Goal: Task Accomplishment & Management: Manage account settings

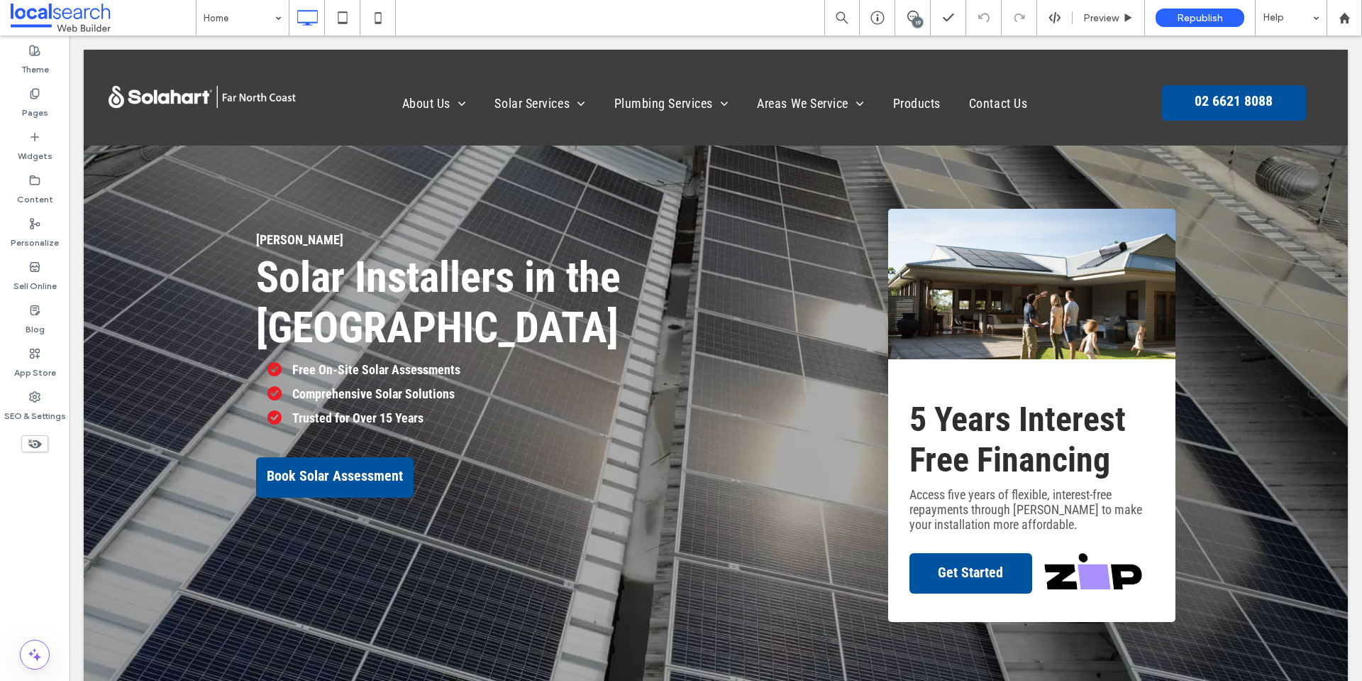
click at [917, 23] on div "19" at bounding box center [918, 22] width 11 height 11
click at [1357, 159] on div "19" at bounding box center [1354, 158] width 11 height 11
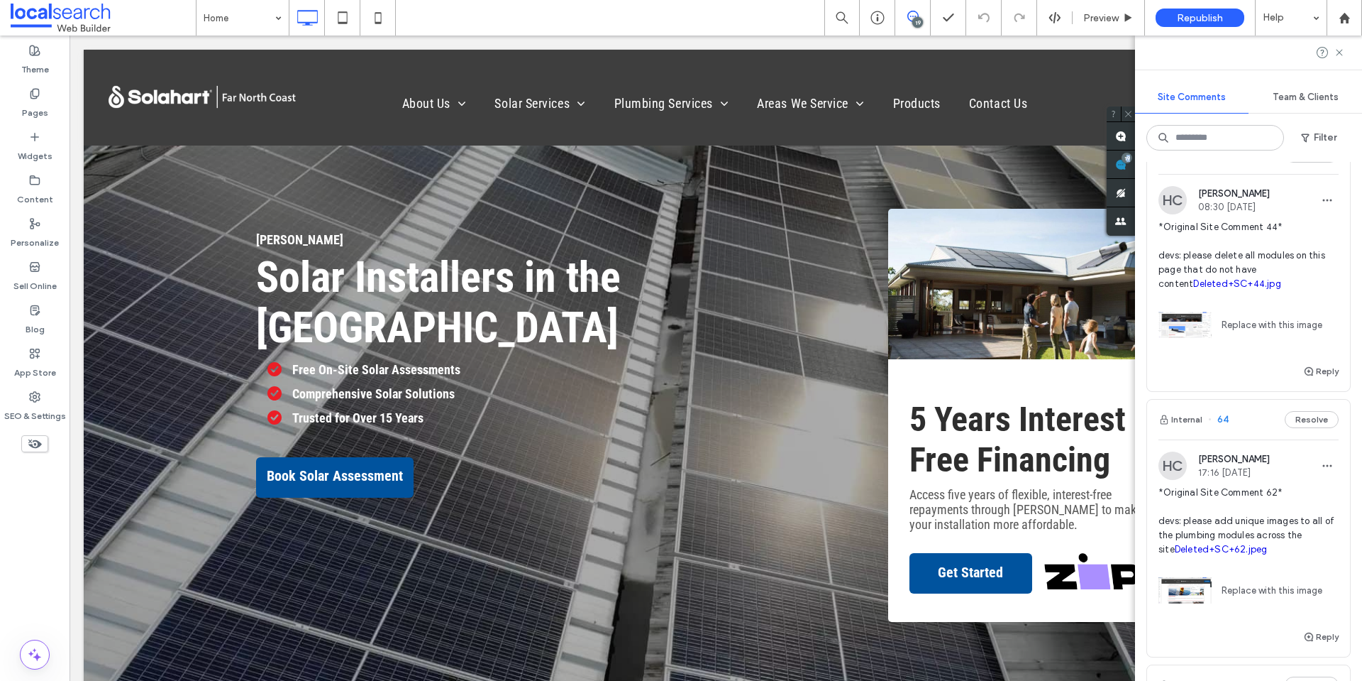
scroll to position [71, 0]
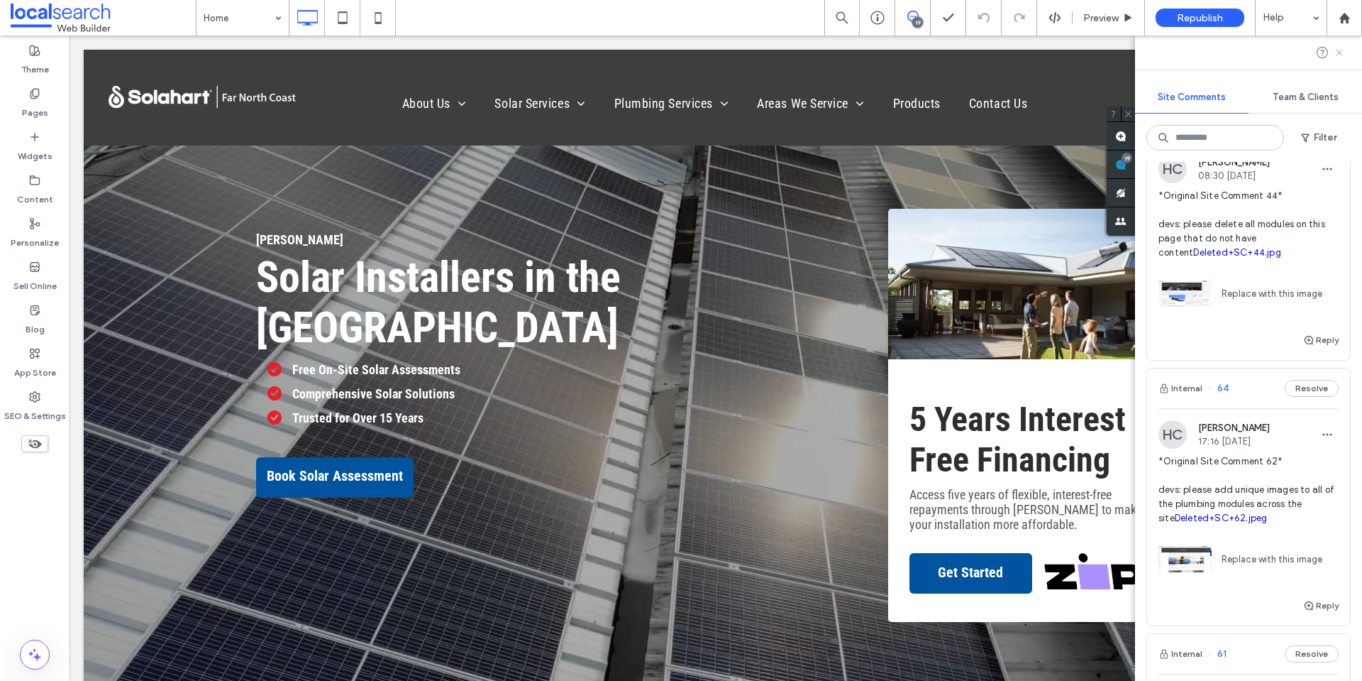
click at [1337, 53] on icon at bounding box center [1339, 52] width 11 height 11
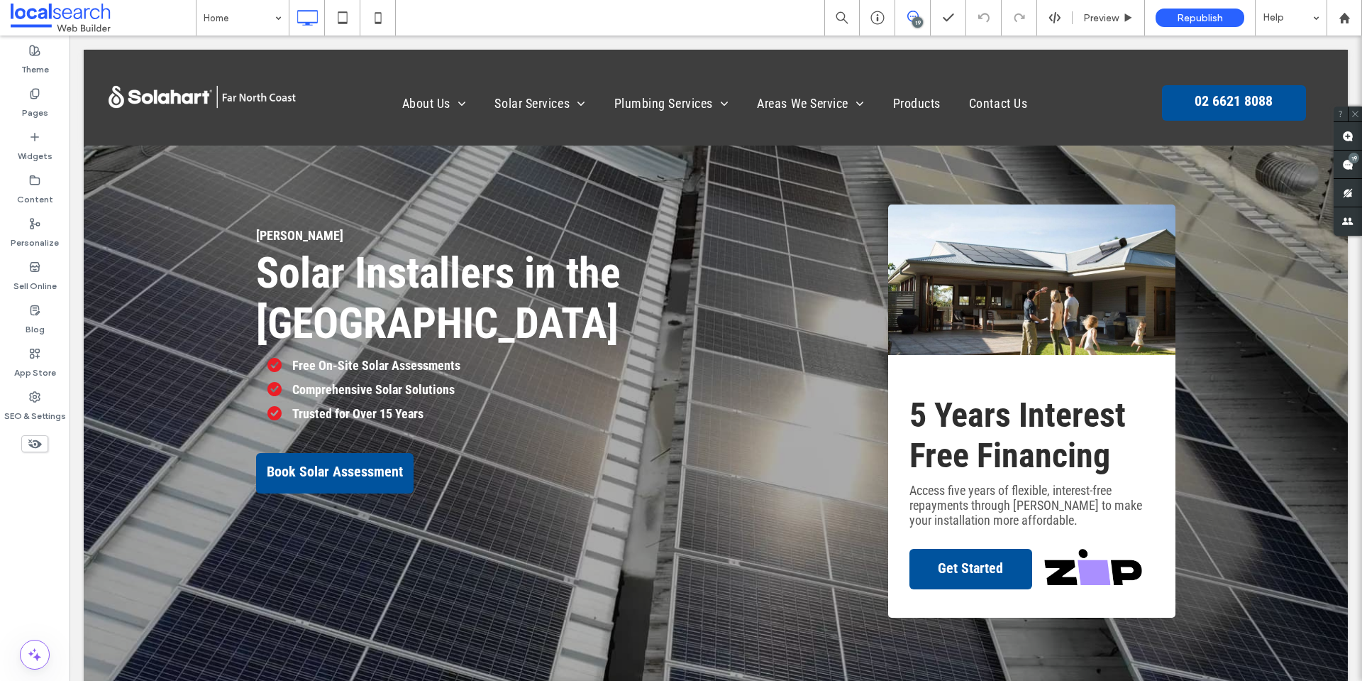
scroll to position [0, 0]
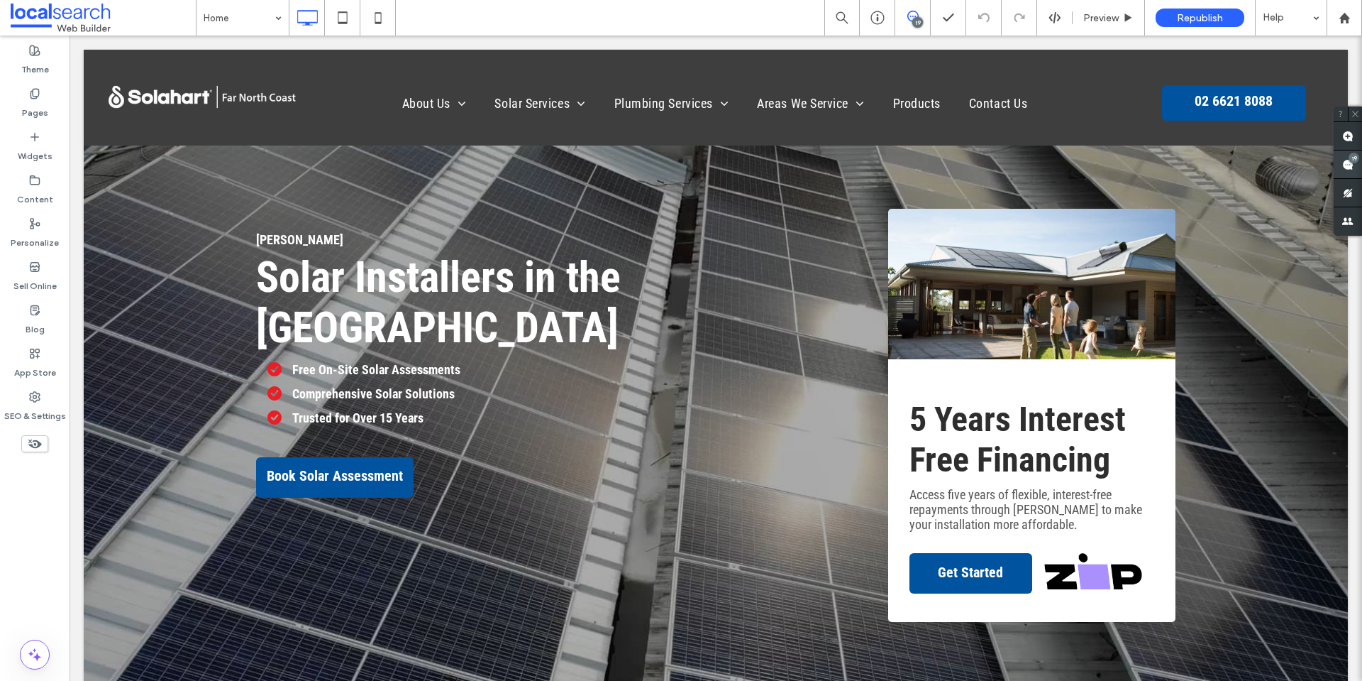
click at [1353, 164] on use at bounding box center [1348, 164] width 11 height 11
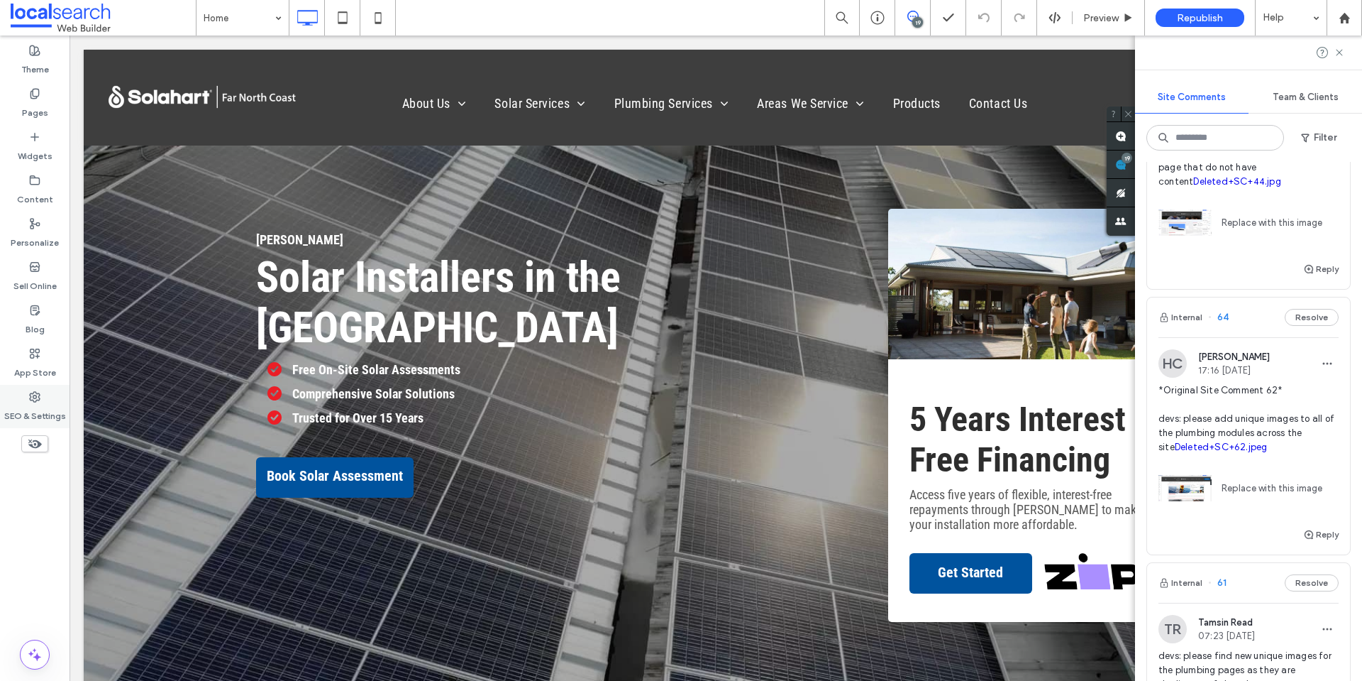
click at [41, 407] on label "SEO & Settings" at bounding box center [35, 412] width 62 height 20
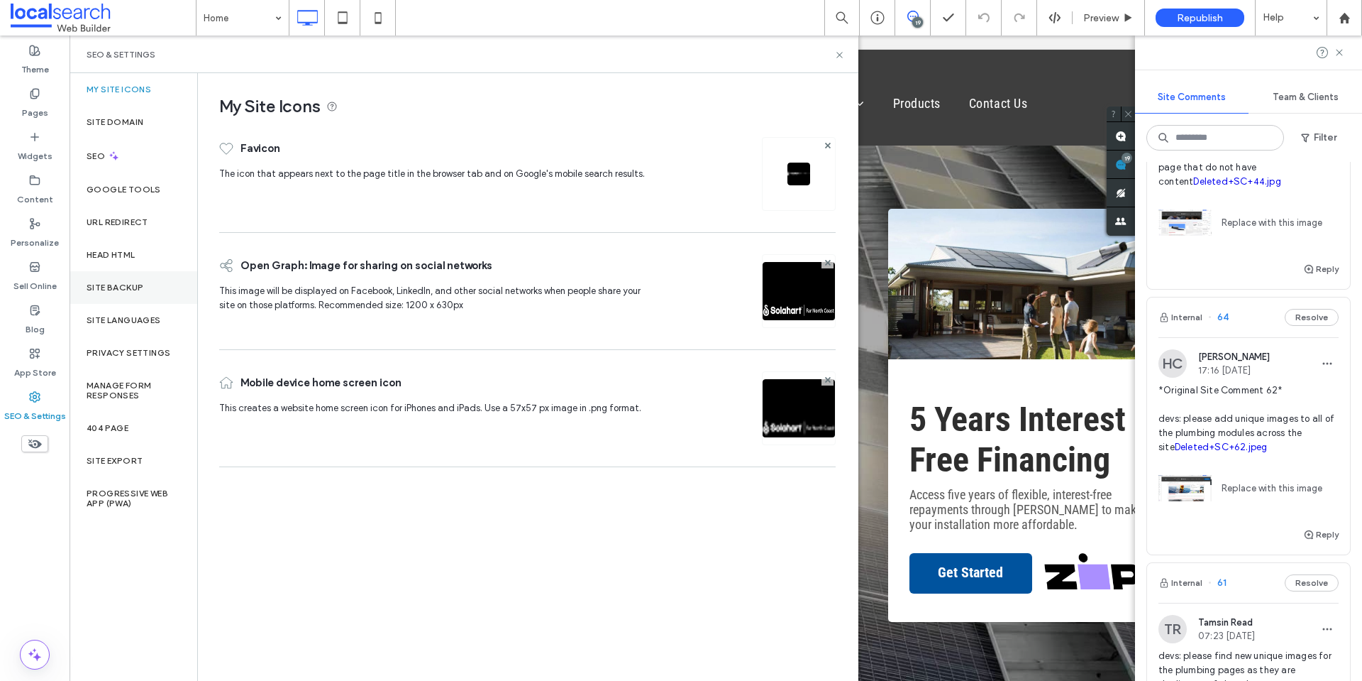
click at [128, 290] on label "Site Backup" at bounding box center [115, 287] width 57 height 10
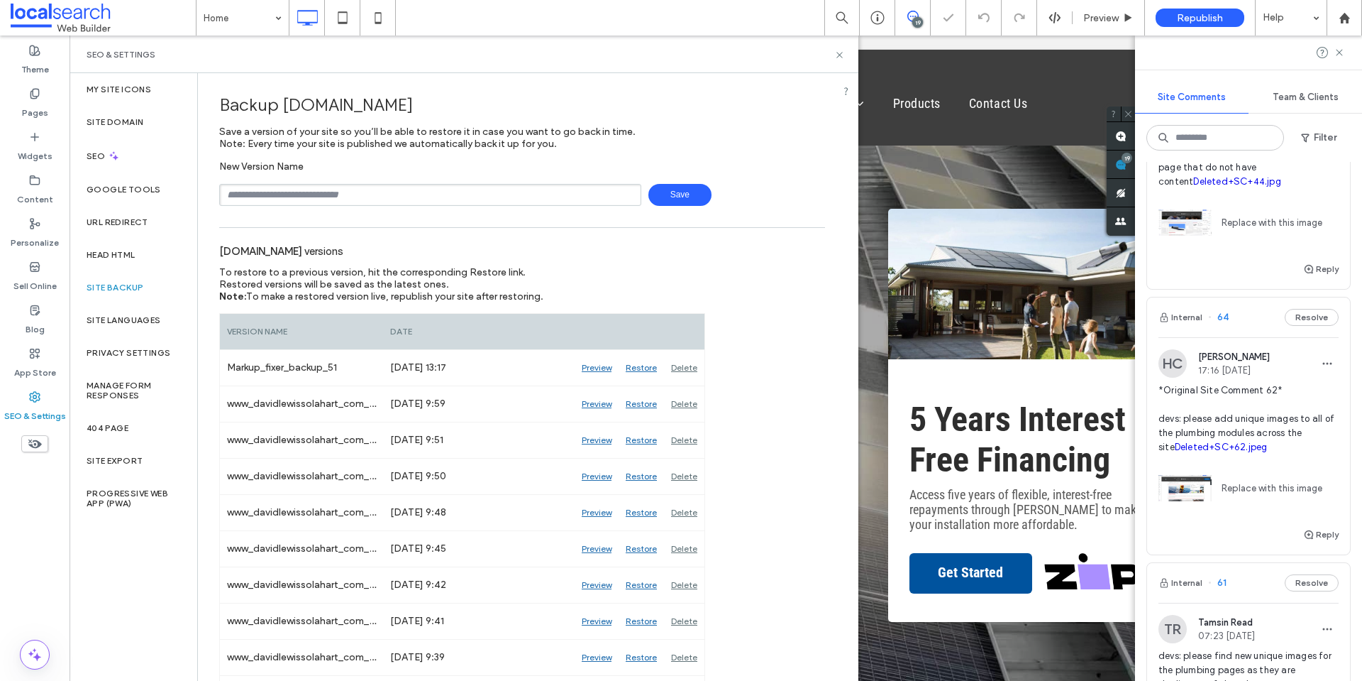
click at [351, 202] on input "text" at bounding box center [430, 195] width 422 height 22
click at [348, 197] on input "******" at bounding box center [430, 195] width 422 height 22
type input "**********"
click at [681, 198] on span "Save" at bounding box center [680, 195] width 63 height 22
click at [31, 343] on div "App Store" at bounding box center [35, 362] width 70 height 43
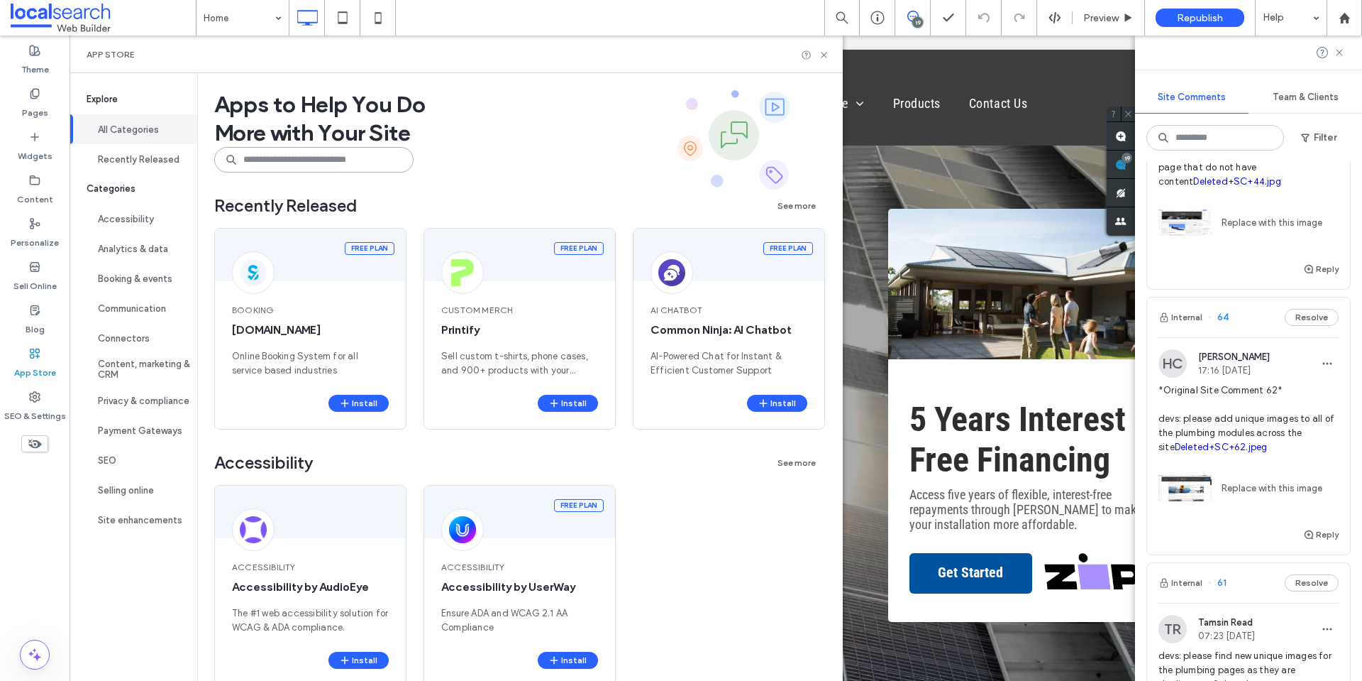
click at [291, 162] on input at bounding box center [313, 160] width 199 height 26
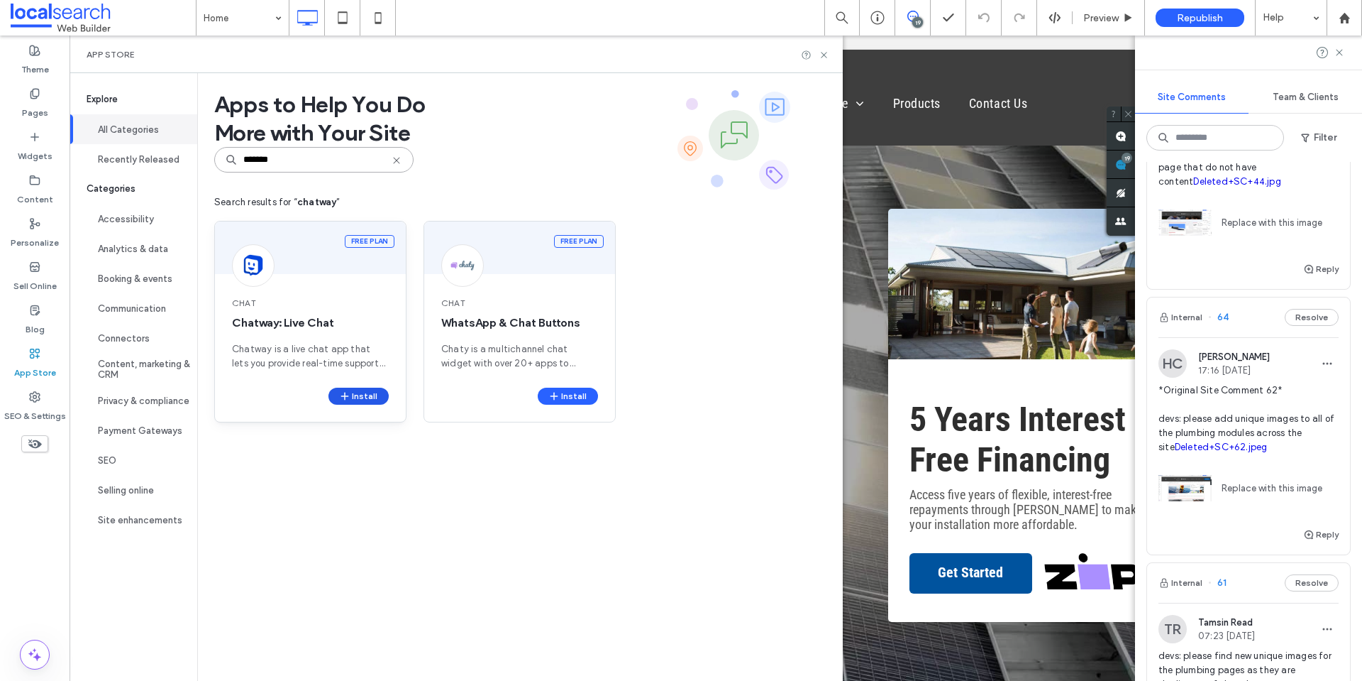
type input "*******"
click at [370, 390] on button "Install" at bounding box center [359, 395] width 60 height 17
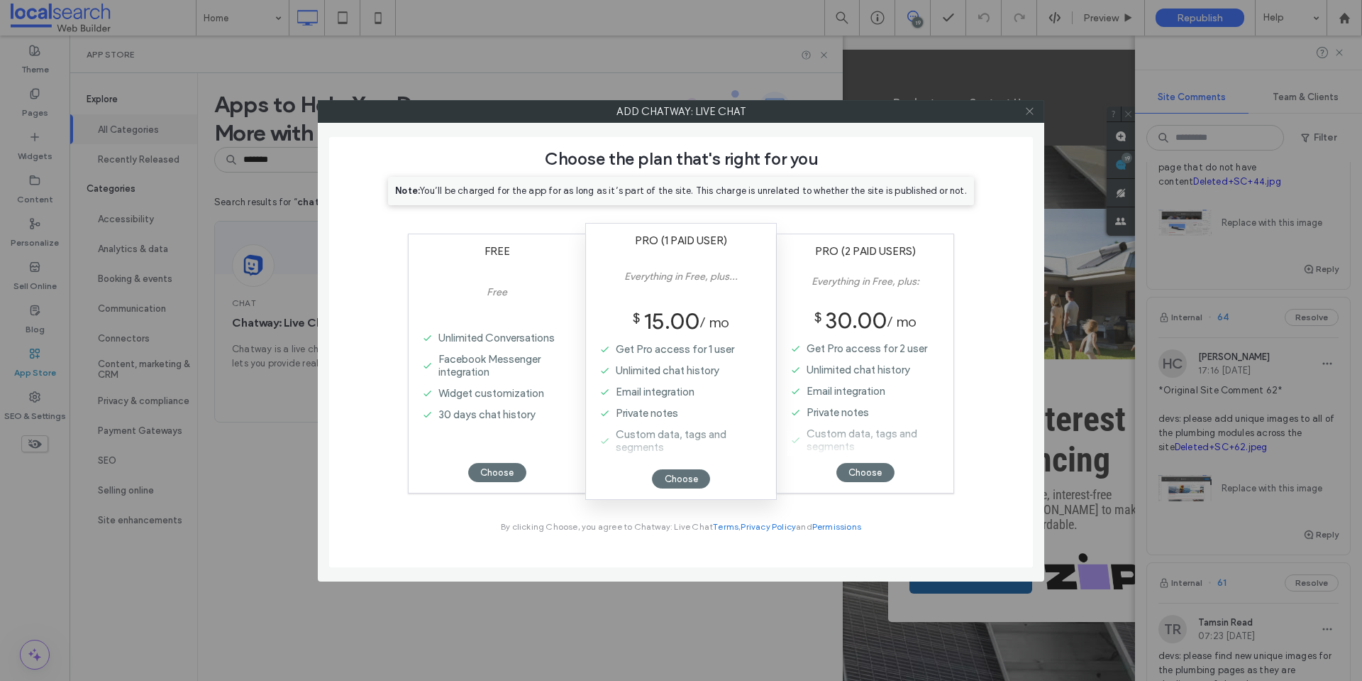
click at [1027, 113] on icon at bounding box center [1030, 111] width 11 height 11
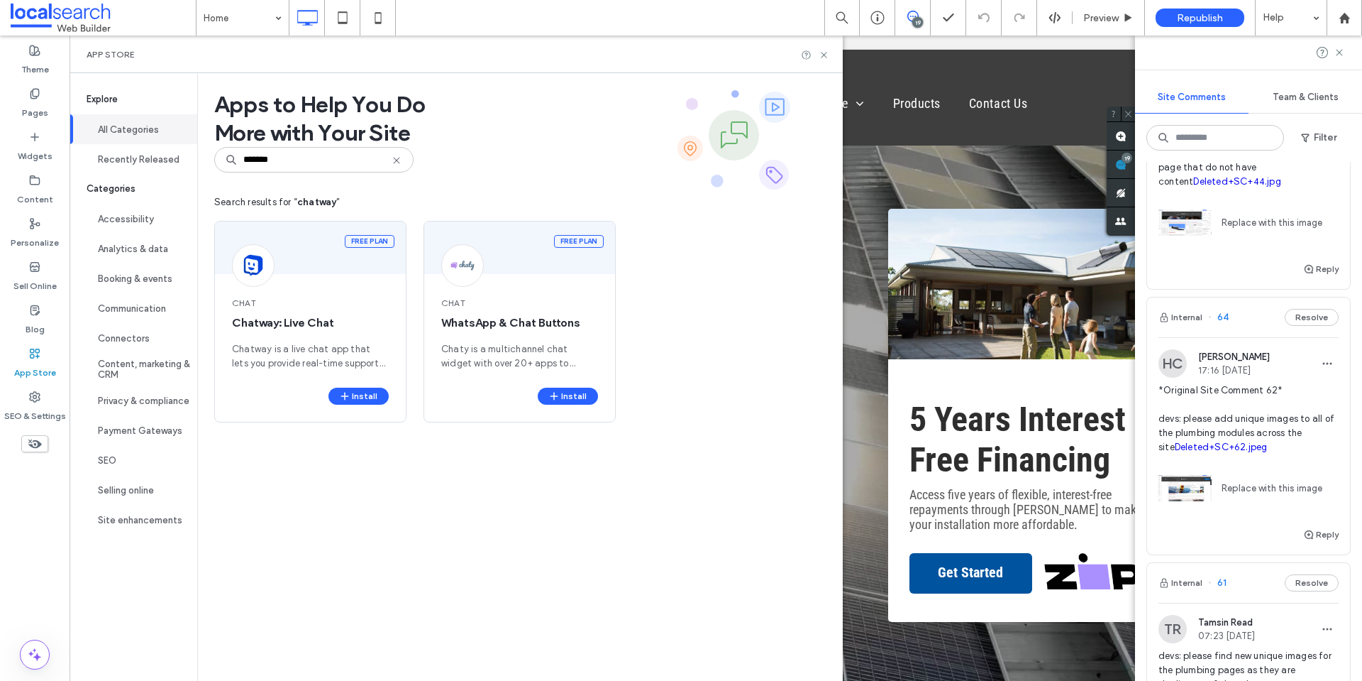
click at [704, 396] on div "Free plan Chat Chatway: Live Chat Chatway is a live chat app that lets you prov…" at bounding box center [520, 333] width 612 height 224
click at [324, 455] on div "Apps to Help You Do More with Your Site ******* Search results for “ chatway ” …" at bounding box center [520, 376] width 646 height 607
click at [377, 399] on button "Install" at bounding box center [359, 395] width 60 height 17
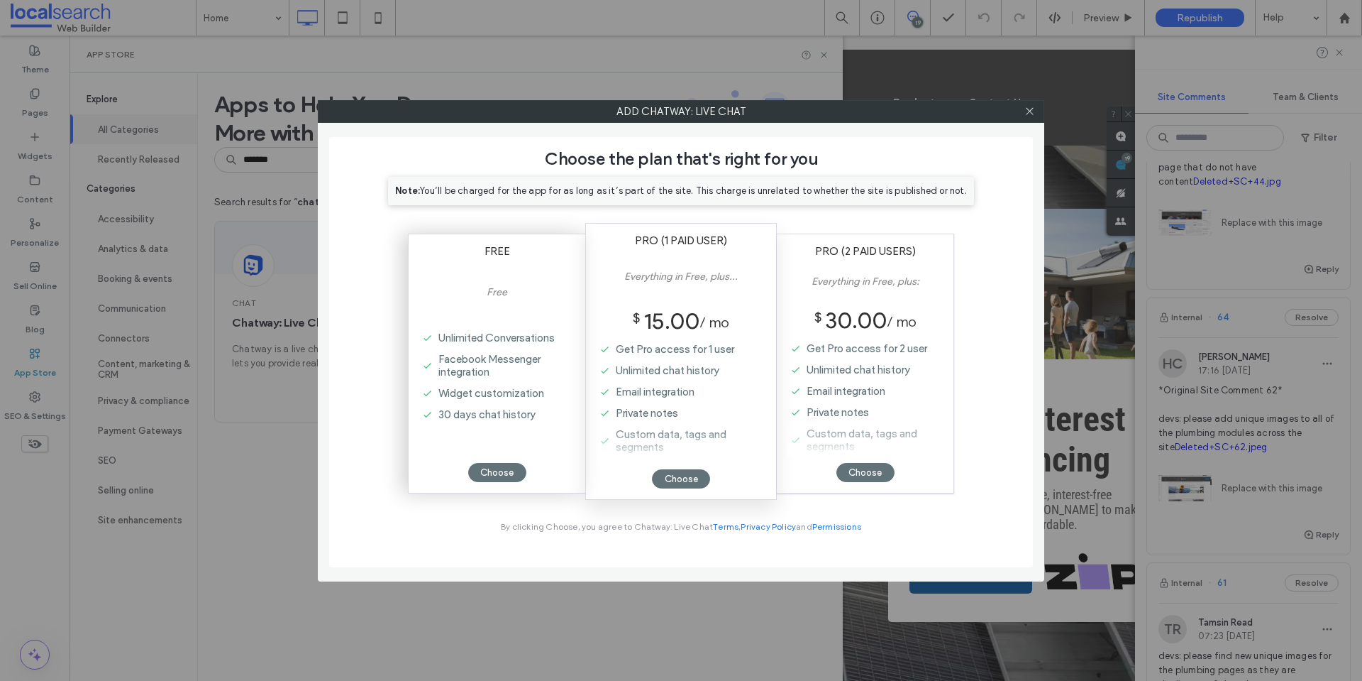
click at [512, 449] on div at bounding box center [496, 437] width 155 height 35
click at [506, 473] on div "Choose" at bounding box center [497, 472] width 58 height 19
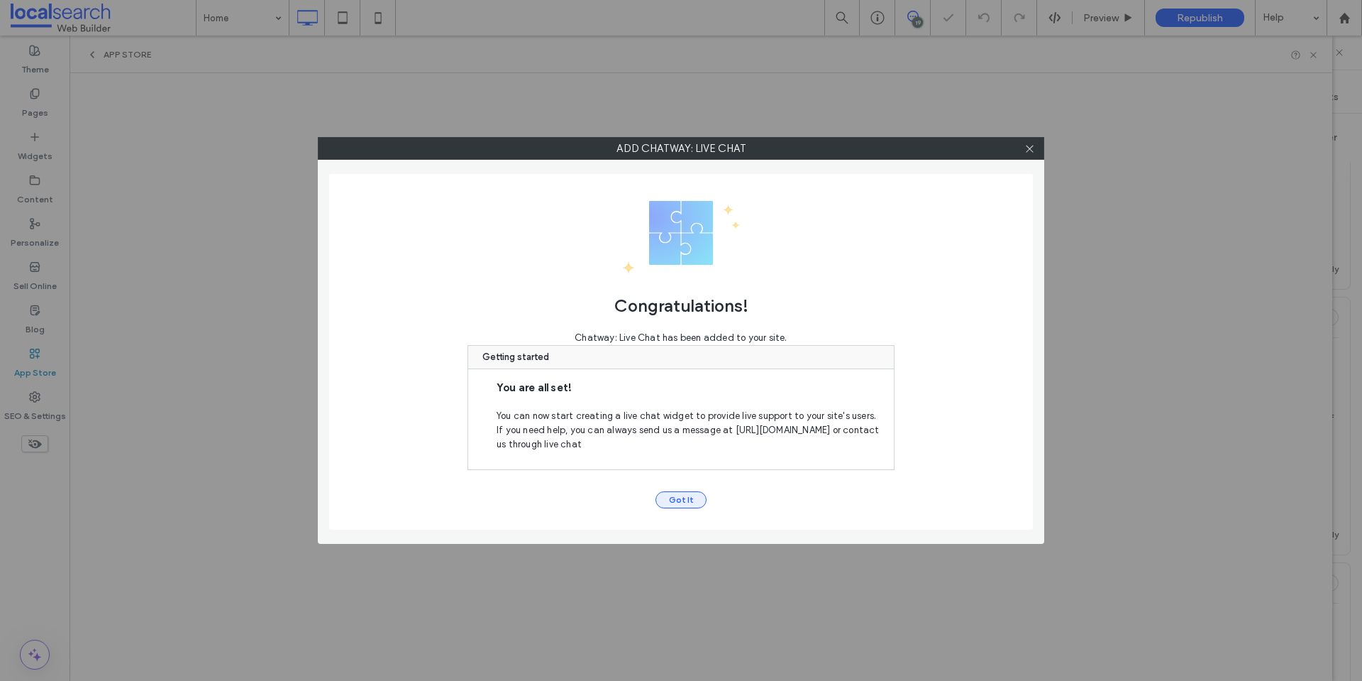
click at [685, 502] on button "Got It" at bounding box center [681, 499] width 51 height 17
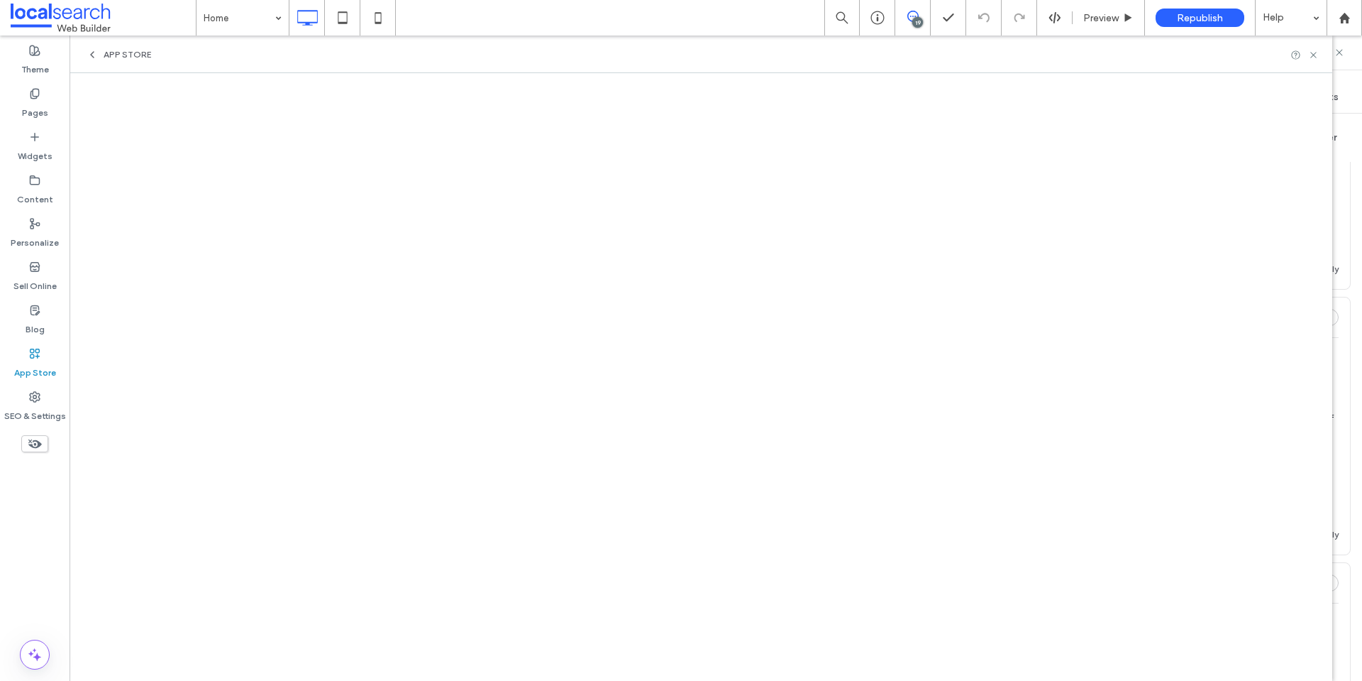
click at [99, 54] on div "App Store" at bounding box center [119, 54] width 65 height 11
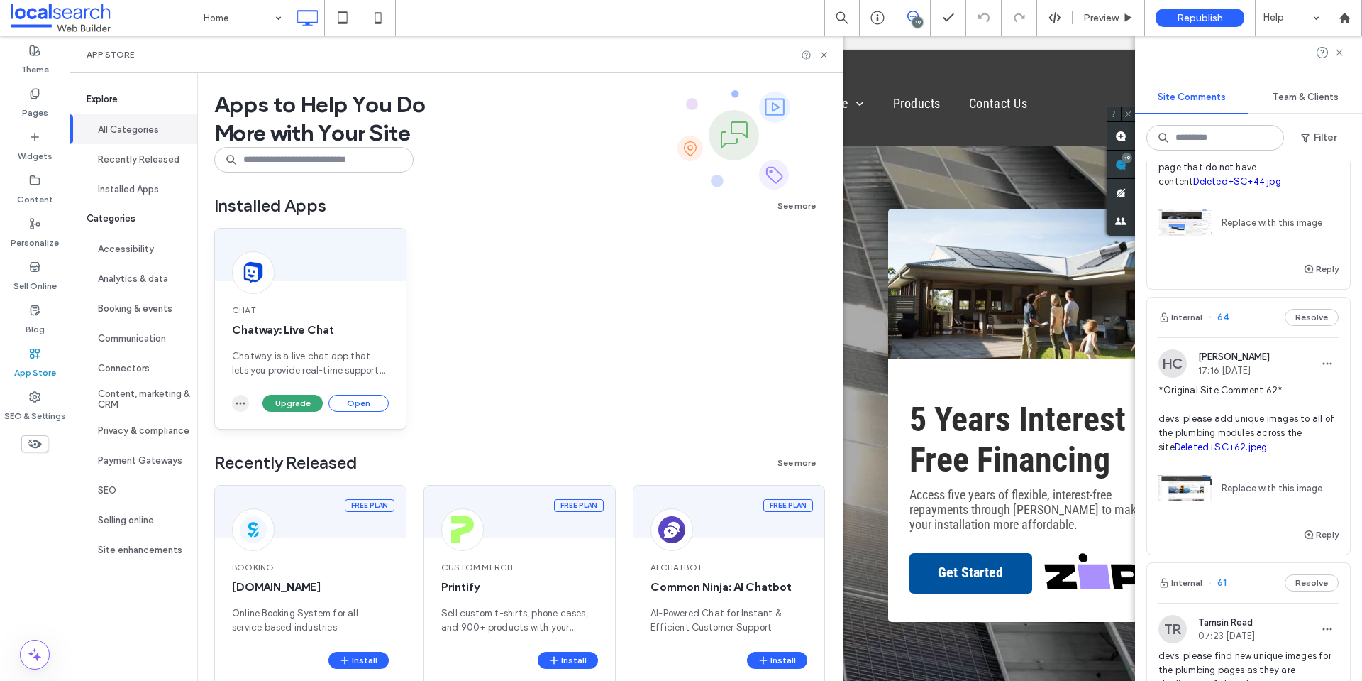
click at [236, 400] on icon "button" at bounding box center [240, 402] width 11 height 11
click at [302, 439] on div "Uninstall app" at bounding box center [296, 437] width 126 height 27
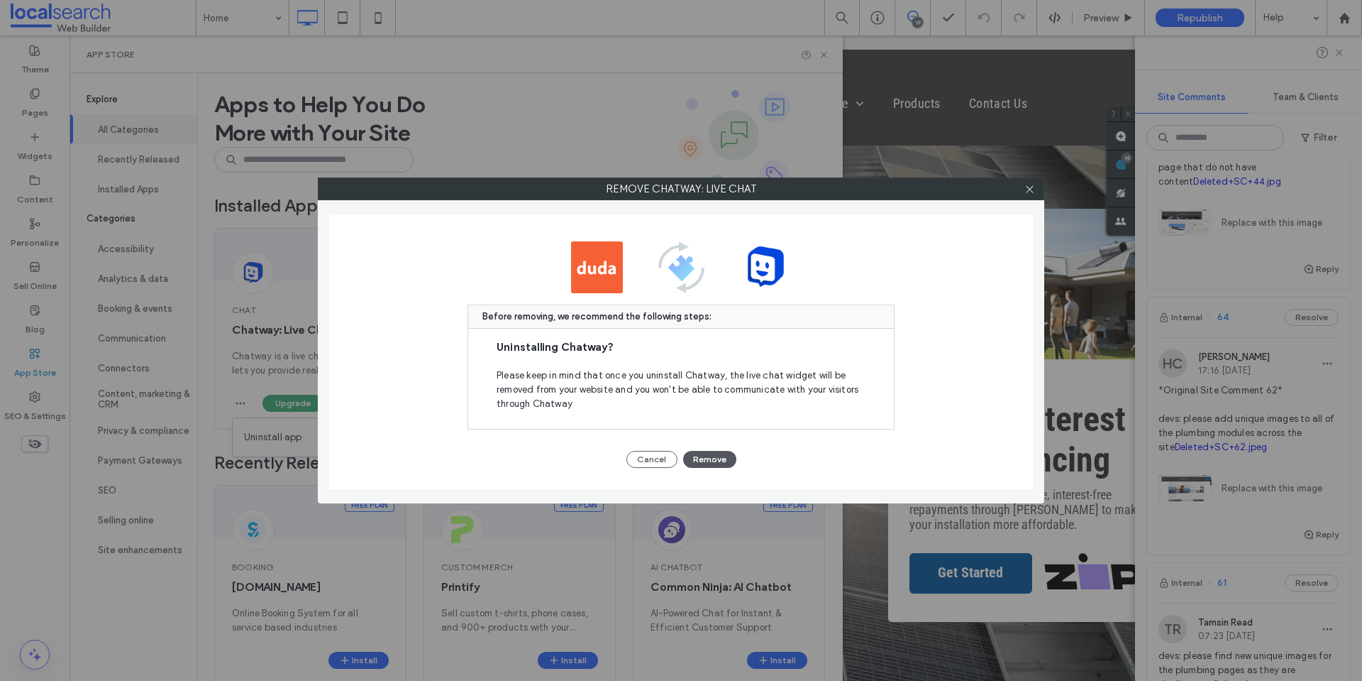
click at [708, 456] on button "Remove" at bounding box center [709, 459] width 53 height 17
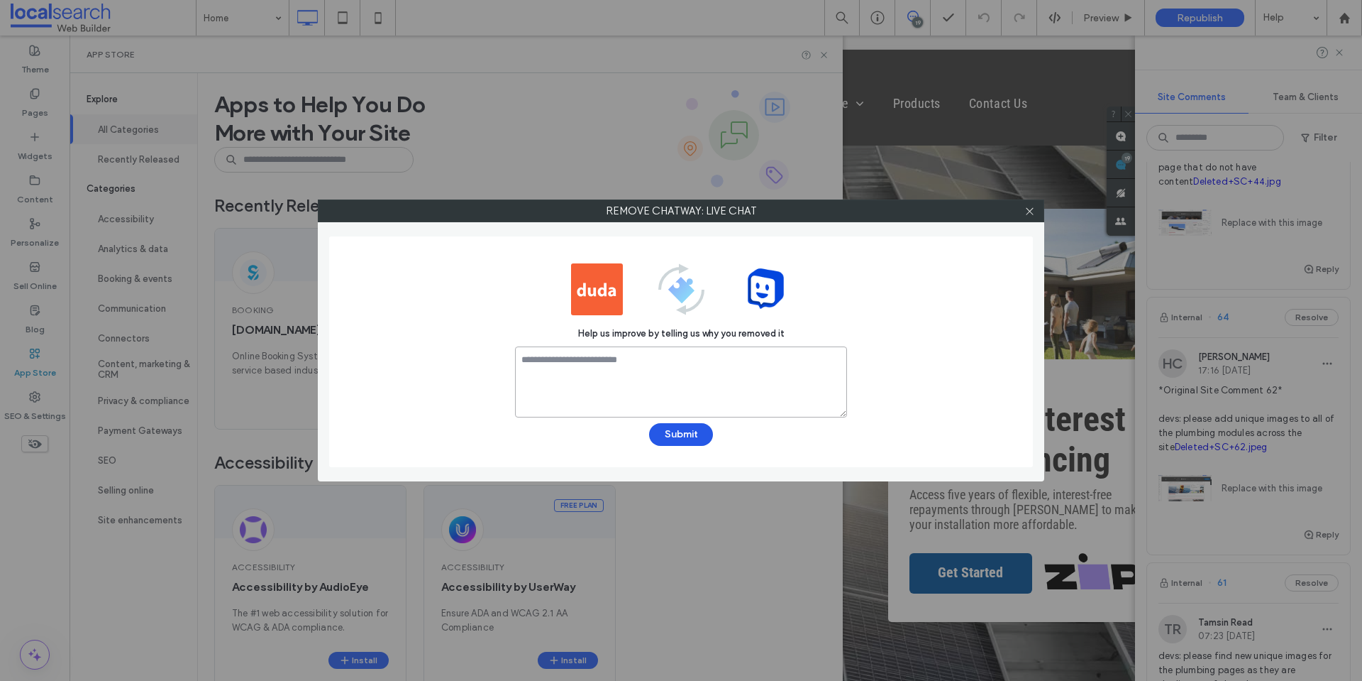
click at [704, 405] on textarea at bounding box center [681, 381] width 332 height 71
click at [686, 433] on button "Submit" at bounding box center [681, 434] width 64 height 23
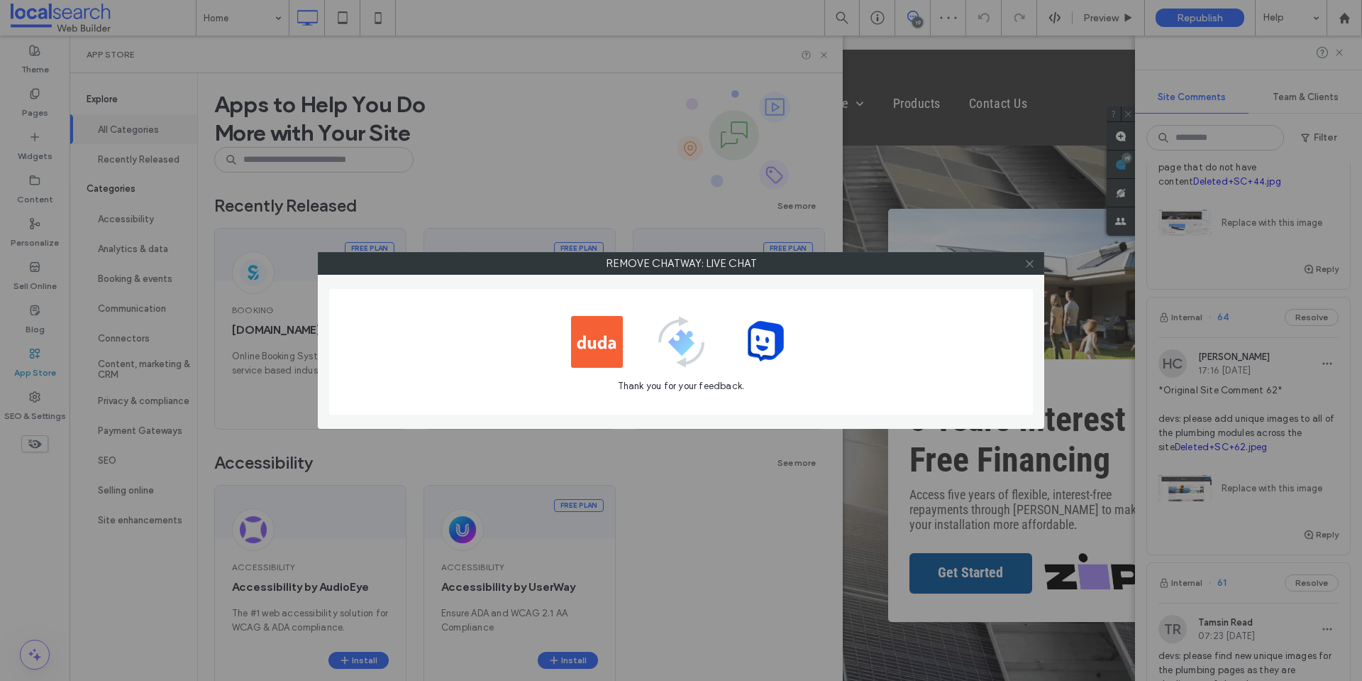
click at [1033, 260] on icon at bounding box center [1030, 263] width 11 height 11
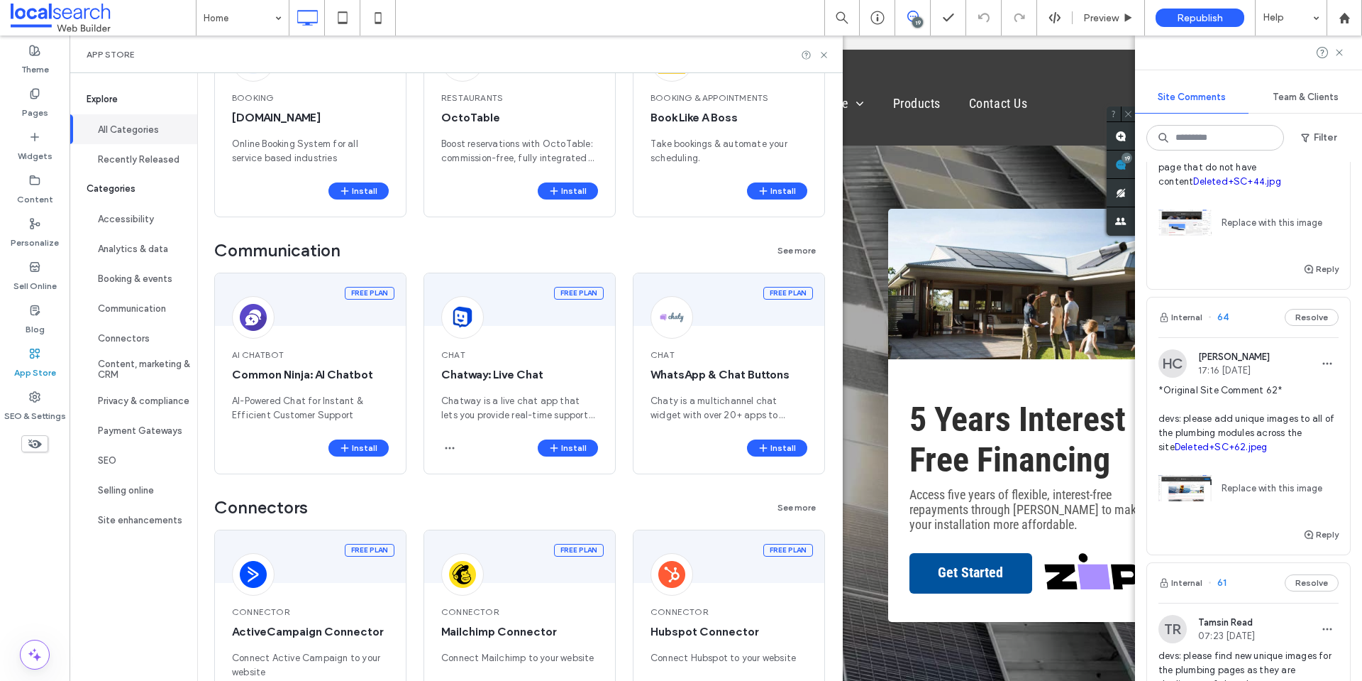
scroll to position [1064, 0]
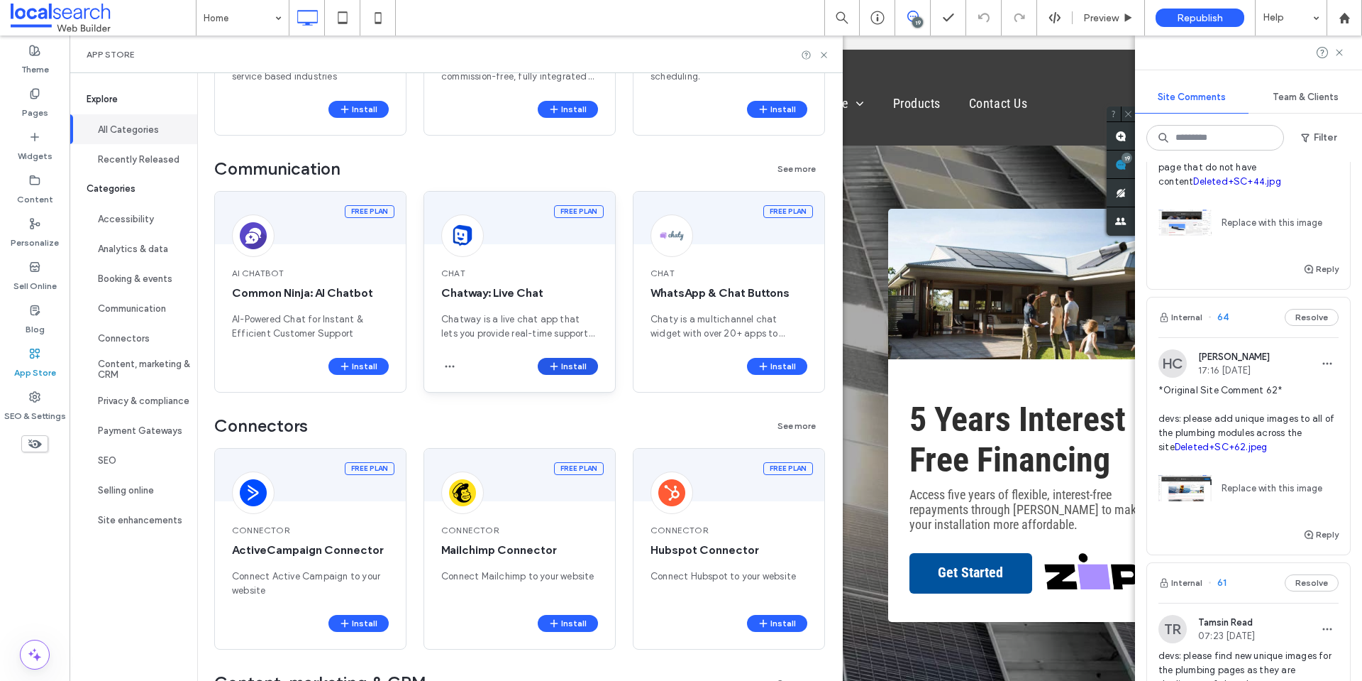
click at [568, 370] on button "Install" at bounding box center [568, 366] width 60 height 17
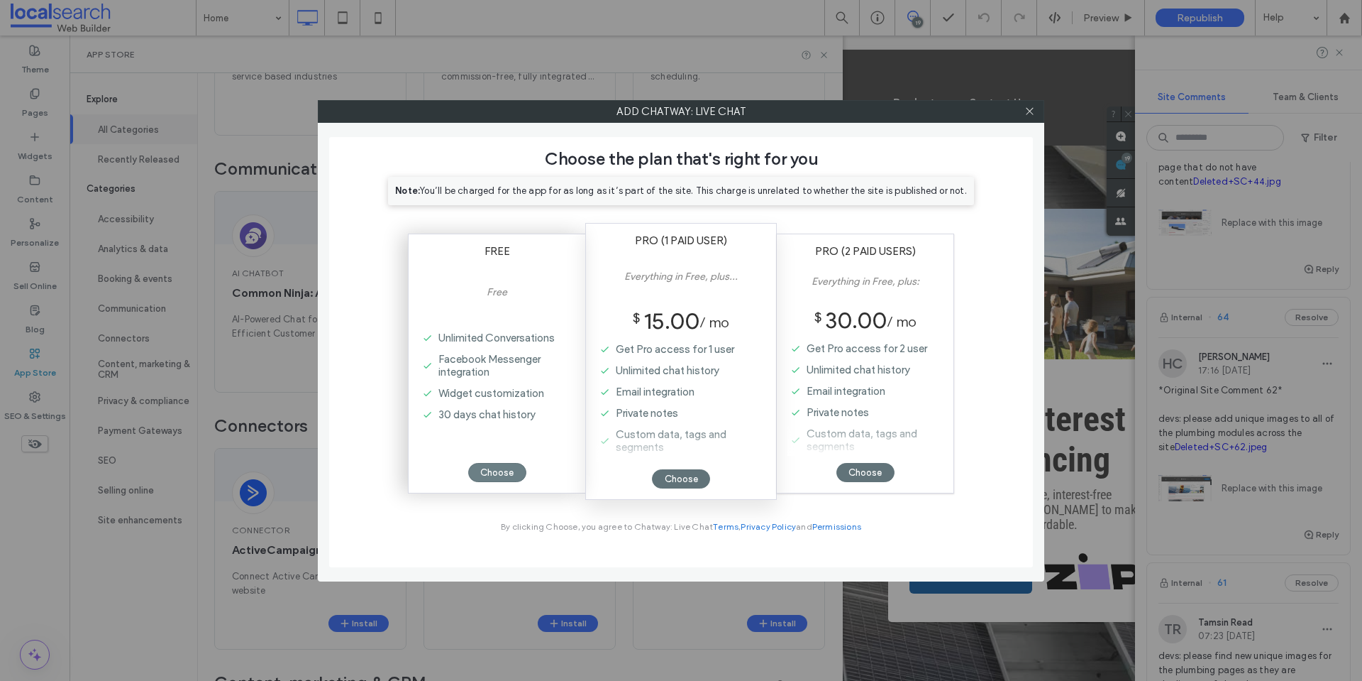
click at [510, 467] on div "Choose" at bounding box center [497, 472] width 58 height 19
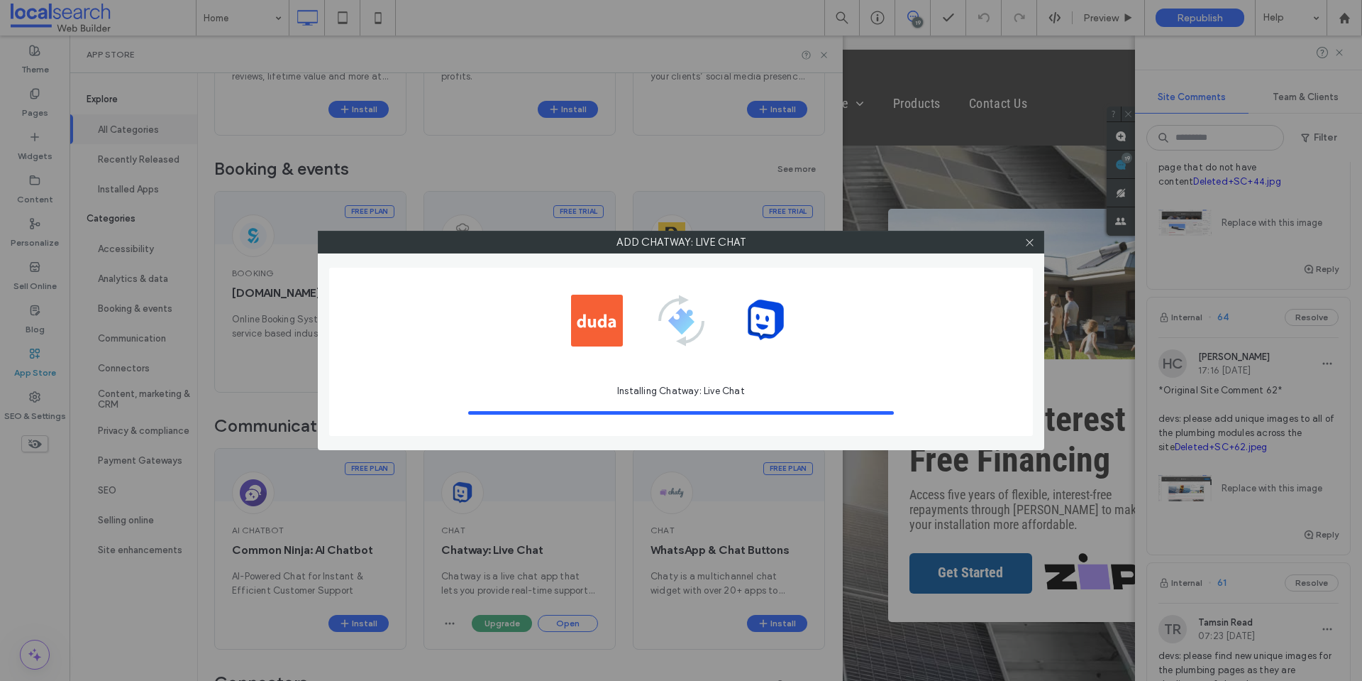
scroll to position [0, 0]
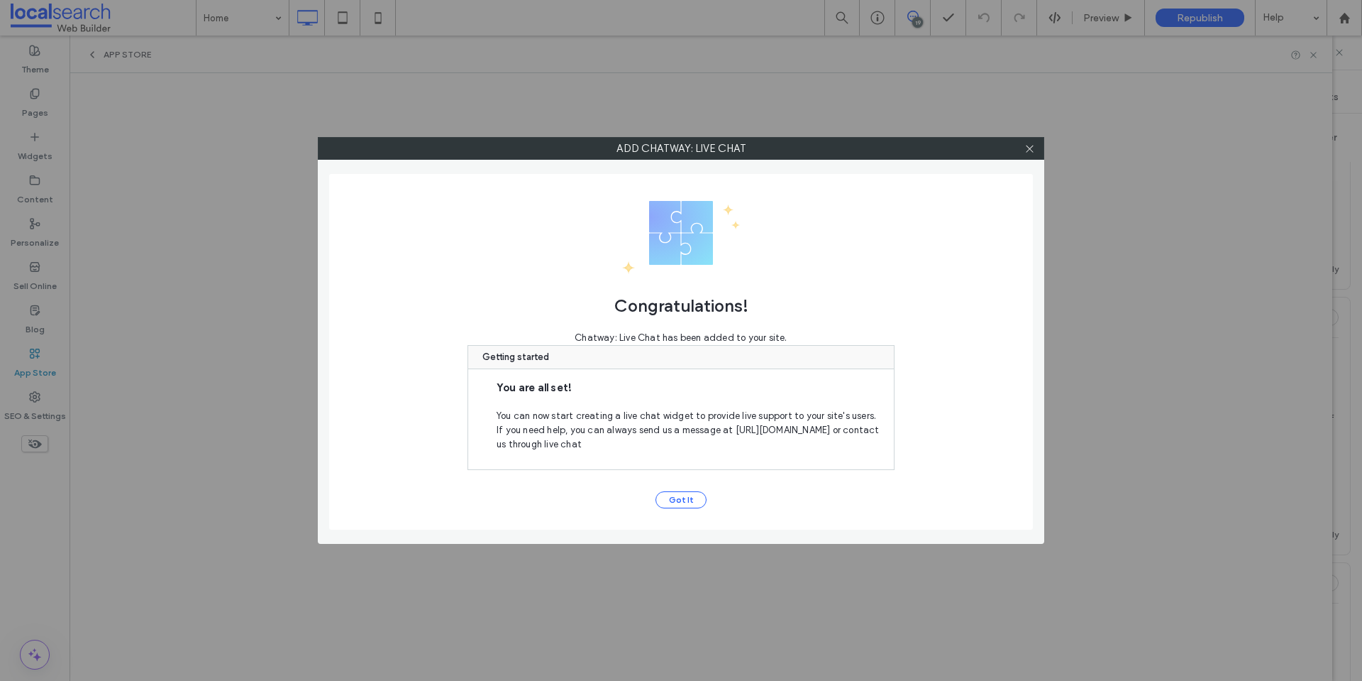
click at [691, 500] on button "Got It" at bounding box center [681, 499] width 51 height 17
click at [685, 495] on button "Got It" at bounding box center [681, 499] width 51 height 17
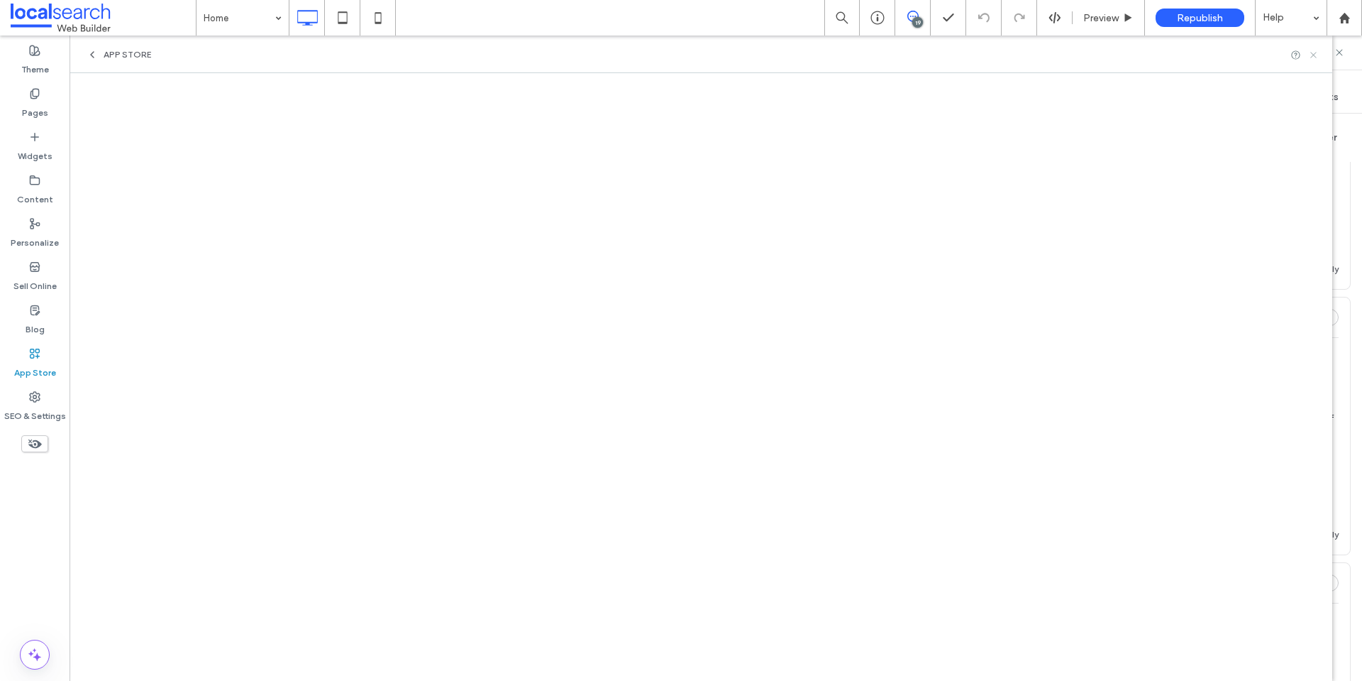
click at [1315, 56] on use at bounding box center [1314, 55] width 6 height 6
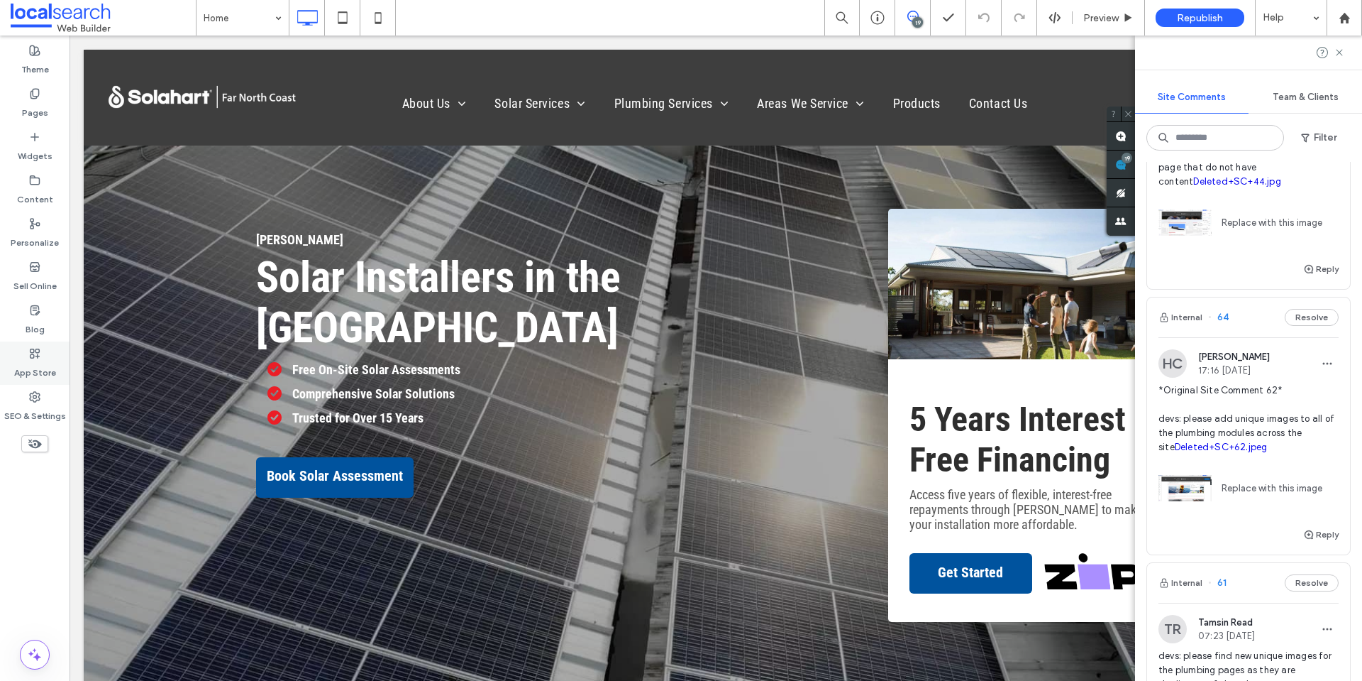
click at [38, 370] on label "App Store" at bounding box center [35, 369] width 42 height 20
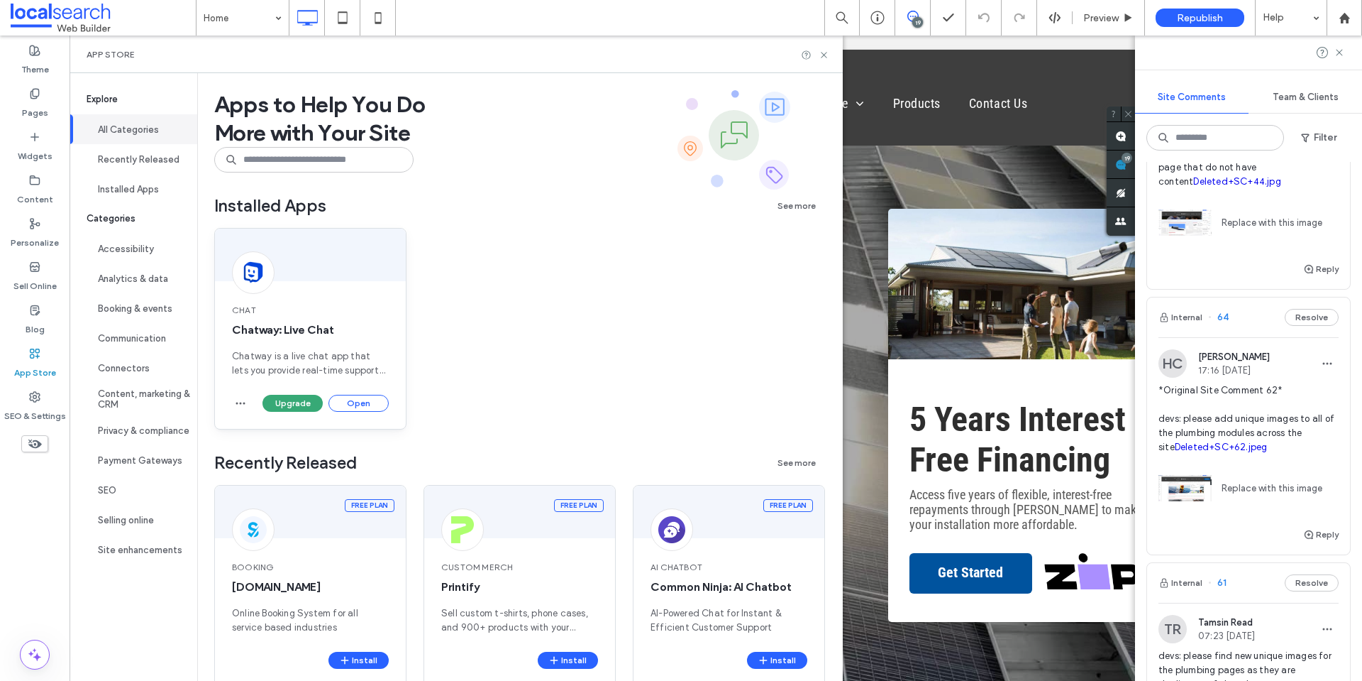
click at [239, 392] on div "Chat Chatway: Live Chat Chatway is a live chat app that lets you provide real-t…" at bounding box center [310, 341] width 191 height 108
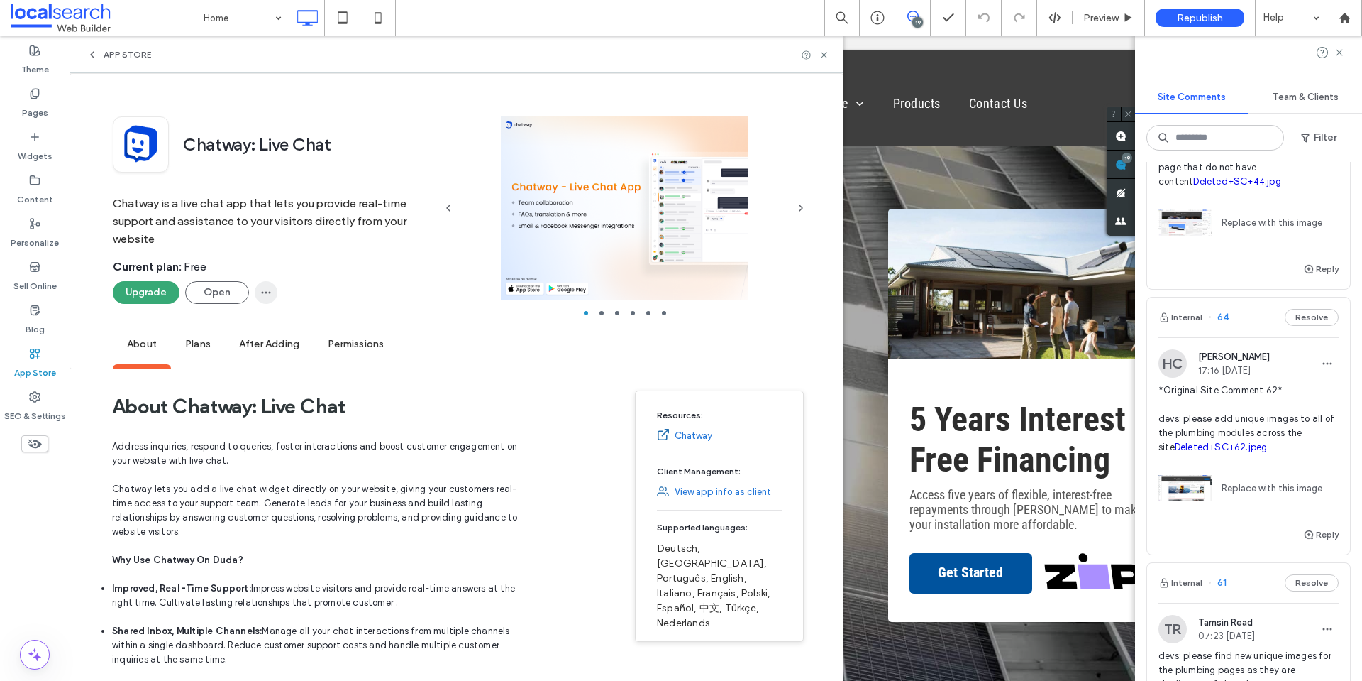
click at [265, 293] on use "button" at bounding box center [266, 292] width 9 height 2
click at [216, 290] on button "Open" at bounding box center [217, 292] width 64 height 23
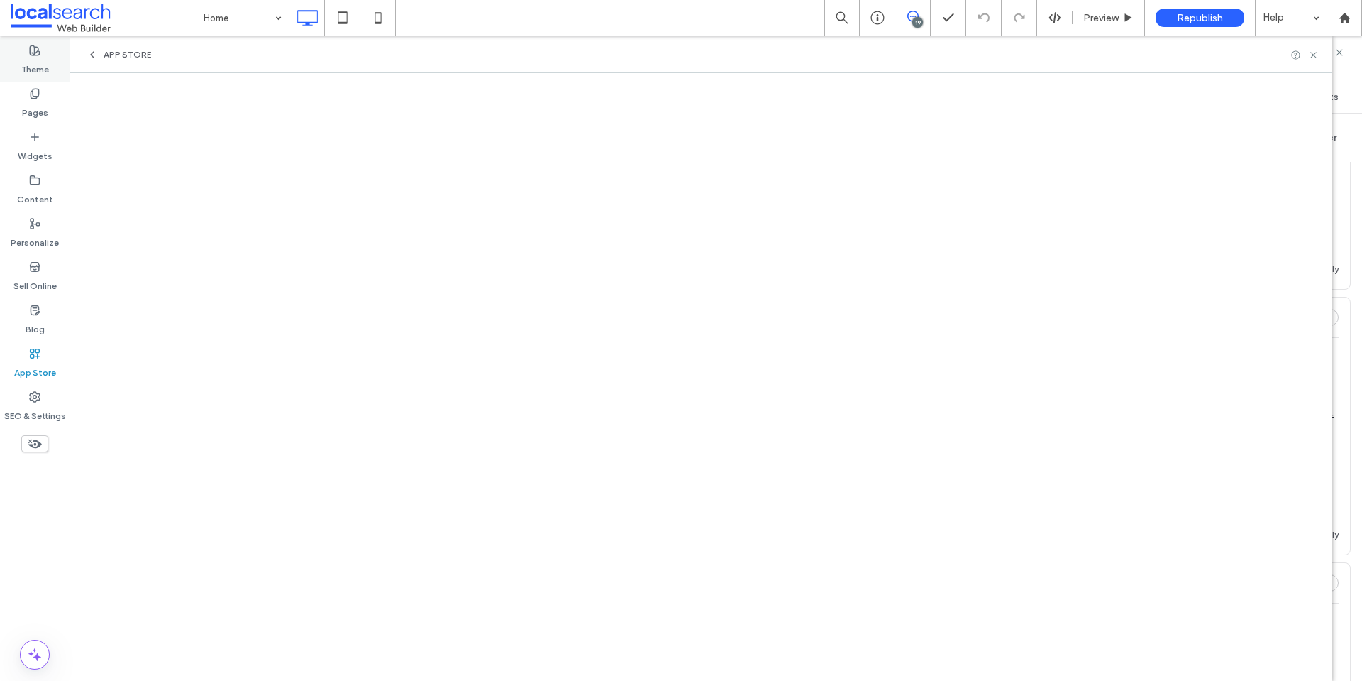
click at [33, 62] on label "Theme" at bounding box center [35, 66] width 28 height 20
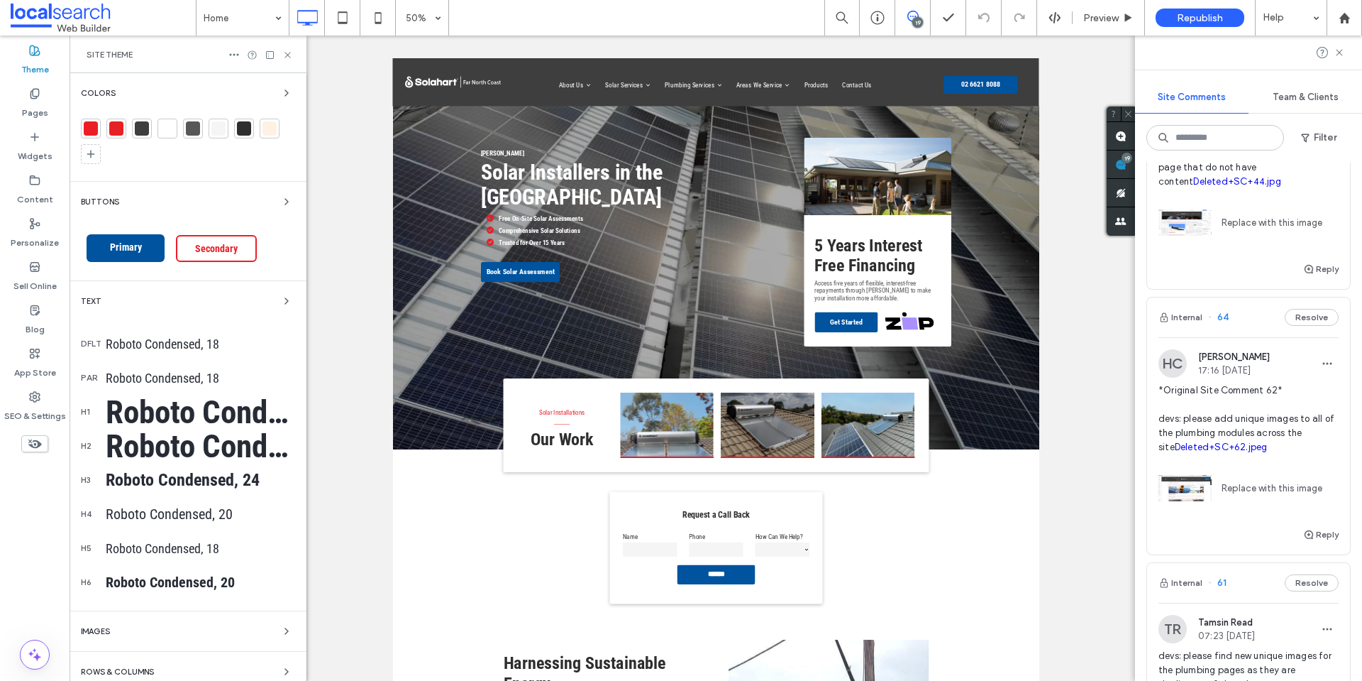
click at [94, 126] on div at bounding box center [91, 128] width 14 height 14
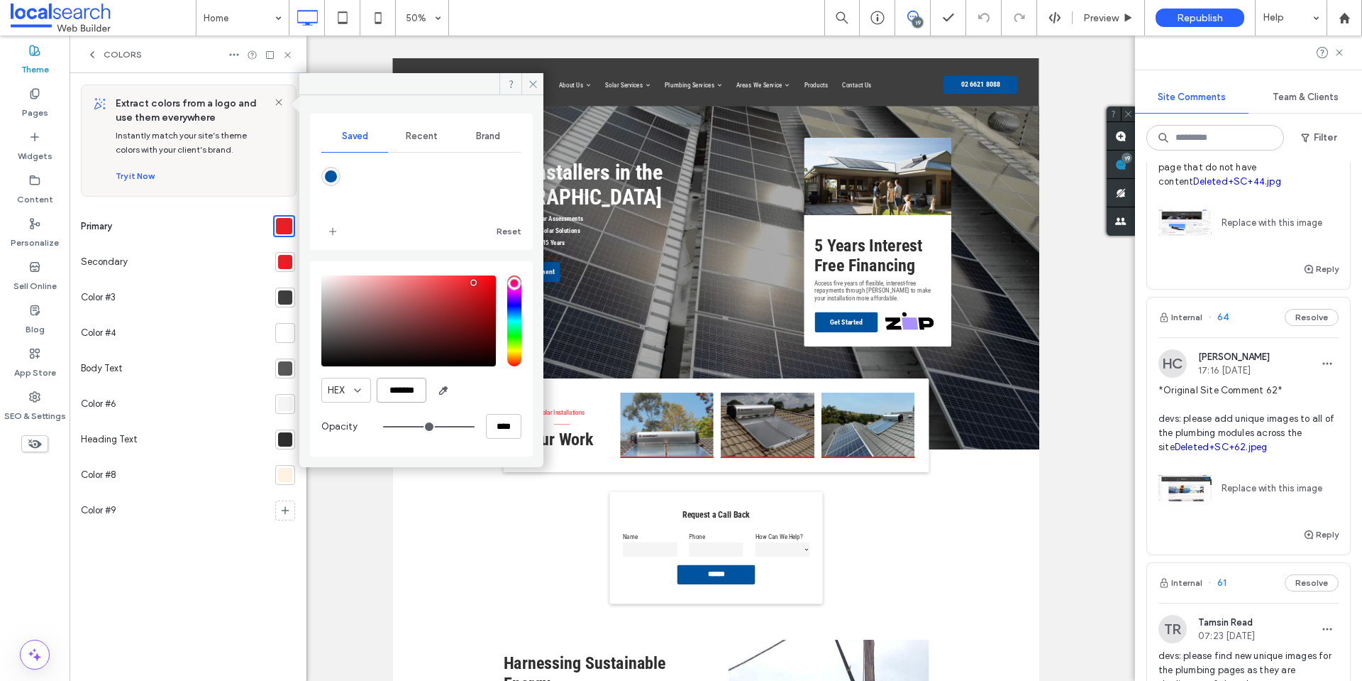
click at [414, 390] on input "*******" at bounding box center [402, 390] width 50 height 25
click at [43, 373] on label "App Store" at bounding box center [35, 369] width 42 height 20
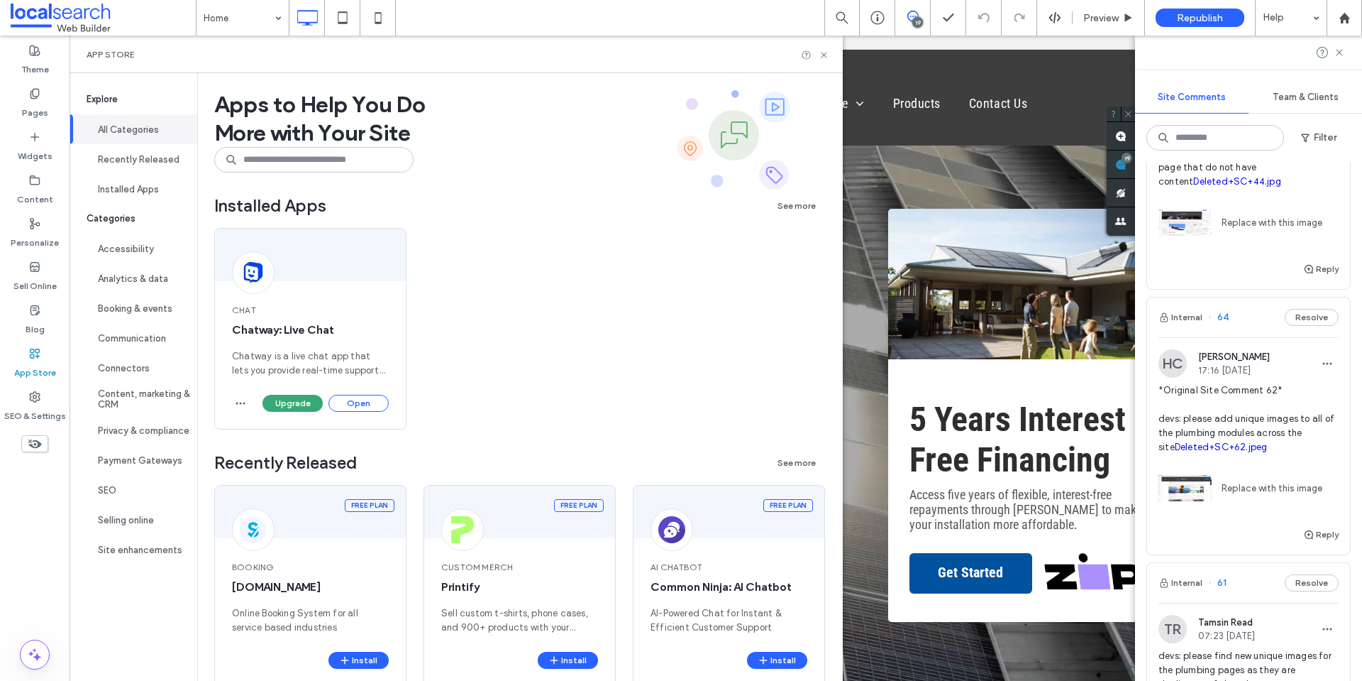
click at [42, 355] on div "App Store" at bounding box center [35, 362] width 70 height 43
click at [243, 403] on use "button" at bounding box center [240, 403] width 9 height 2
click at [385, 402] on button "Open" at bounding box center [359, 403] width 60 height 17
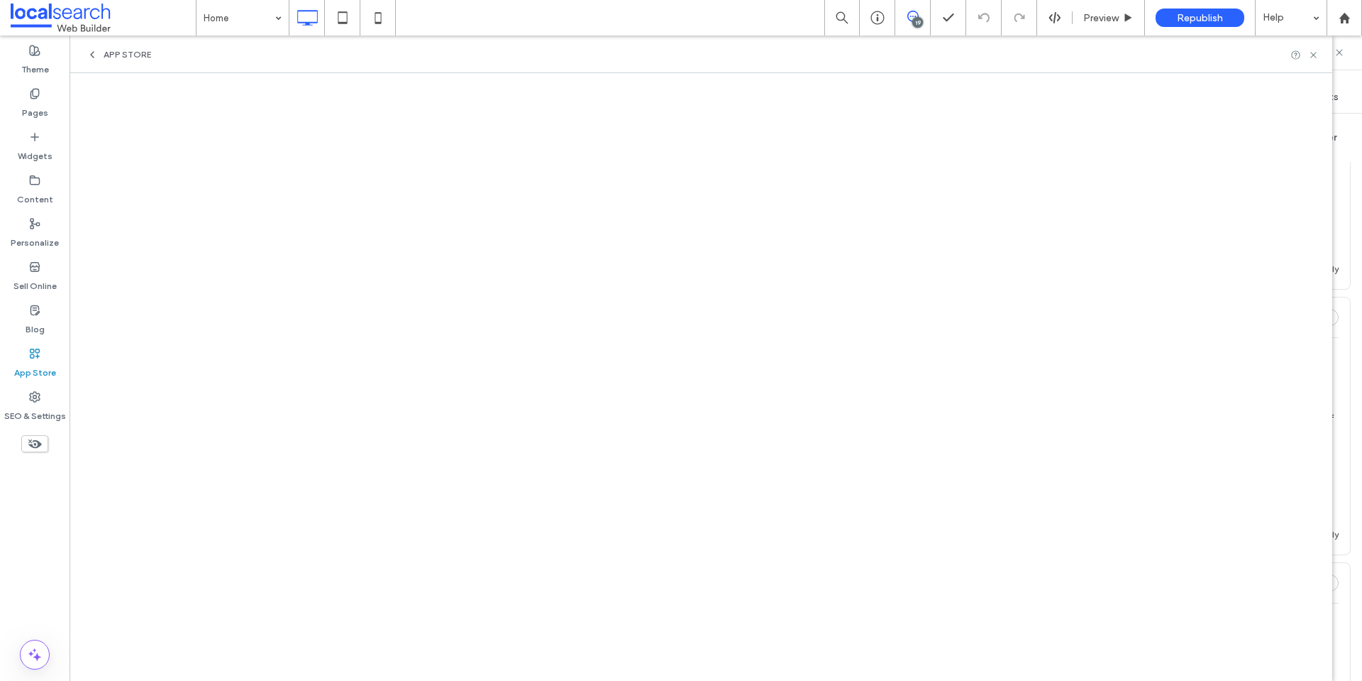
drag, startPoint x: 93, startPoint y: 59, endPoint x: 101, endPoint y: 62, distance: 9.2
click at [93, 59] on icon at bounding box center [92, 54] width 11 height 11
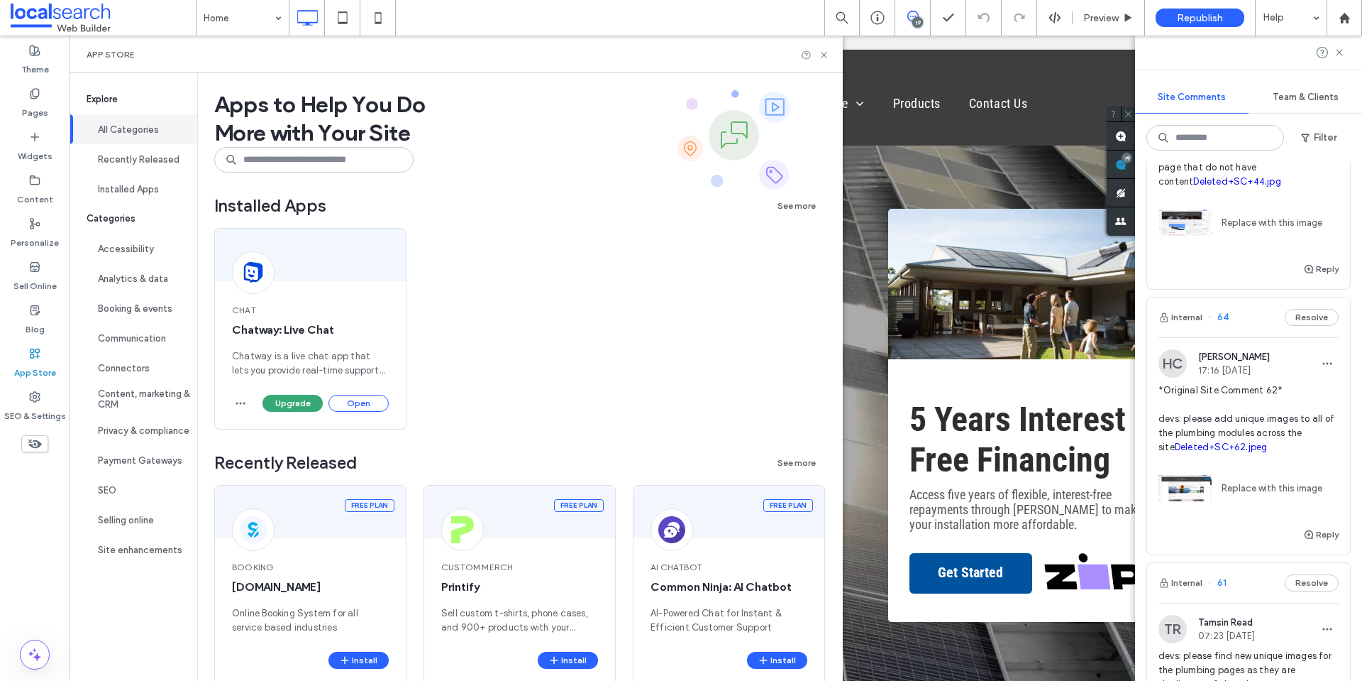
drag, startPoint x: 363, startPoint y: 404, endPoint x: 453, endPoint y: 408, distance: 90.2
click at [365, 404] on button "Open" at bounding box center [359, 403] width 60 height 17
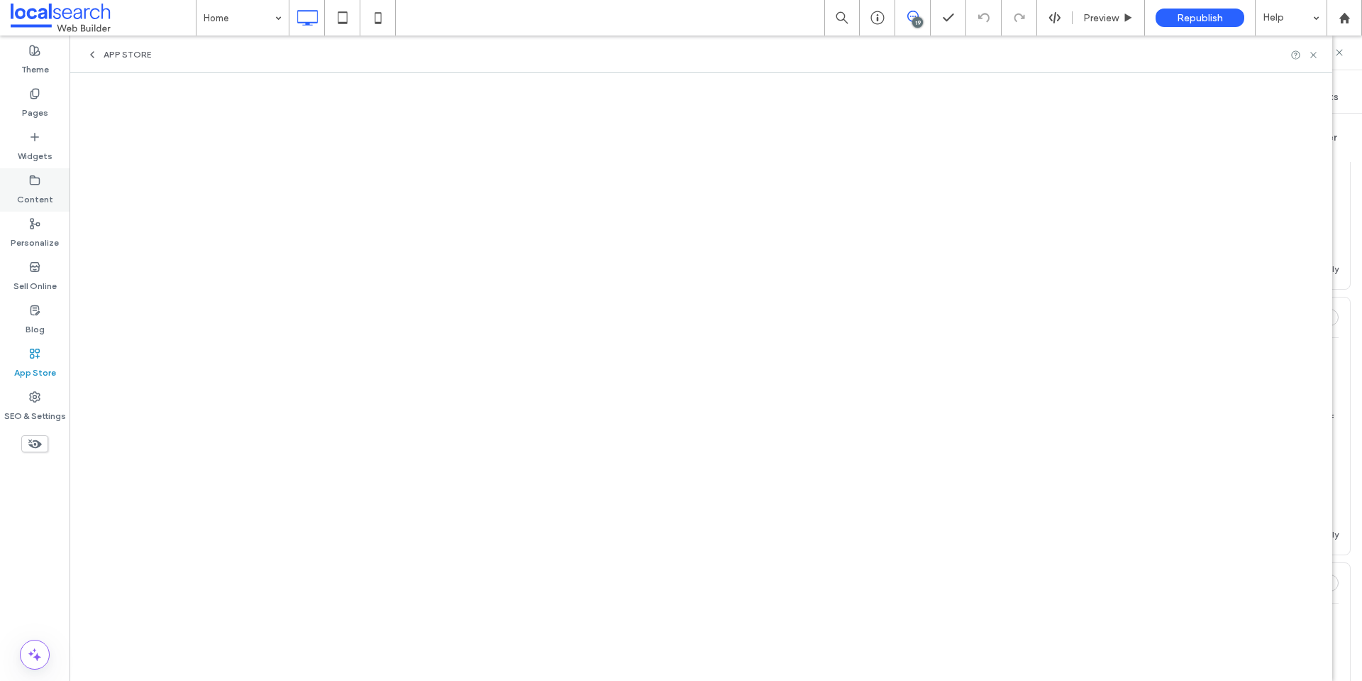
click at [36, 186] on label "Content" at bounding box center [35, 196] width 36 height 20
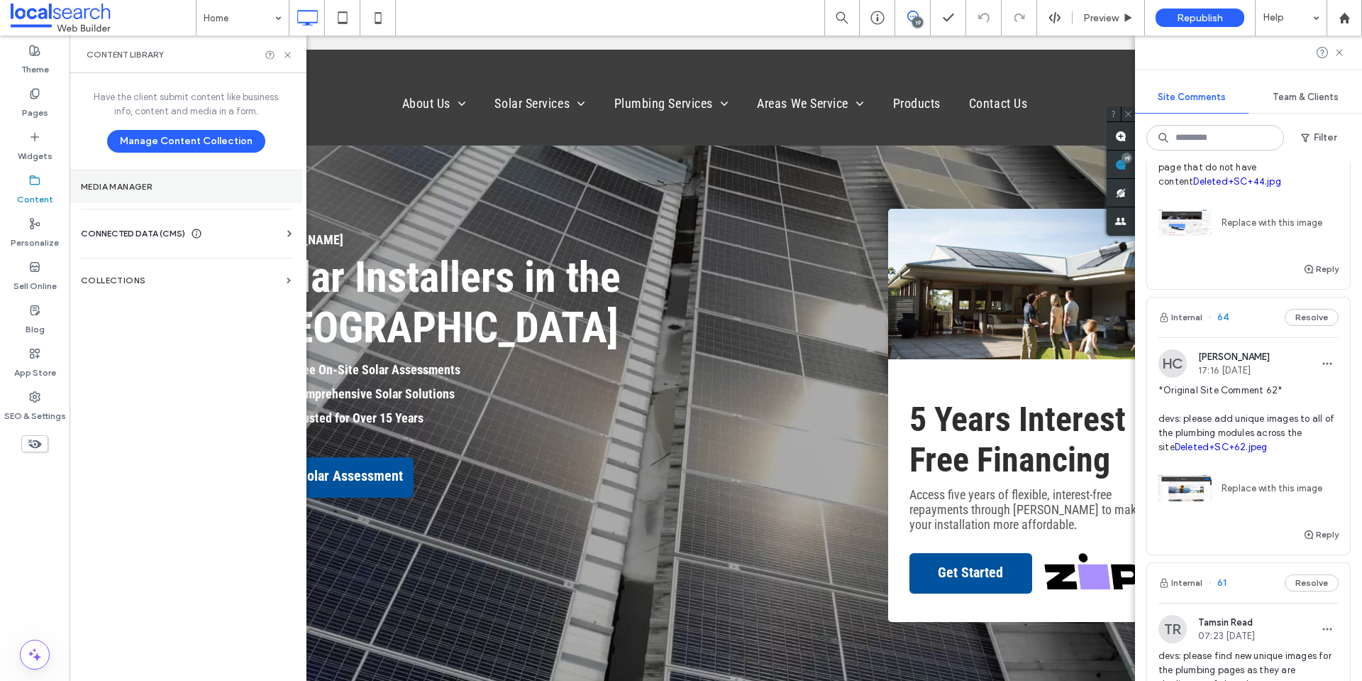
click at [173, 199] on section "Media Manager" at bounding box center [186, 186] width 233 height 33
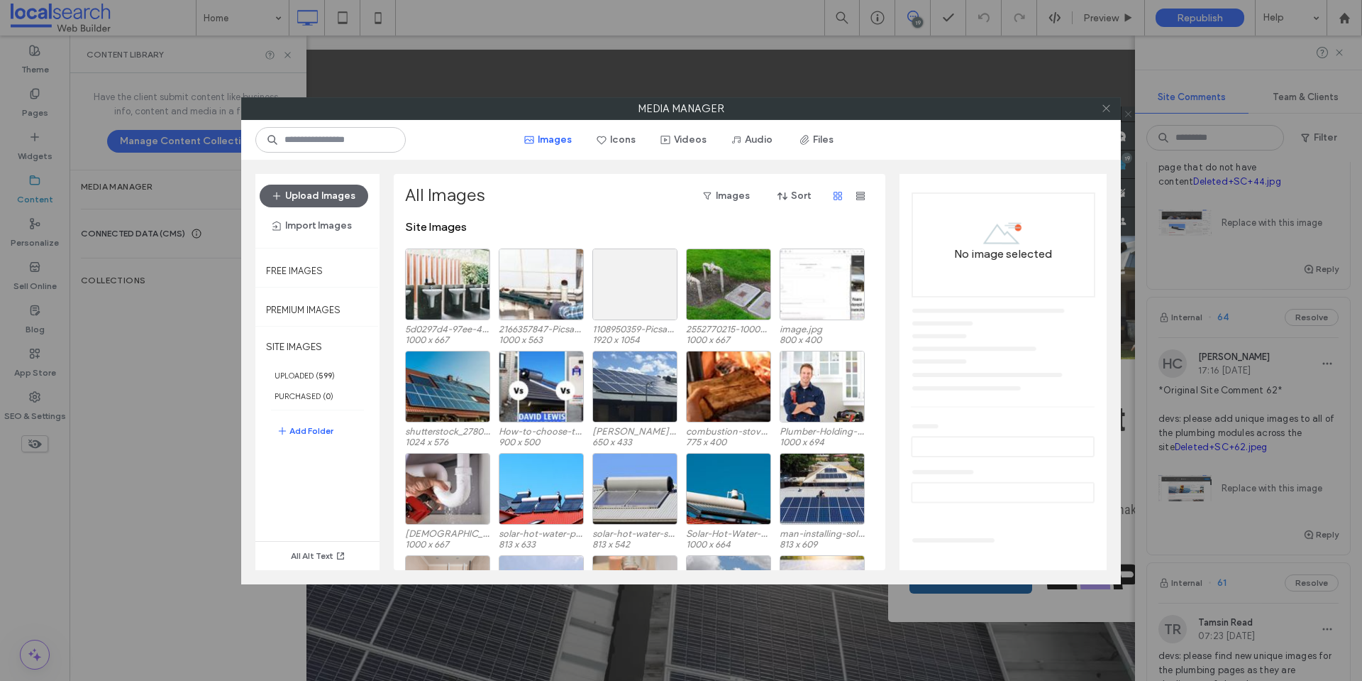
click at [1106, 109] on use at bounding box center [1106, 108] width 7 height 7
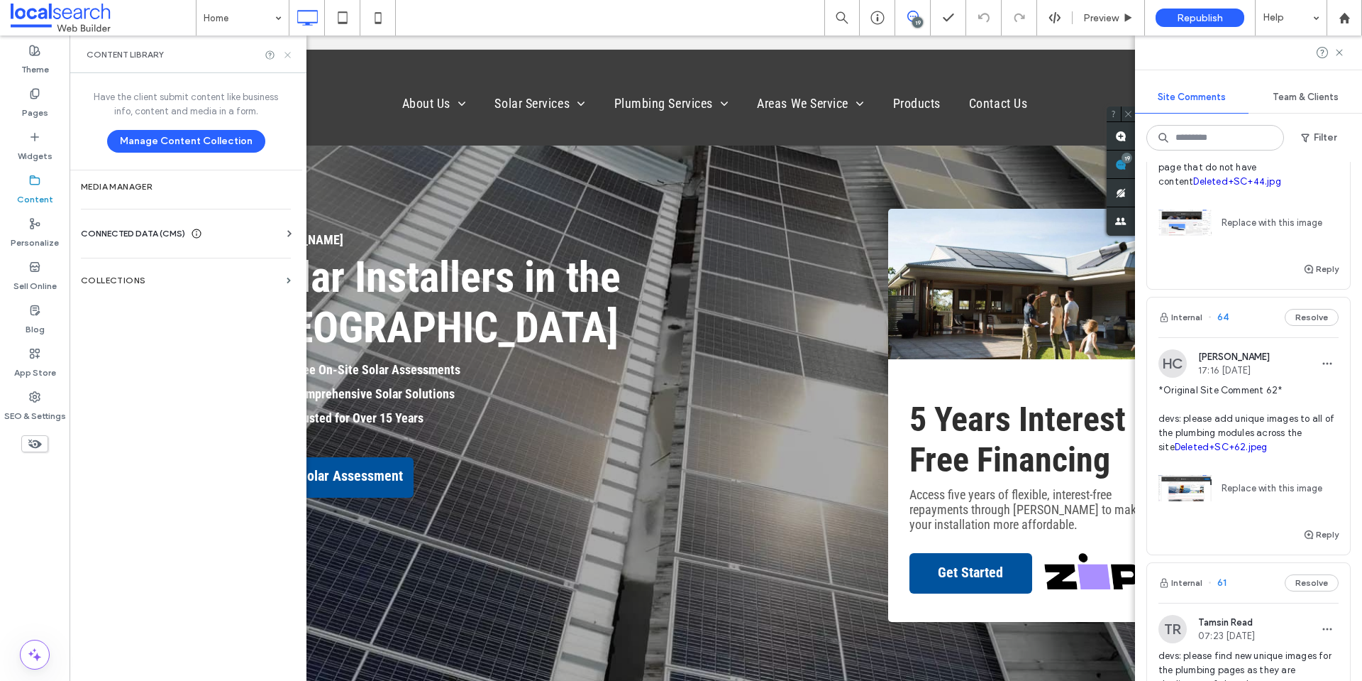
drag, startPoint x: 287, startPoint y: 56, endPoint x: 189, endPoint y: 69, distance: 98.8
click at [287, 56] on use at bounding box center [288, 55] width 6 height 6
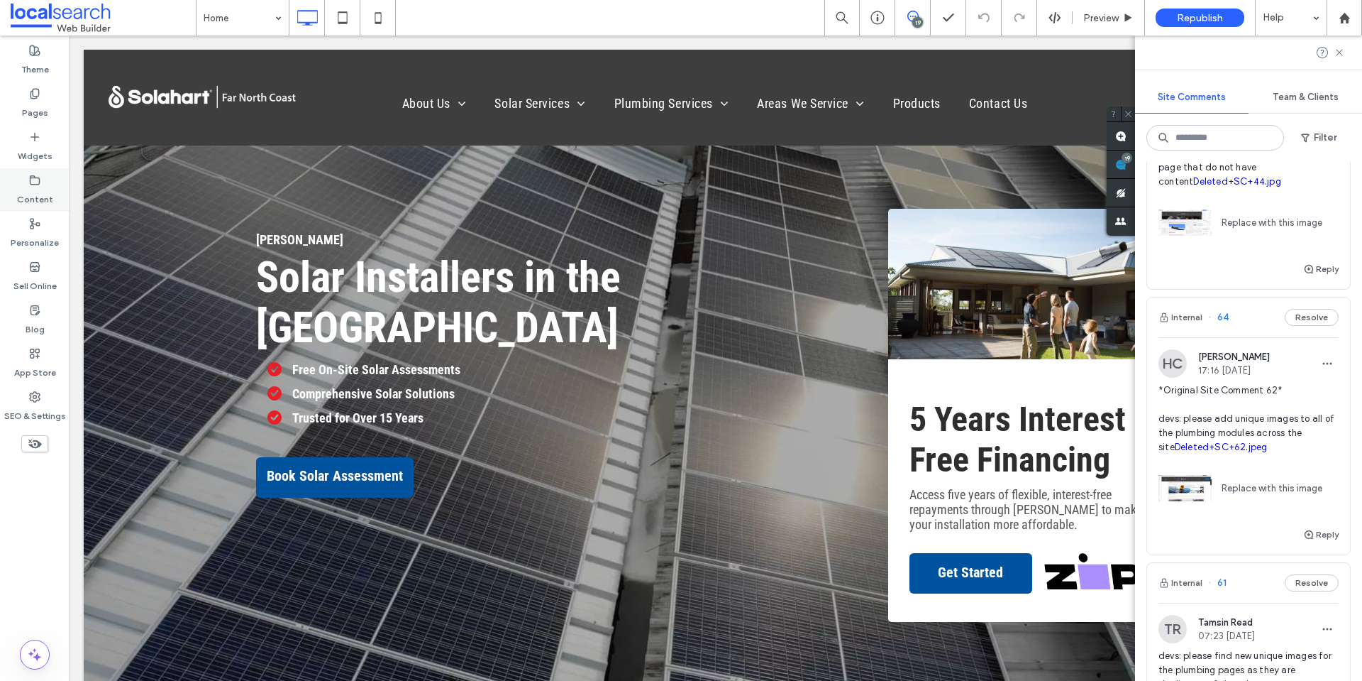
click at [40, 182] on use at bounding box center [35, 179] width 9 height 9
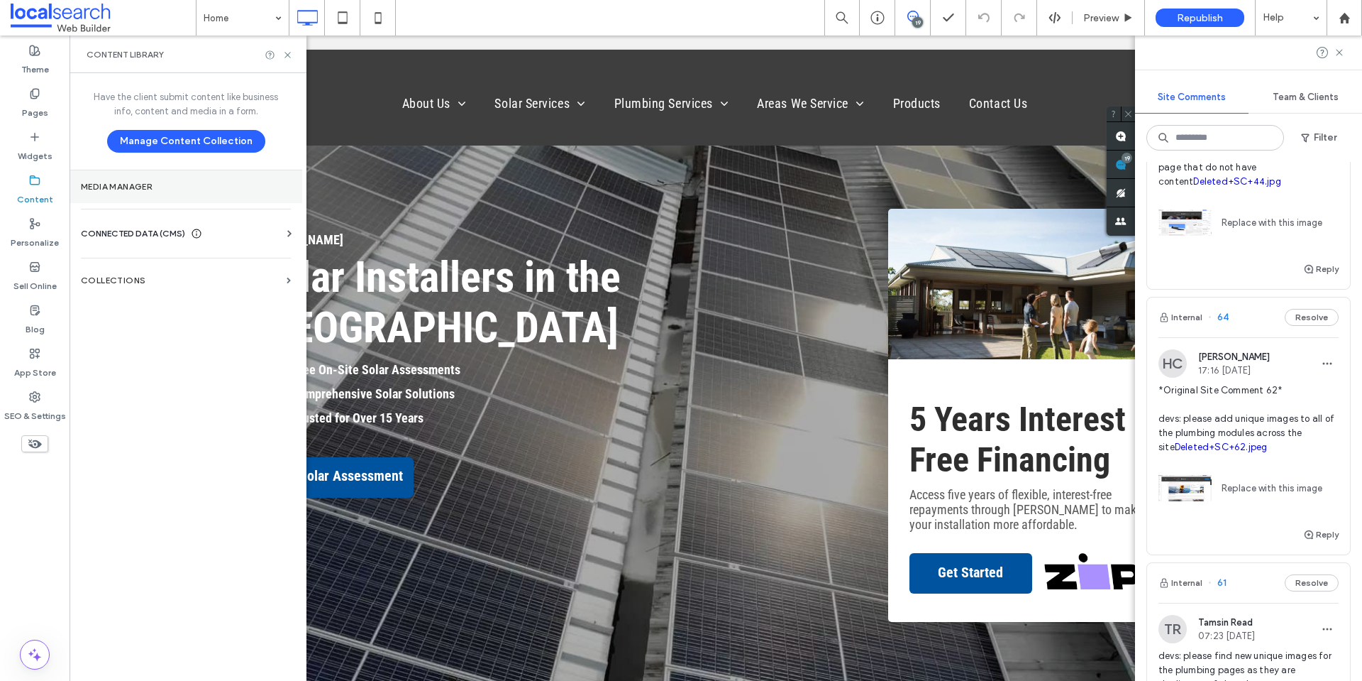
click at [211, 177] on section "Media Manager" at bounding box center [186, 186] width 233 height 33
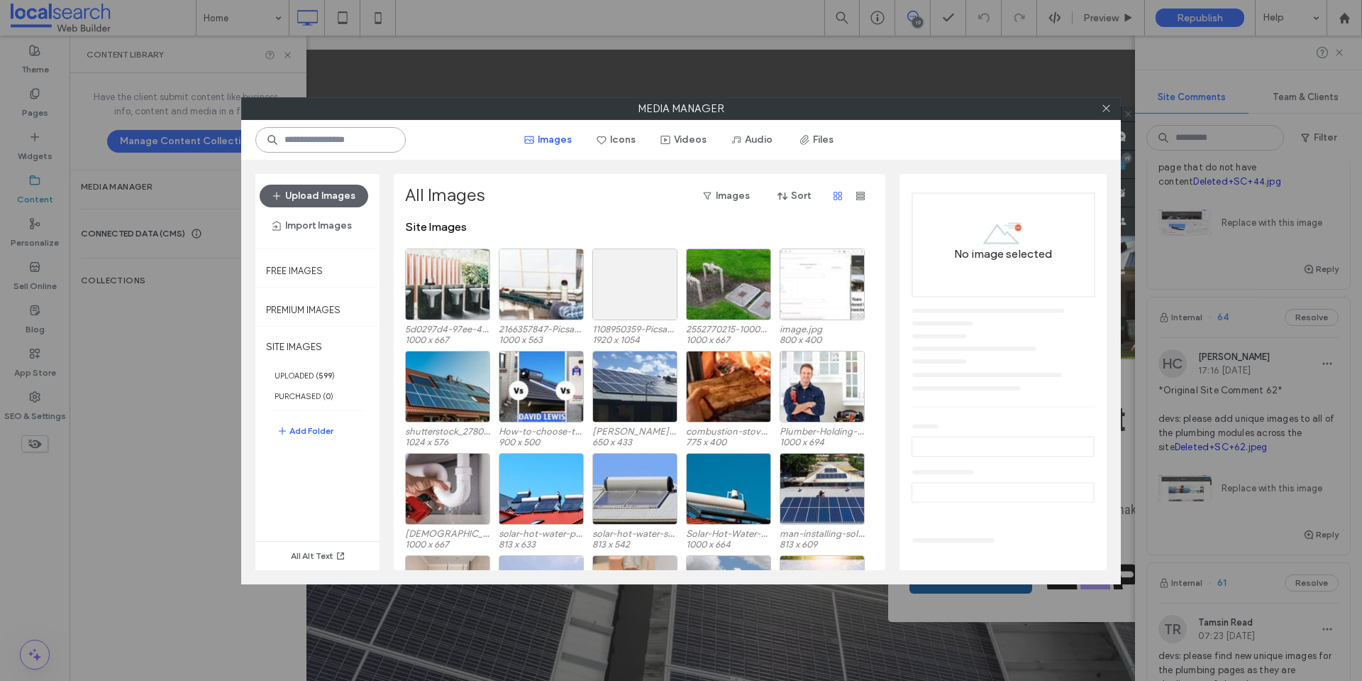
click at [333, 145] on input at bounding box center [330, 140] width 150 height 26
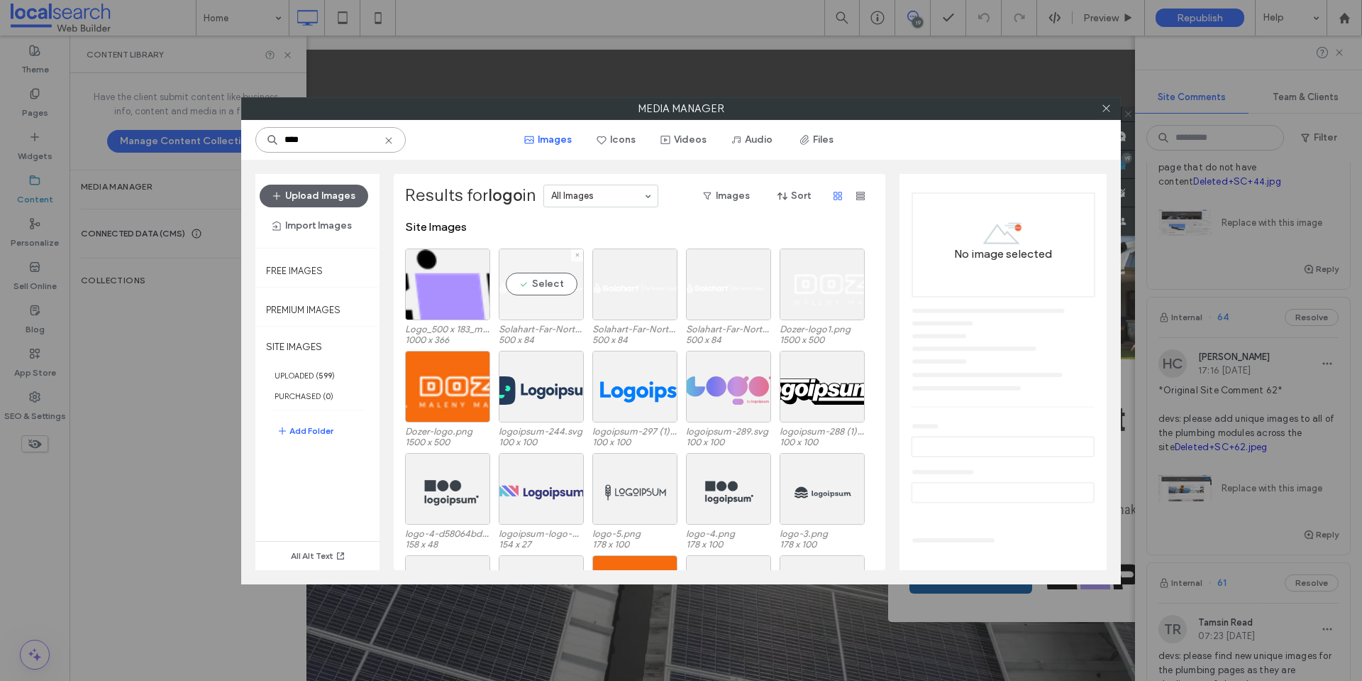
type input "****"
click at [565, 296] on div "Select" at bounding box center [541, 284] width 85 height 72
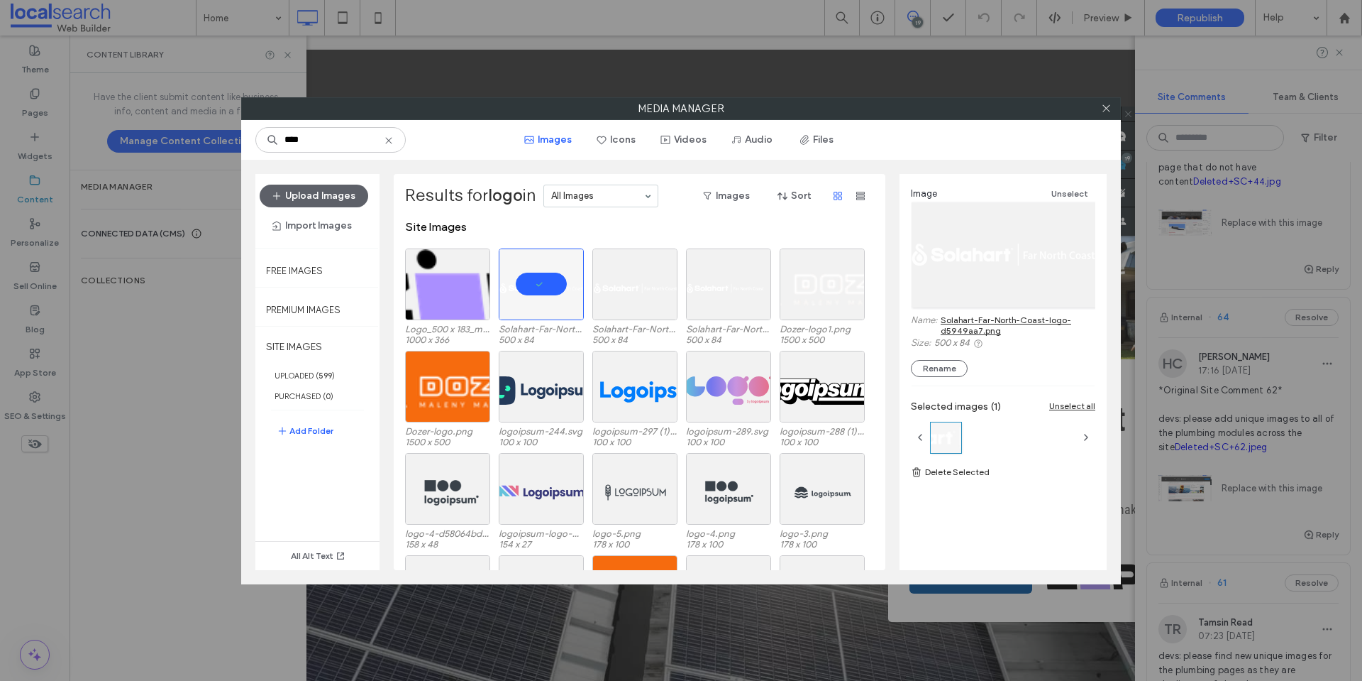
click at [967, 321] on link "Solahart-Far-North-Coast-logo-d5949aa7.png" at bounding box center [1018, 324] width 155 height 21
click at [1102, 106] on icon at bounding box center [1106, 108] width 11 height 11
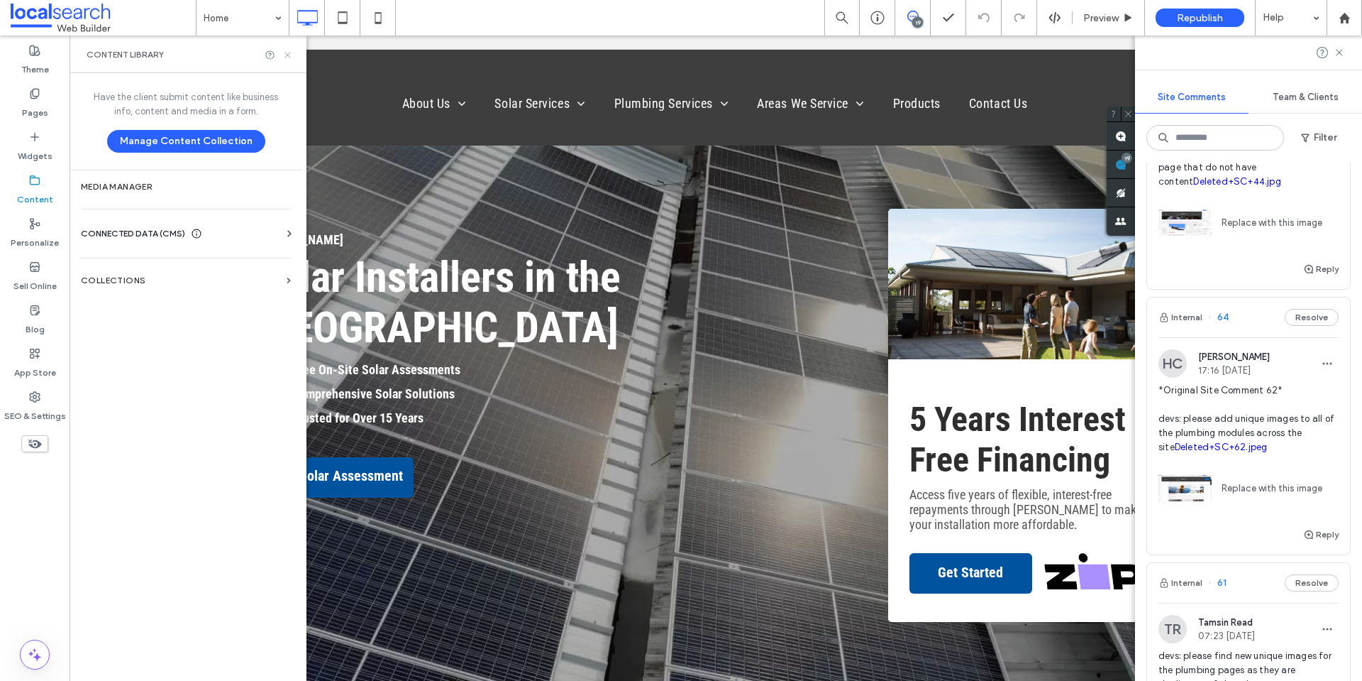
click at [292, 52] on icon at bounding box center [287, 55] width 11 height 11
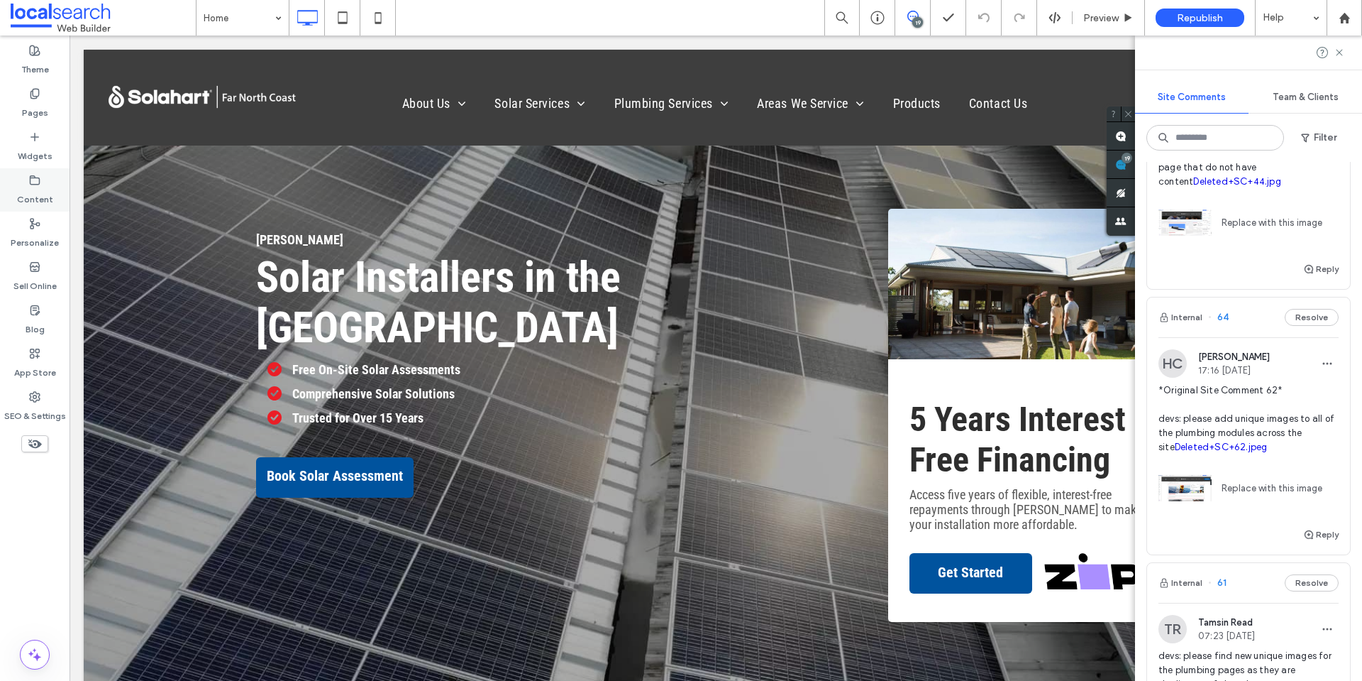
click at [48, 182] on div "Content" at bounding box center [35, 189] width 70 height 43
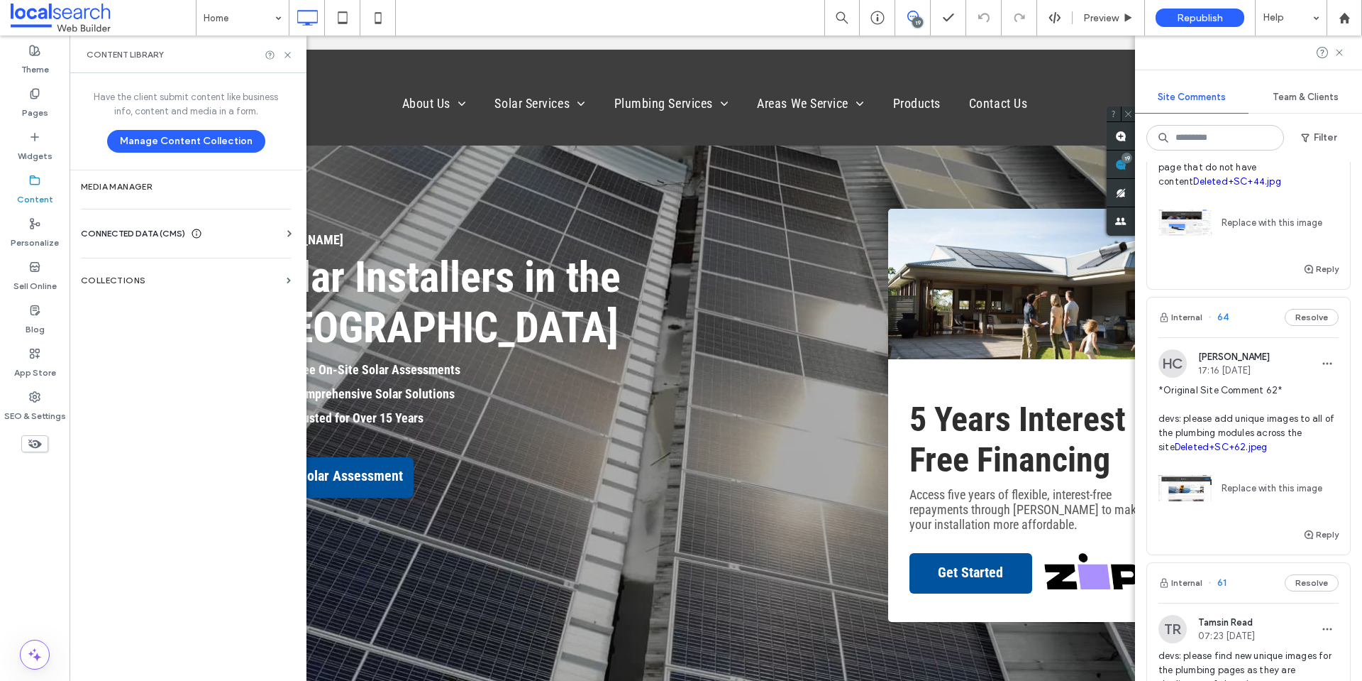
click at [187, 235] on div "CONNECTED DATA (CMS)" at bounding box center [141, 233] width 121 height 14
click at [206, 227] on div "CONNECTED DATA (CMS)" at bounding box center [189, 233] width 216 height 14
click at [207, 197] on section "Media Manager" at bounding box center [186, 186] width 233 height 33
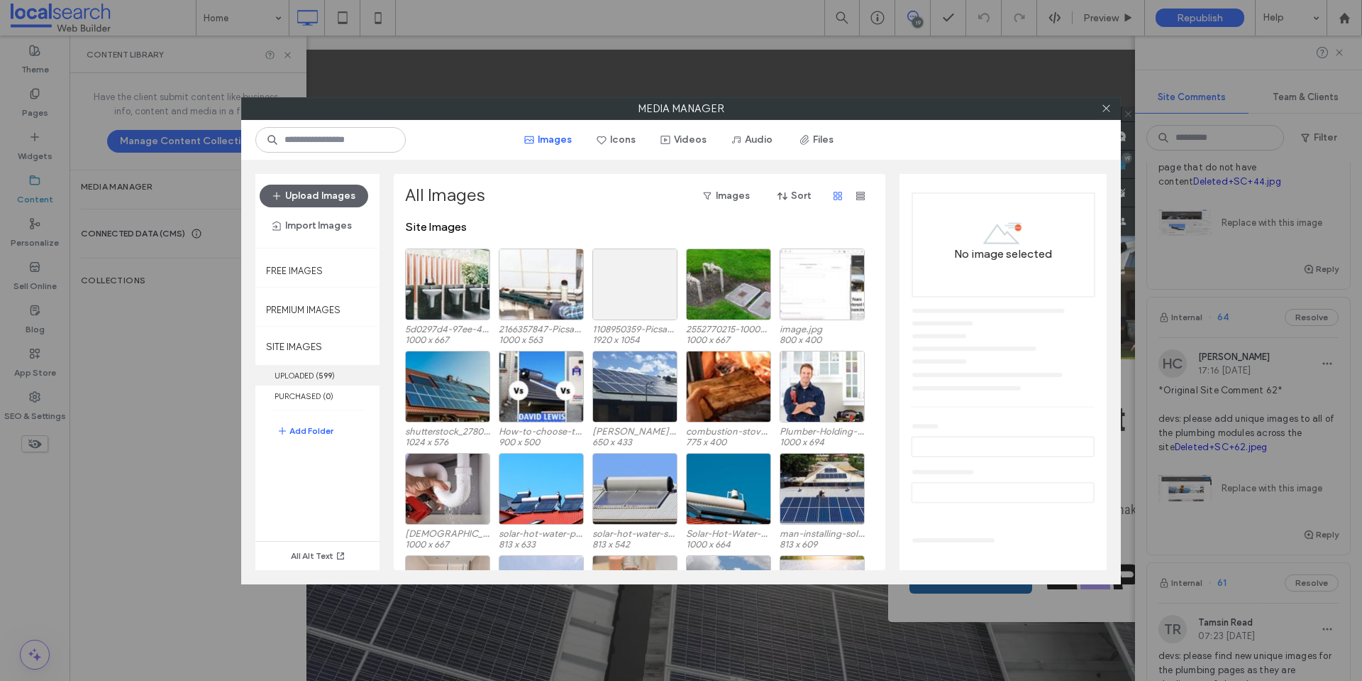
click at [317, 373] on span "( 599 )" at bounding box center [325, 375] width 19 height 10
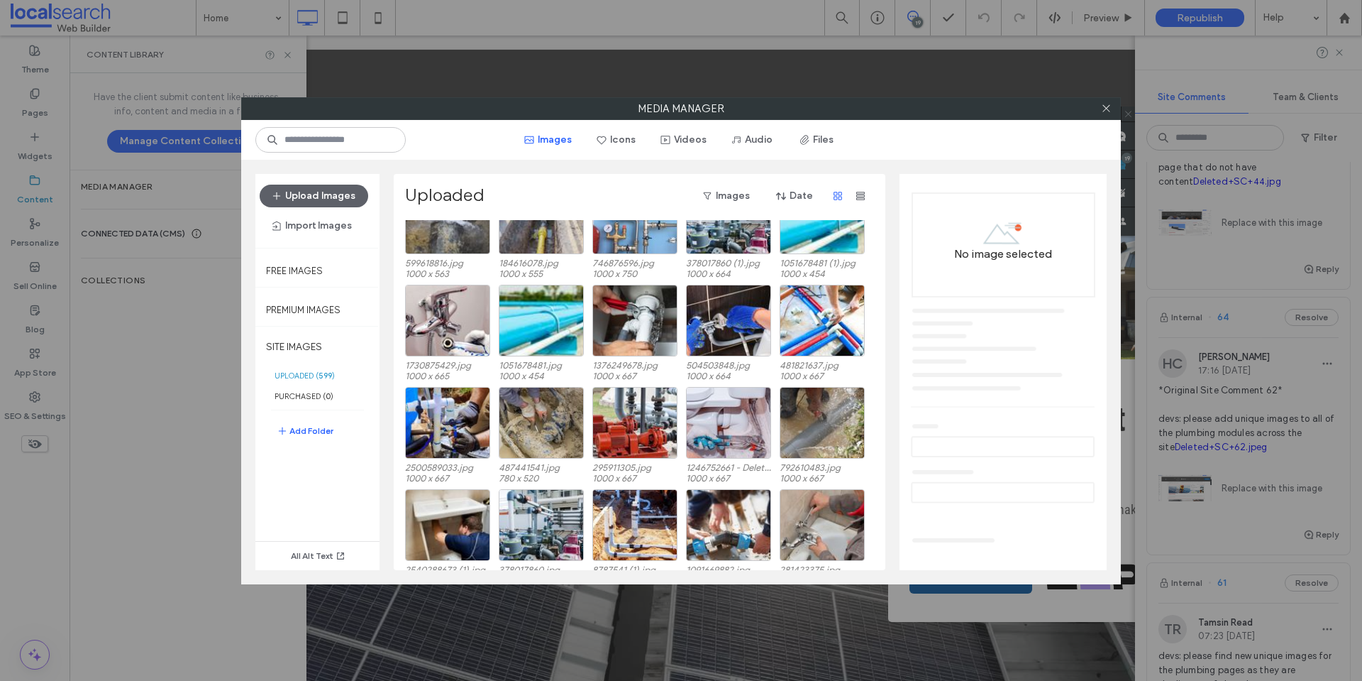
scroll to position [854, 0]
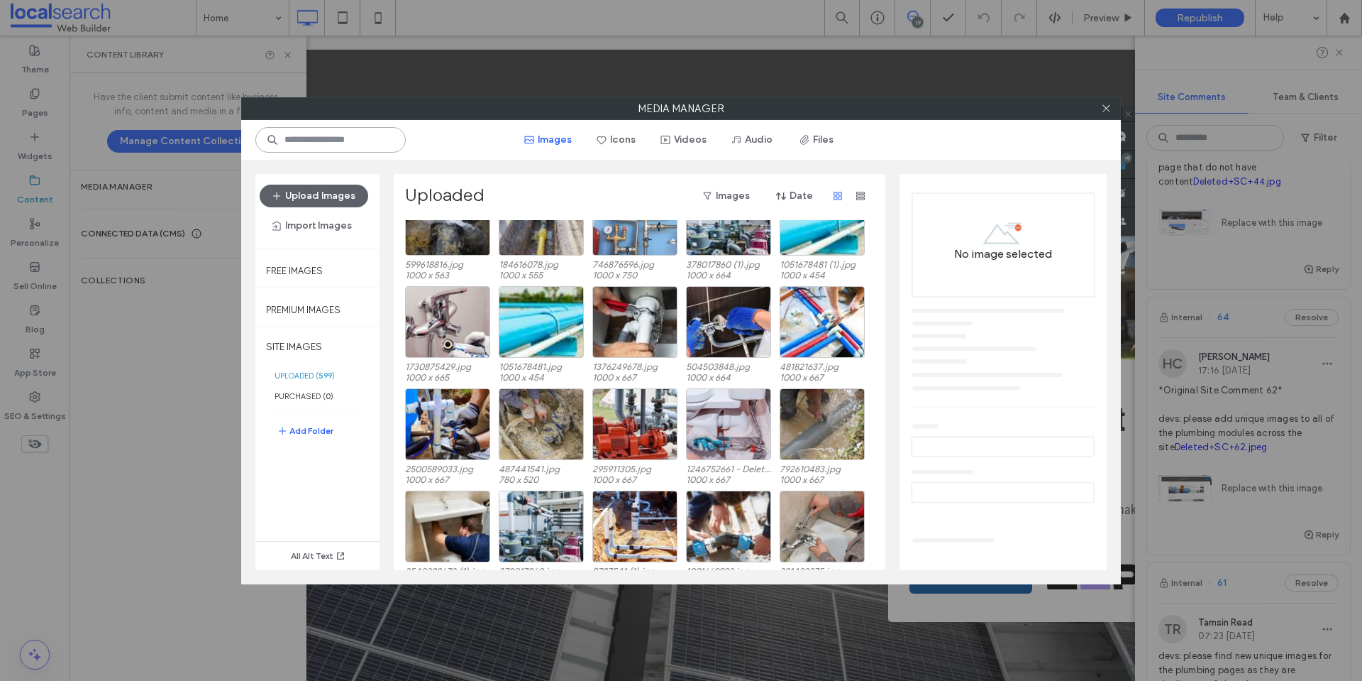
click at [363, 146] on input at bounding box center [330, 140] width 150 height 26
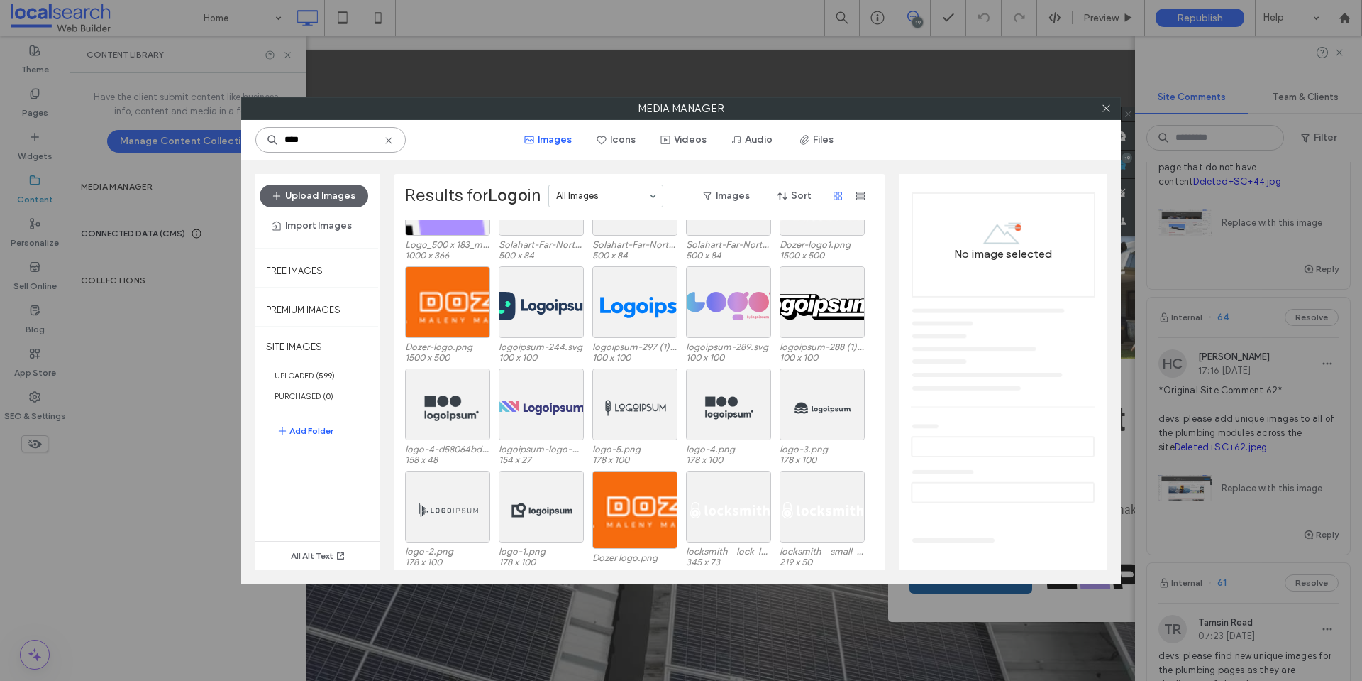
scroll to position [0, 0]
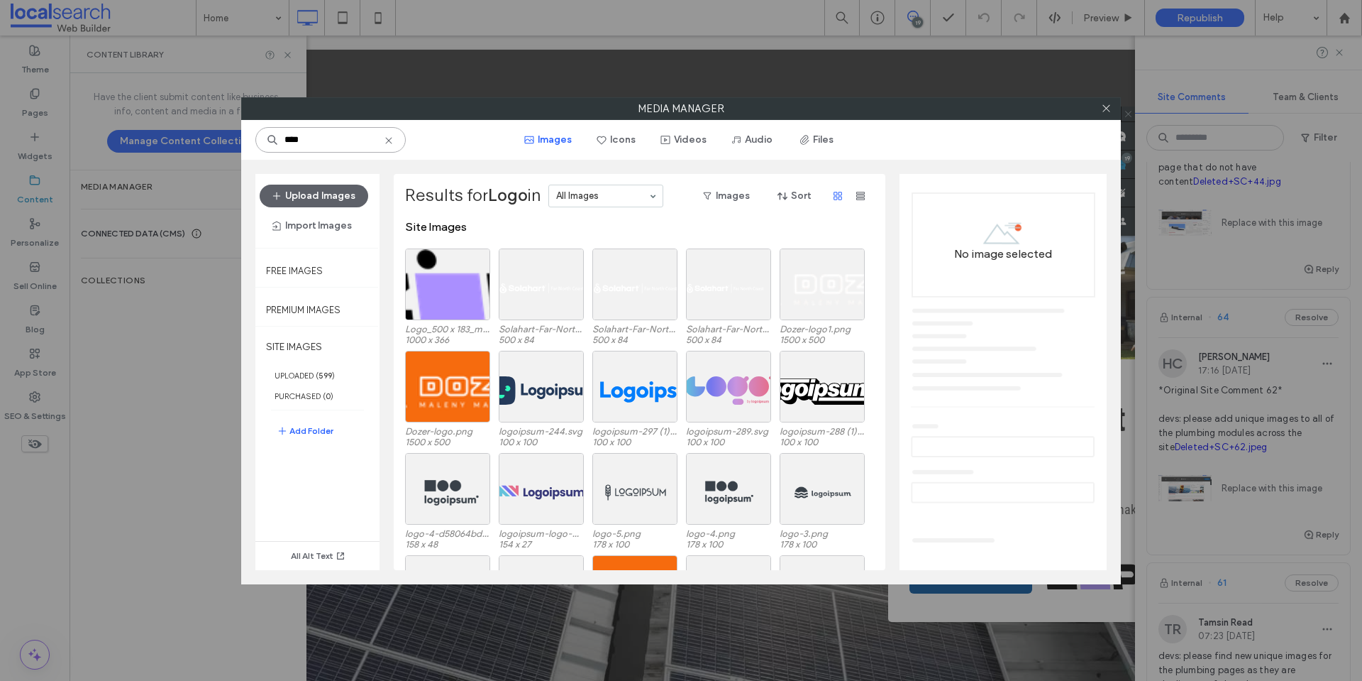
click at [373, 140] on input "****" at bounding box center [330, 140] width 150 height 26
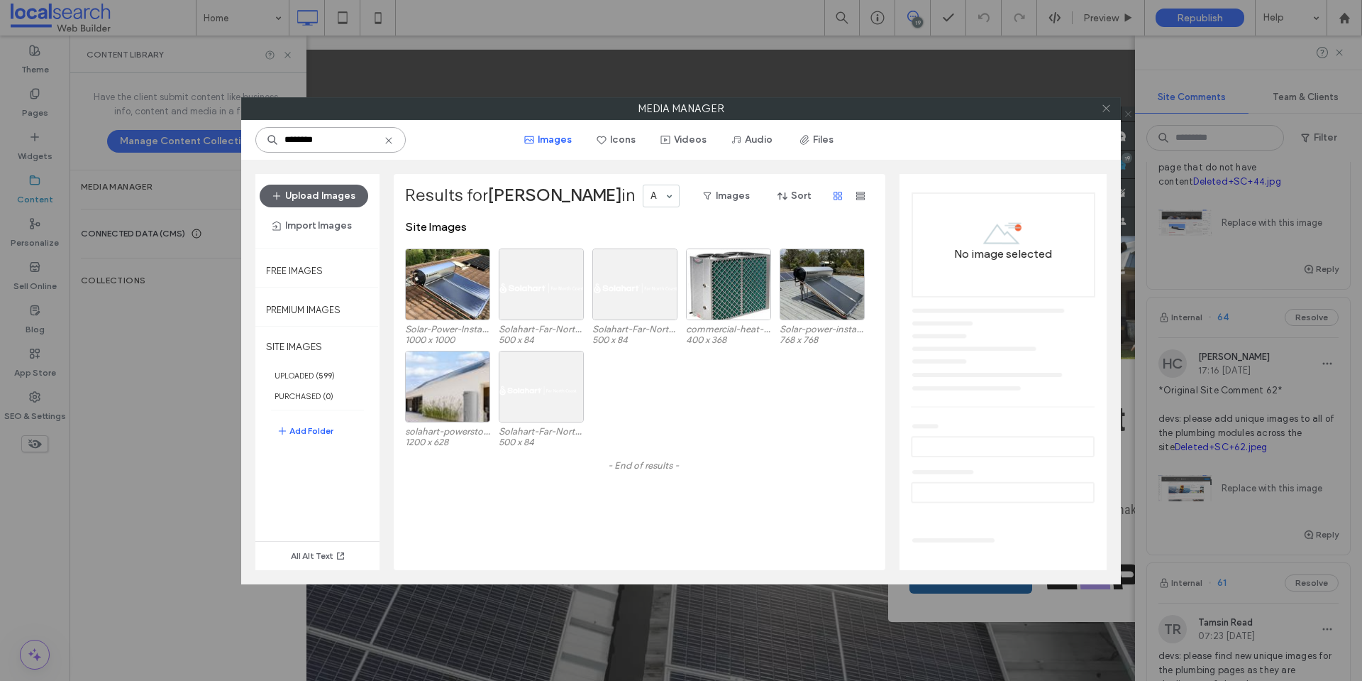
type input "********"
click at [1104, 101] on span at bounding box center [1106, 108] width 11 height 21
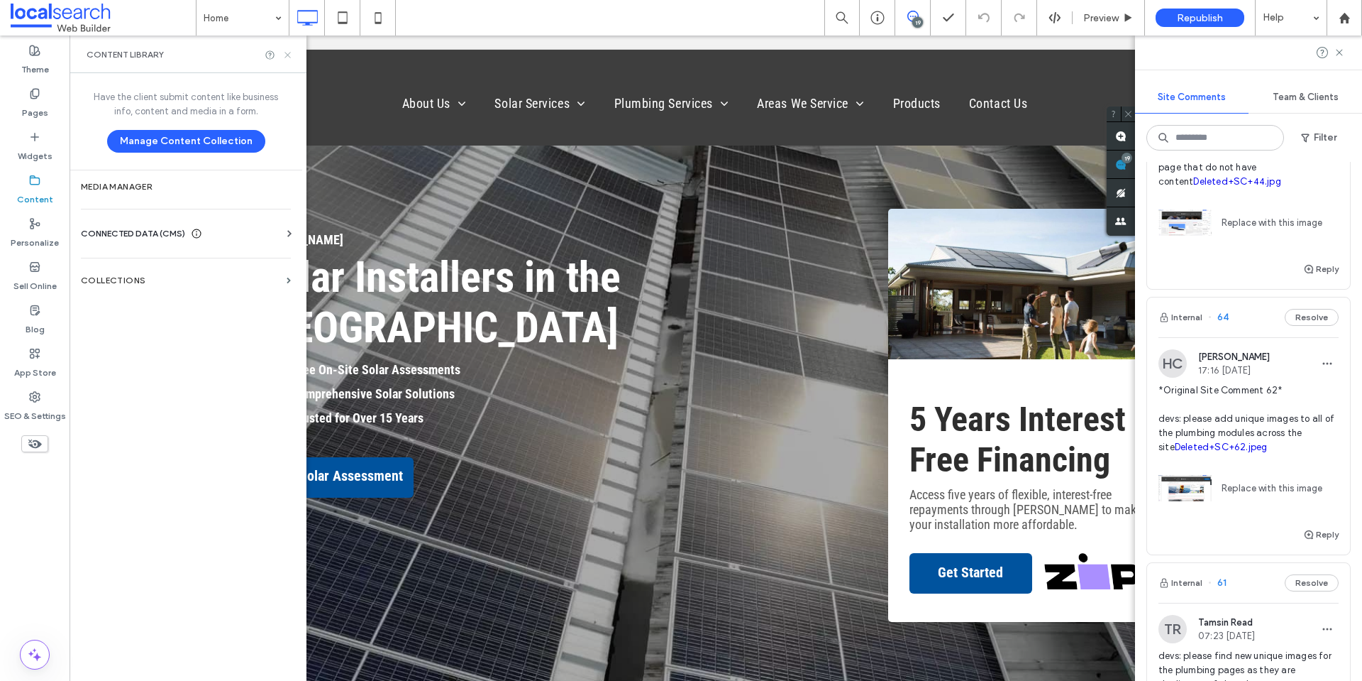
click at [289, 56] on use at bounding box center [288, 55] width 6 height 6
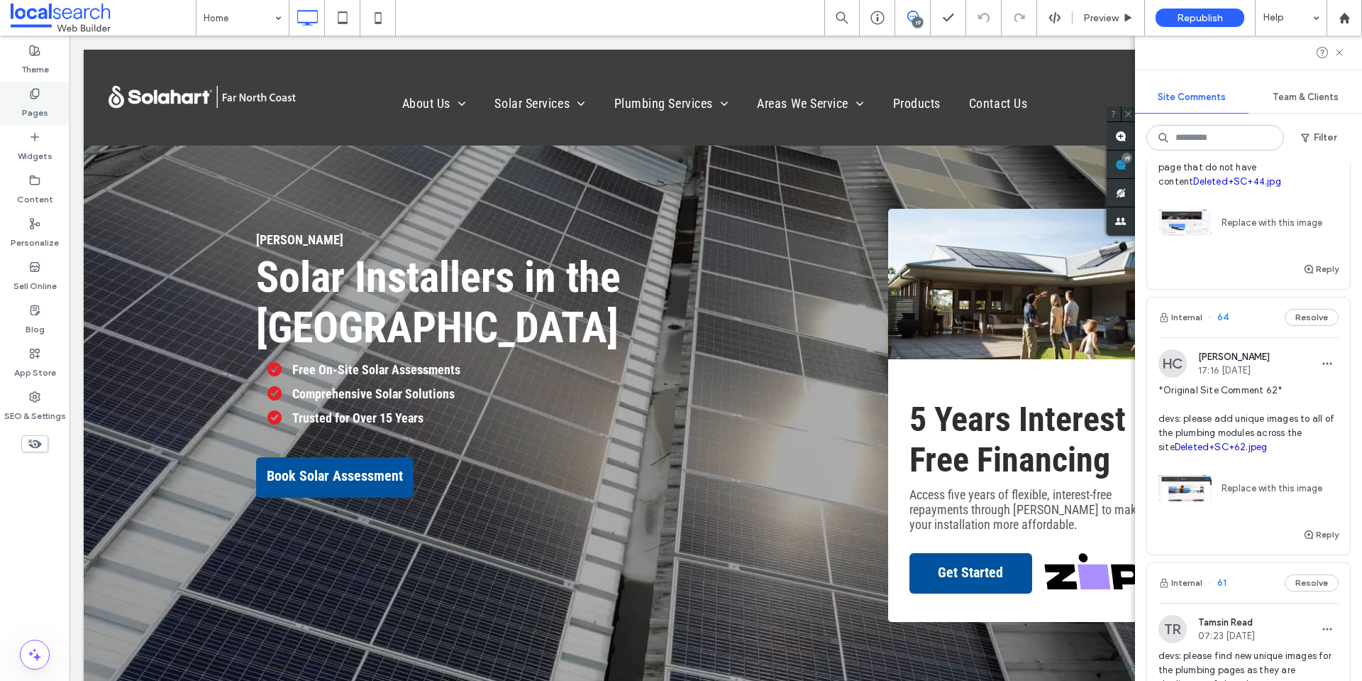
click at [42, 93] on div "Pages" at bounding box center [35, 103] width 70 height 43
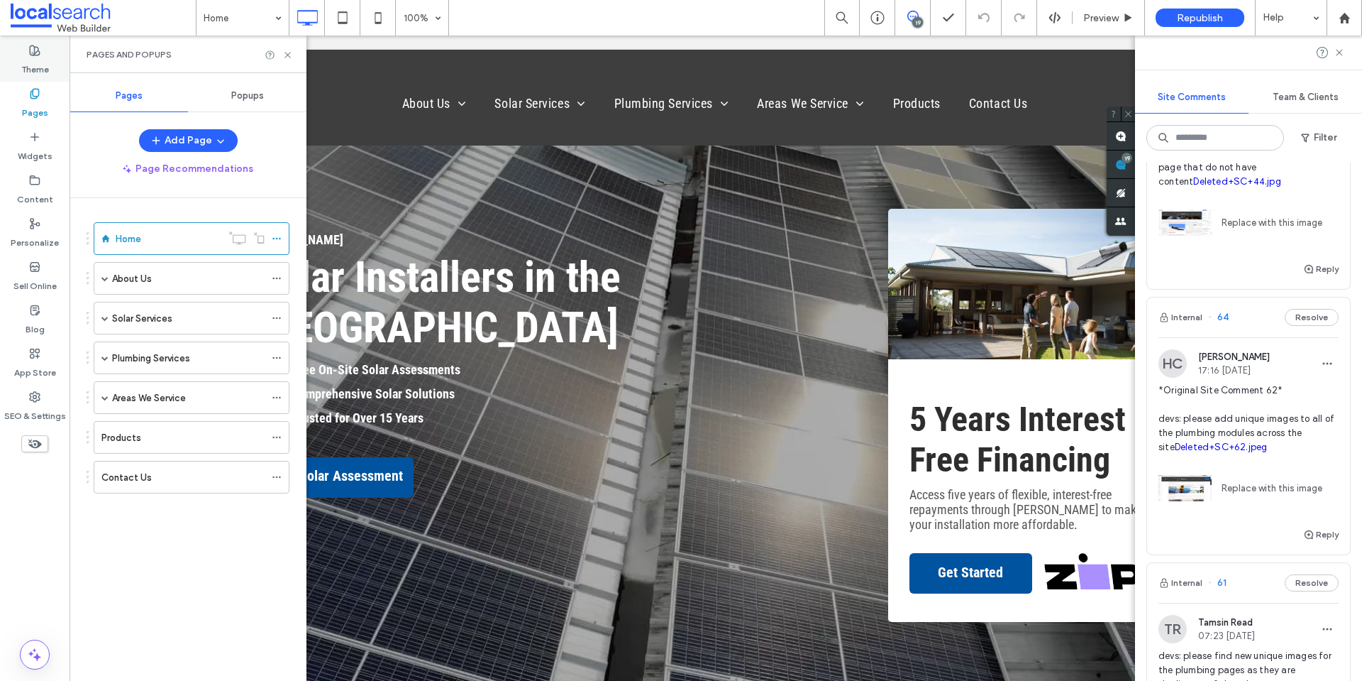
click at [21, 62] on label "Theme" at bounding box center [35, 66] width 28 height 20
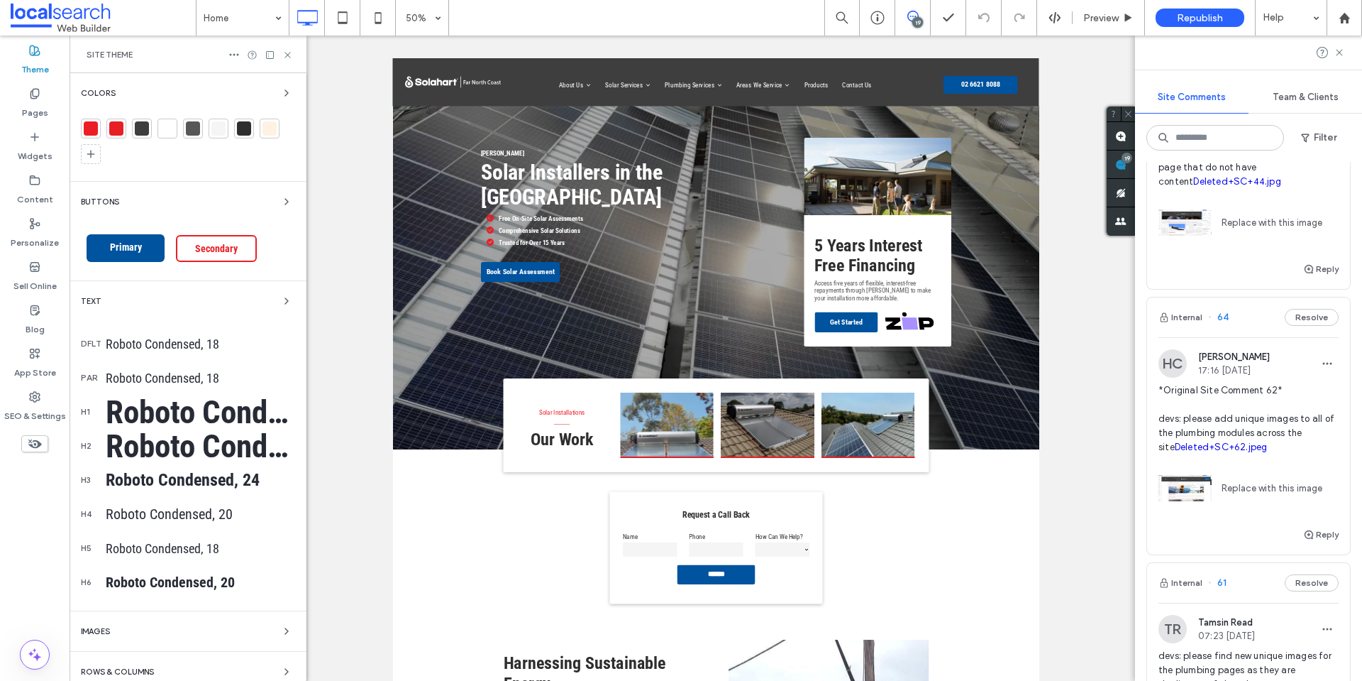
click at [92, 126] on div at bounding box center [91, 128] width 14 height 14
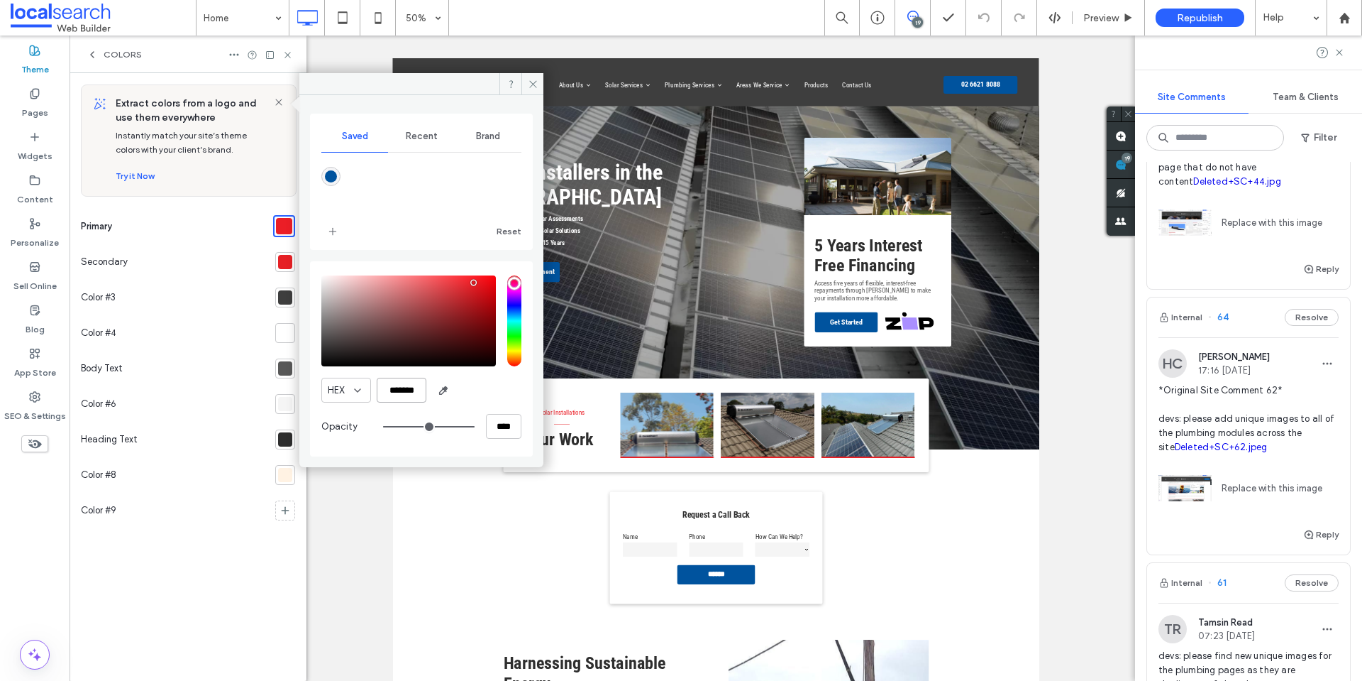
click at [404, 397] on input "*******" at bounding box center [402, 390] width 50 height 25
click at [414, 393] on input "*******" at bounding box center [402, 390] width 50 height 25
click at [535, 83] on icon at bounding box center [533, 84] width 11 height 11
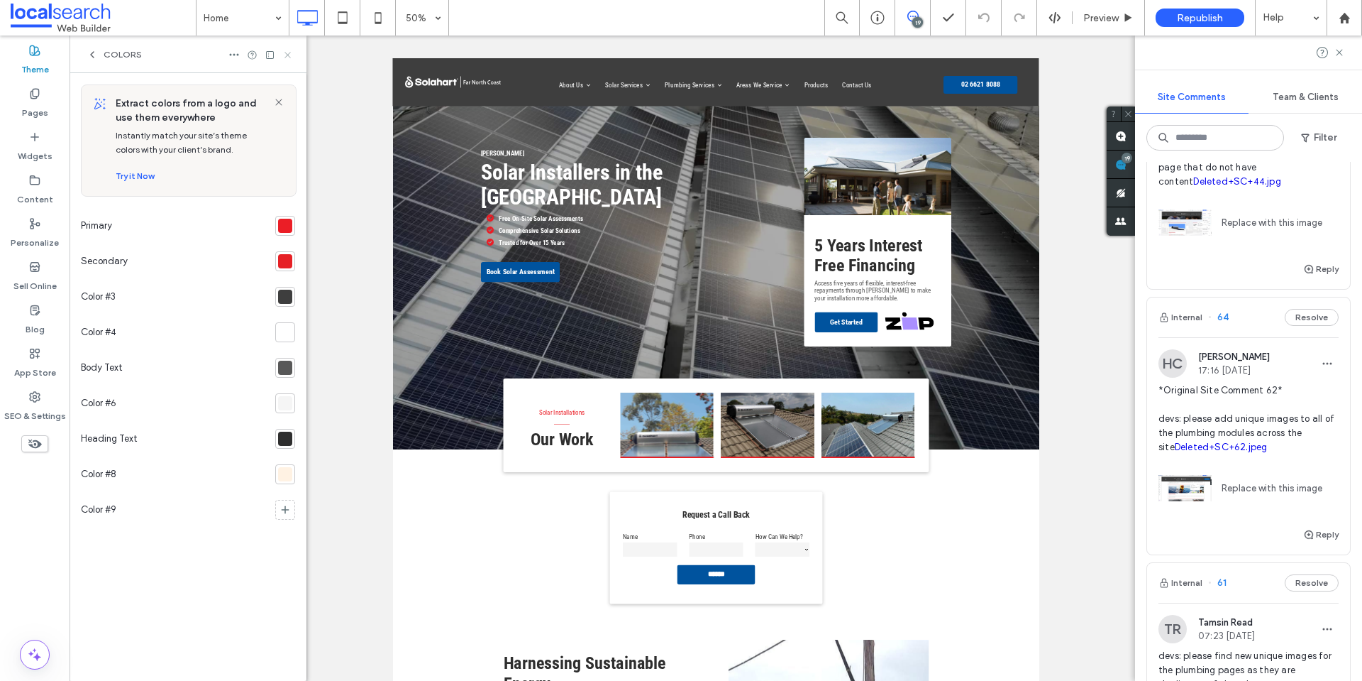
click at [294, 59] on div "Colors" at bounding box center [188, 54] width 237 height 38
click at [285, 53] on use at bounding box center [288, 55] width 6 height 6
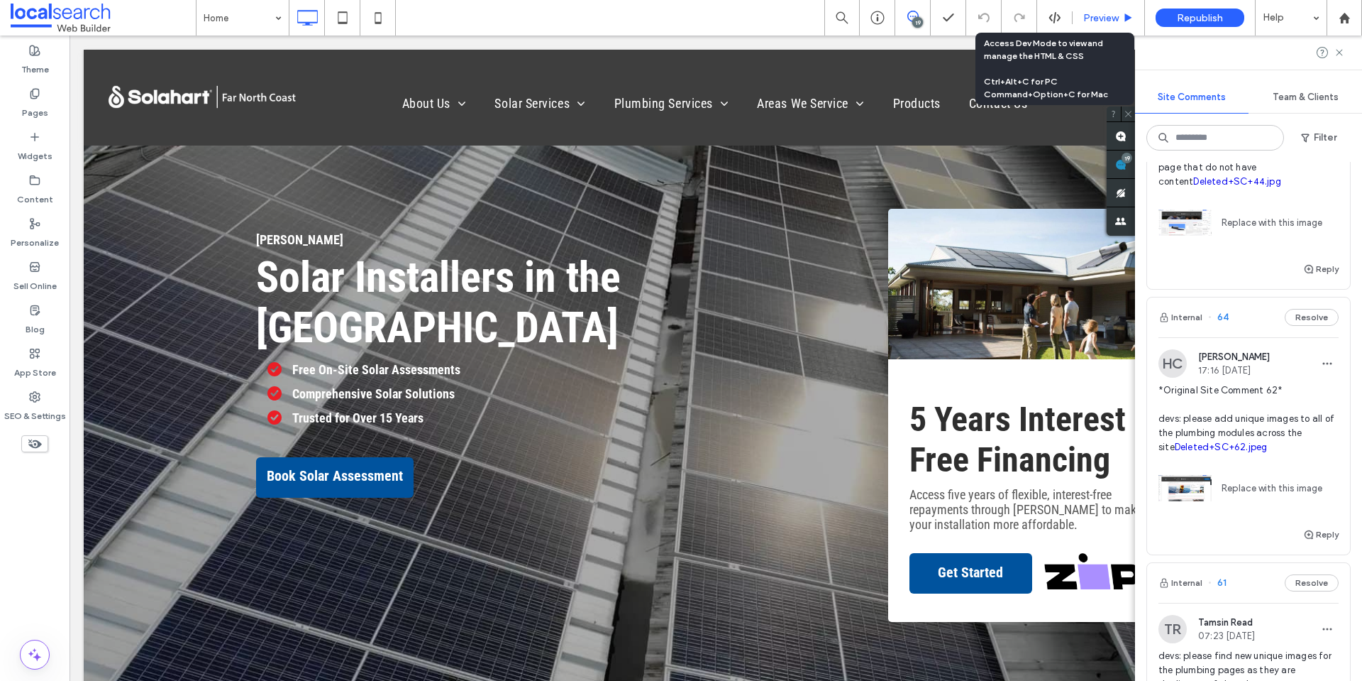
click at [1099, 10] on div "Preview" at bounding box center [1109, 17] width 72 height 35
click at [1093, 17] on span "Preview" at bounding box center [1101, 18] width 35 height 12
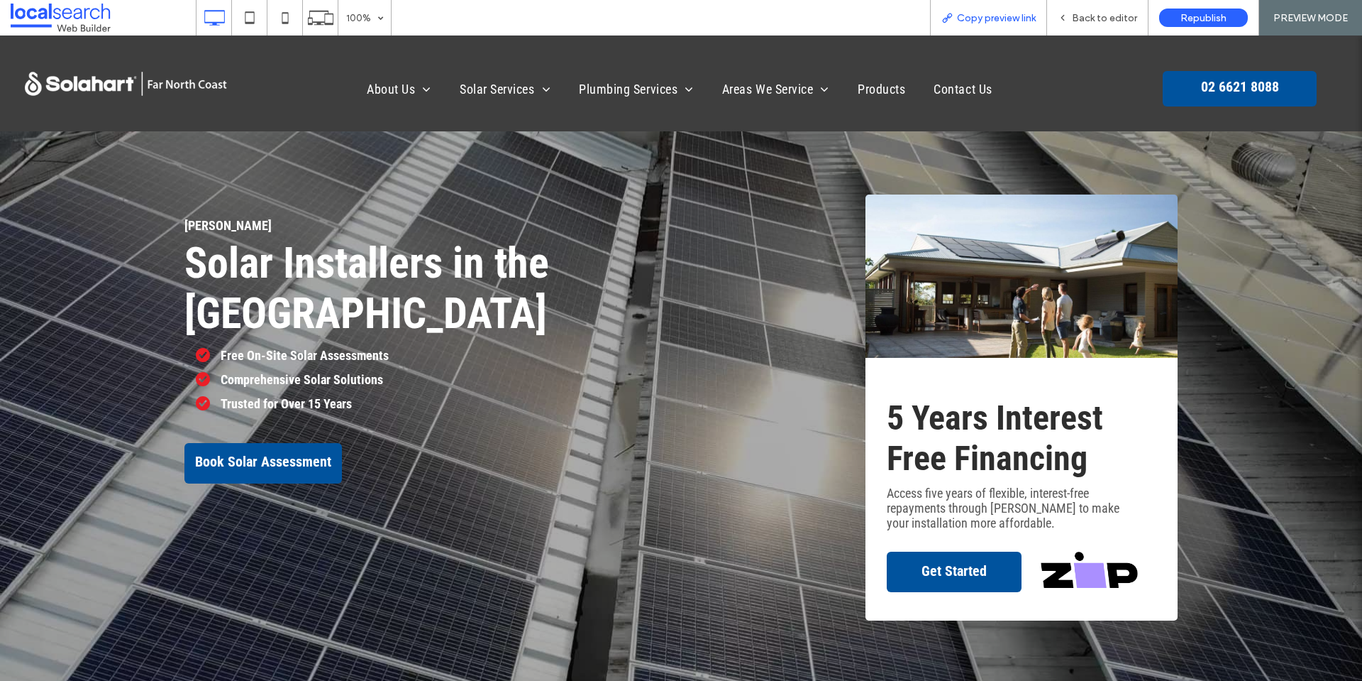
click at [971, 26] on div "Copy preview link" at bounding box center [988, 17] width 117 height 35
click at [980, 12] on span "Copy preview link" at bounding box center [996, 18] width 79 height 12
drag, startPoint x: 986, startPoint y: 25, endPoint x: 981, endPoint y: 35, distance: 11.4
click at [986, 25] on div "Copy preview link" at bounding box center [988, 17] width 117 height 35
click at [1019, 30] on div "Copy preview link" at bounding box center [988, 17] width 117 height 35
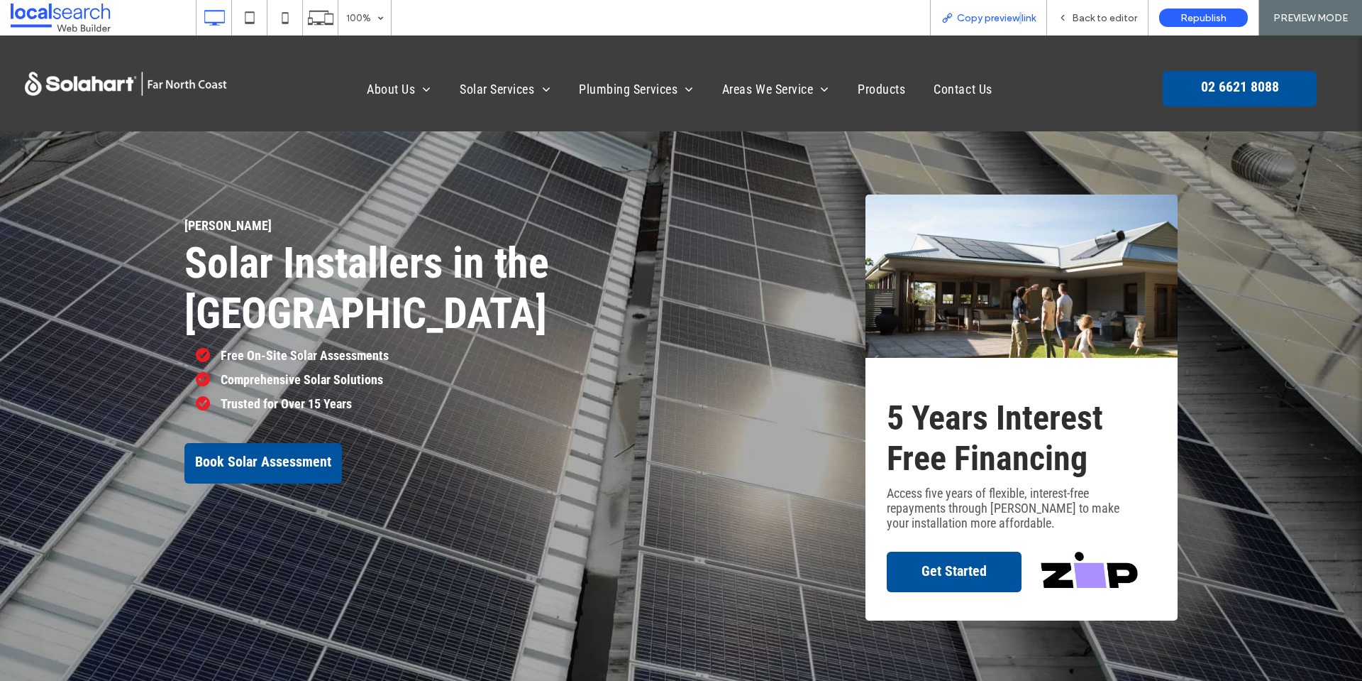
click at [1019, 30] on div "Copy preview link" at bounding box center [988, 17] width 117 height 35
click at [1013, 18] on span "Copy preview link" at bounding box center [996, 18] width 79 height 12
click at [1074, 16] on div "Back to editor" at bounding box center [1097, 18] width 101 height 12
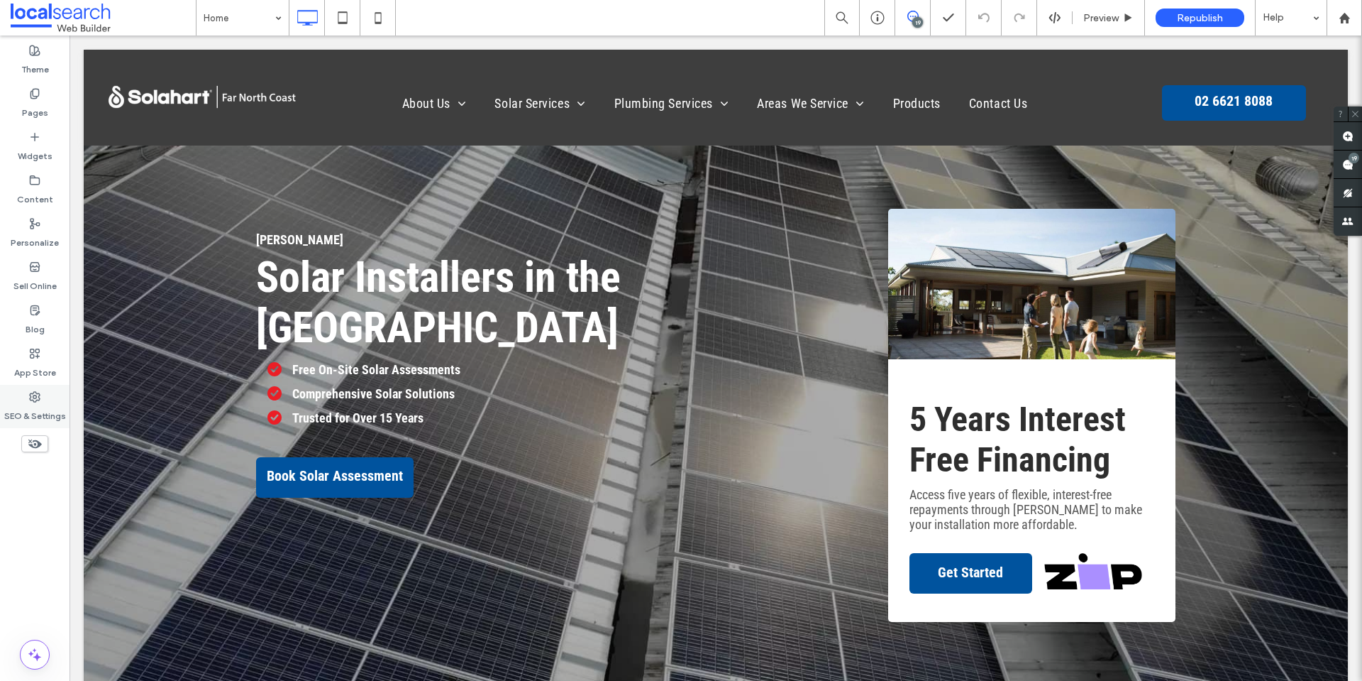
click at [21, 404] on label "SEO & Settings" at bounding box center [35, 412] width 62 height 20
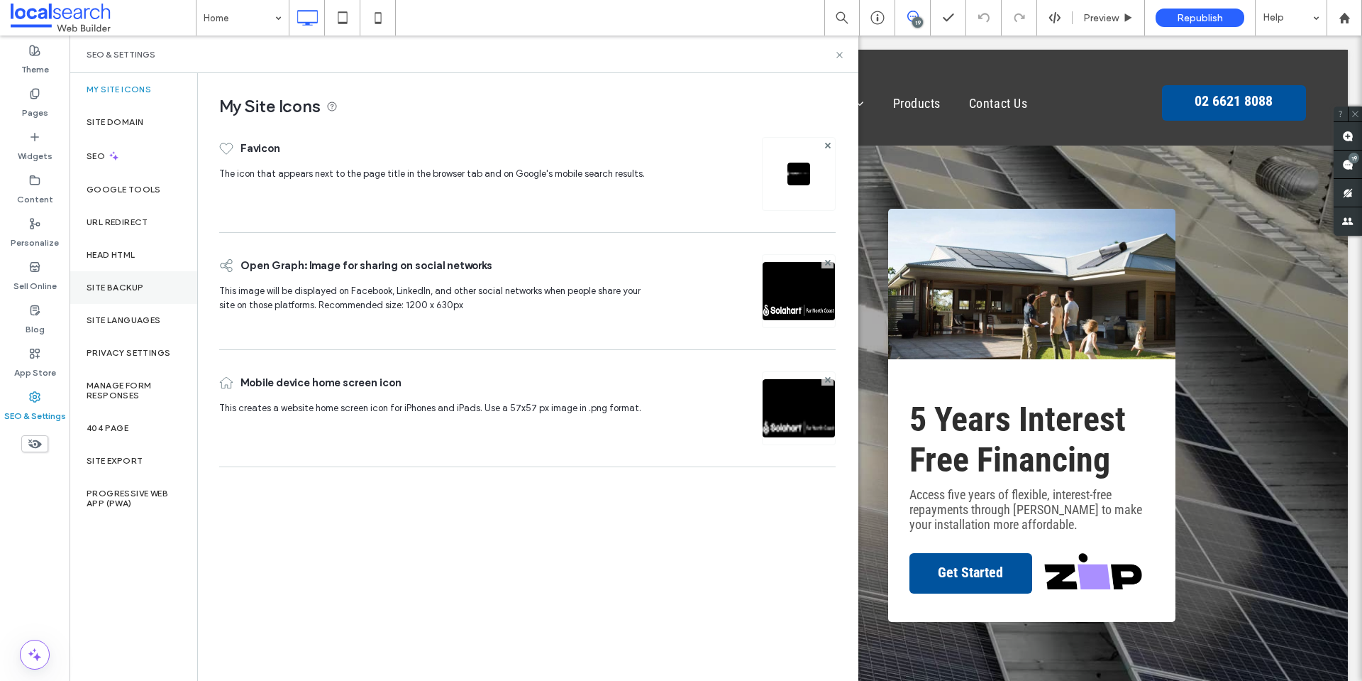
click at [134, 302] on div "Site Backup" at bounding box center [134, 287] width 128 height 33
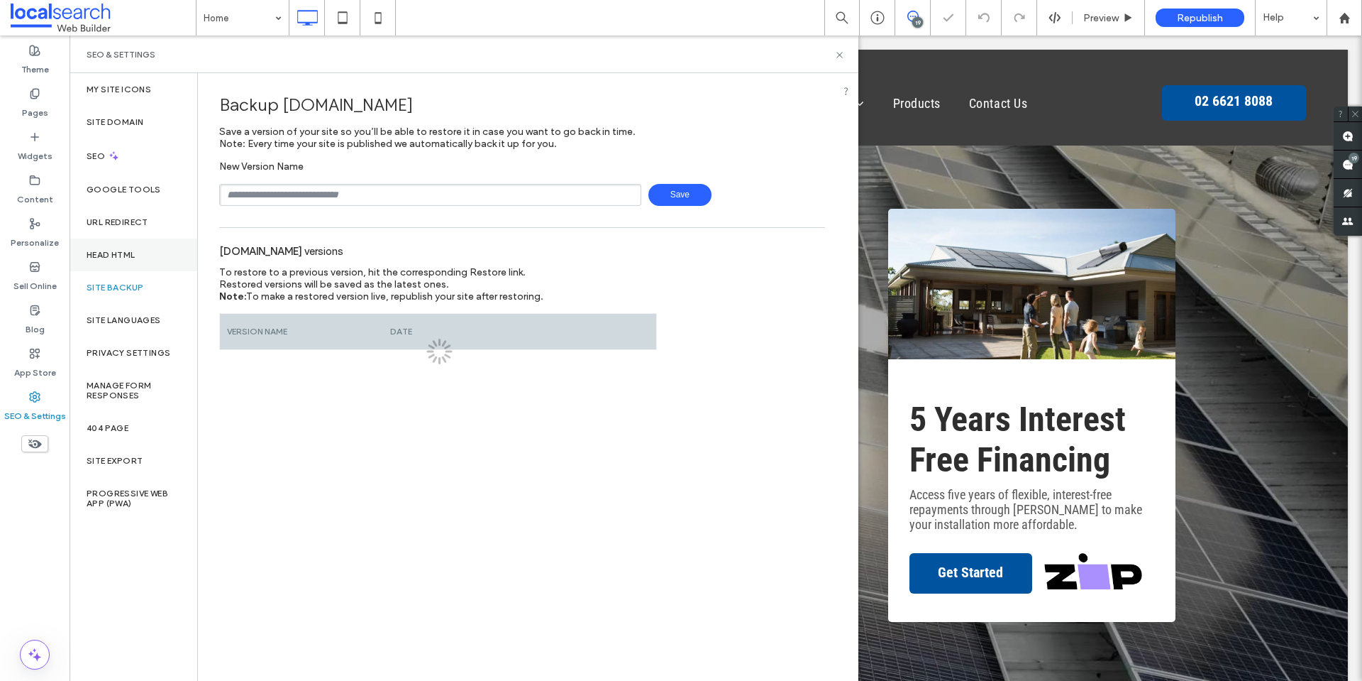
click at [145, 270] on div "Head HTML" at bounding box center [134, 254] width 128 height 33
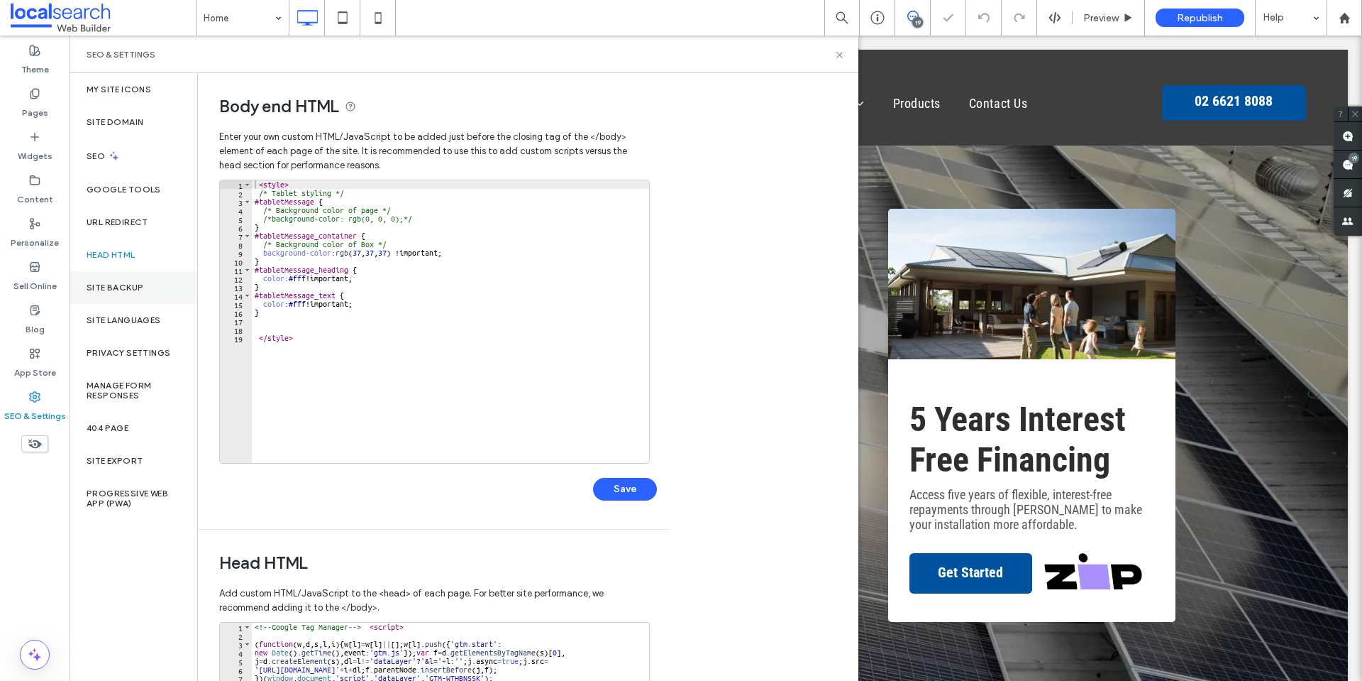
click at [147, 291] on div "Site Backup" at bounding box center [134, 287] width 128 height 33
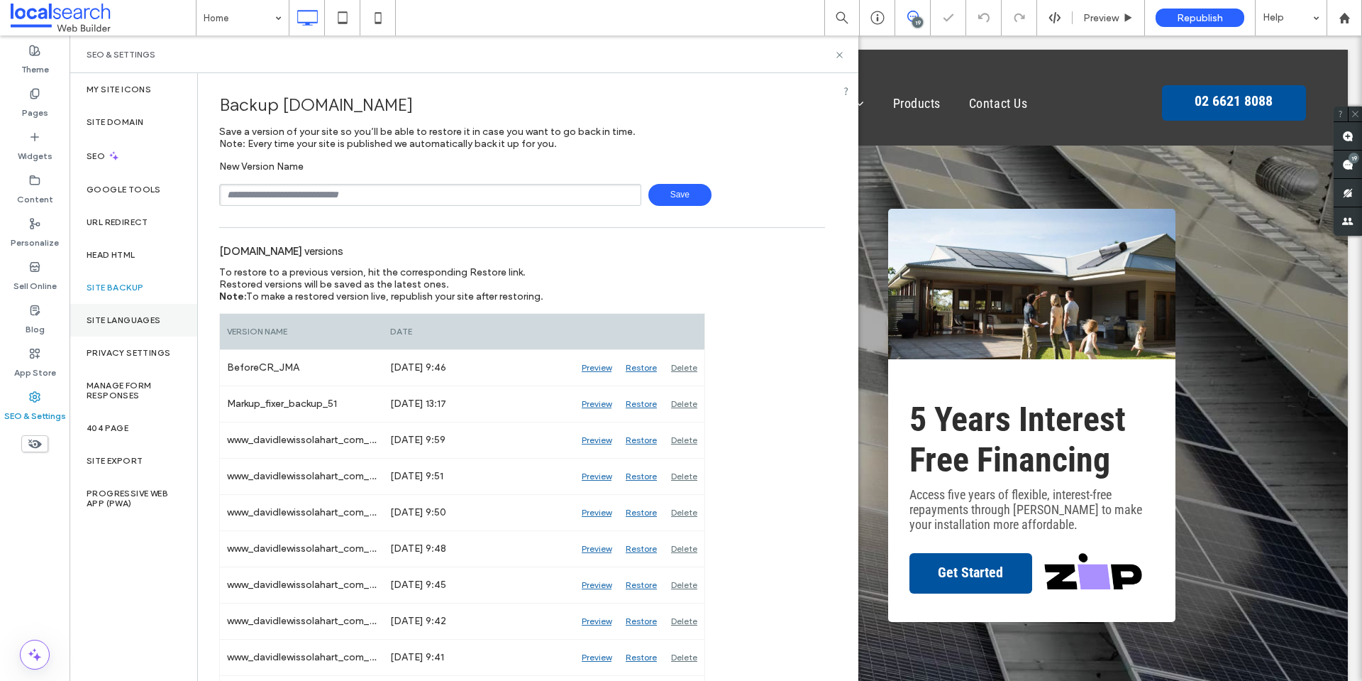
click at [153, 332] on div "Site Languages" at bounding box center [134, 320] width 128 height 33
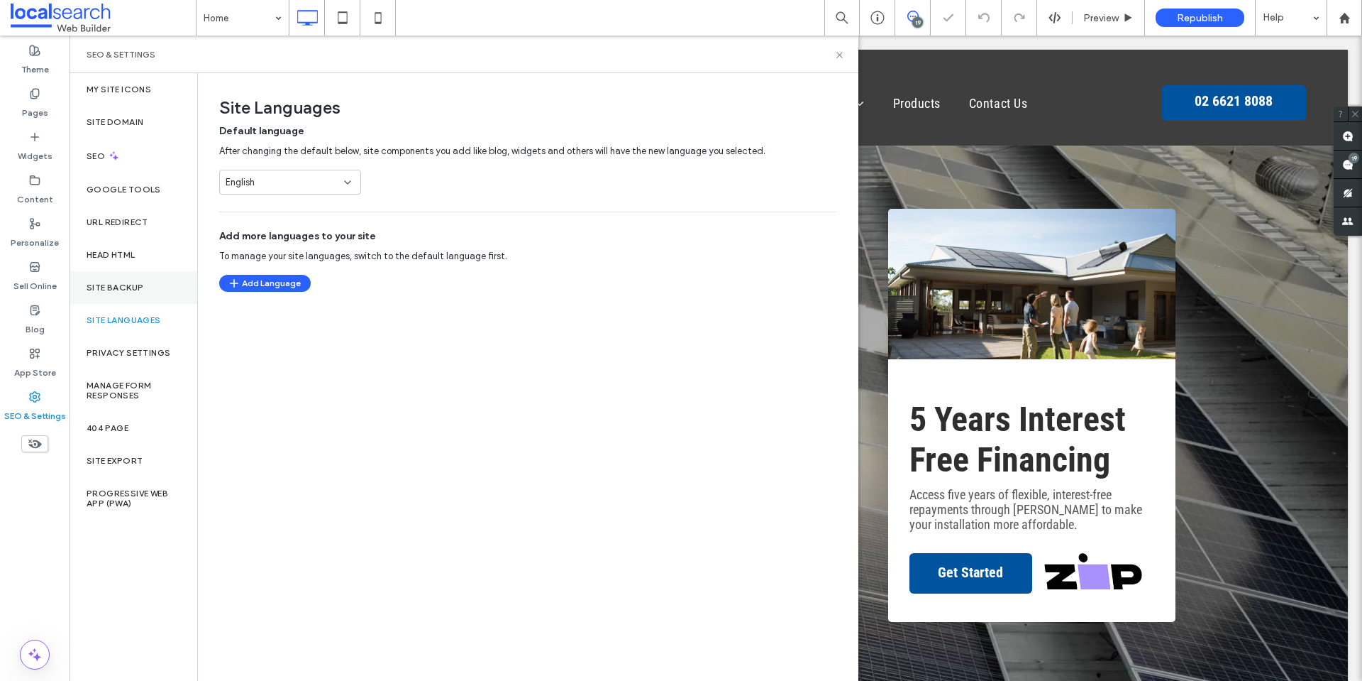
click at [131, 286] on label "Site Backup" at bounding box center [115, 287] width 57 height 10
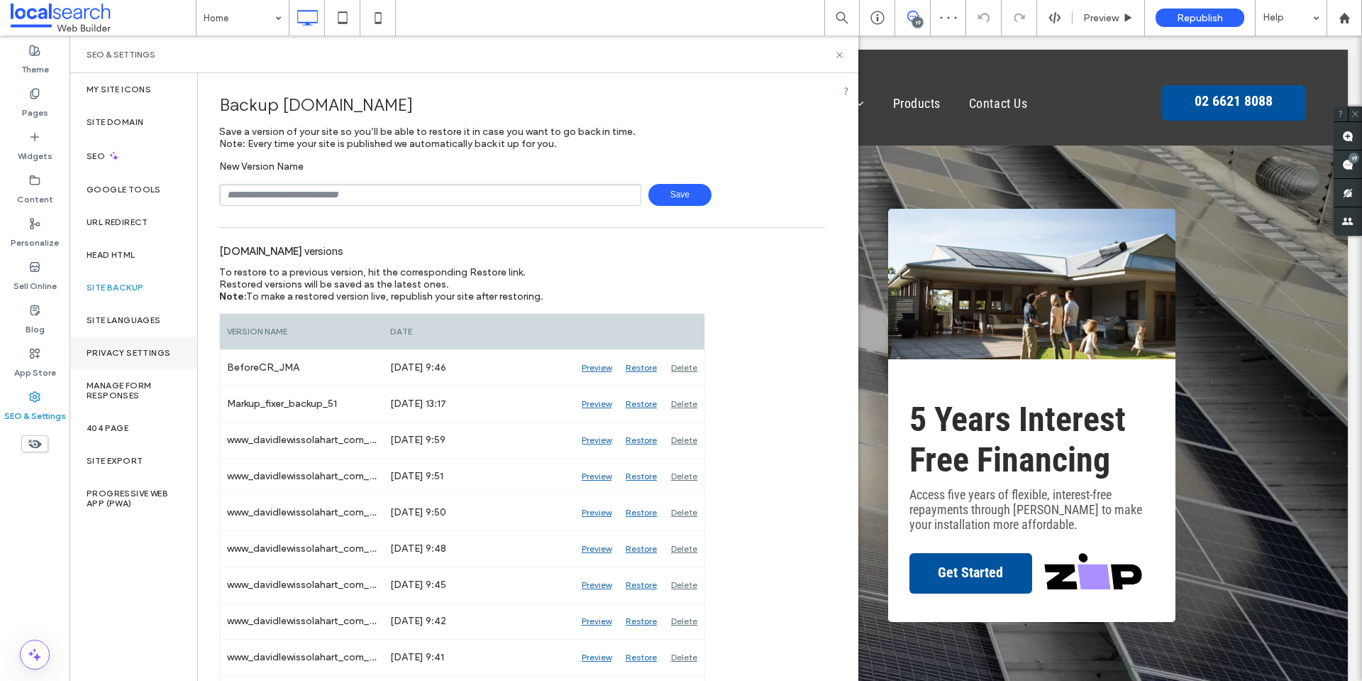
drag, startPoint x: 45, startPoint y: 361, endPoint x: 92, endPoint y: 360, distance: 47.6
click at [45, 360] on label "App Store" at bounding box center [35, 369] width 42 height 20
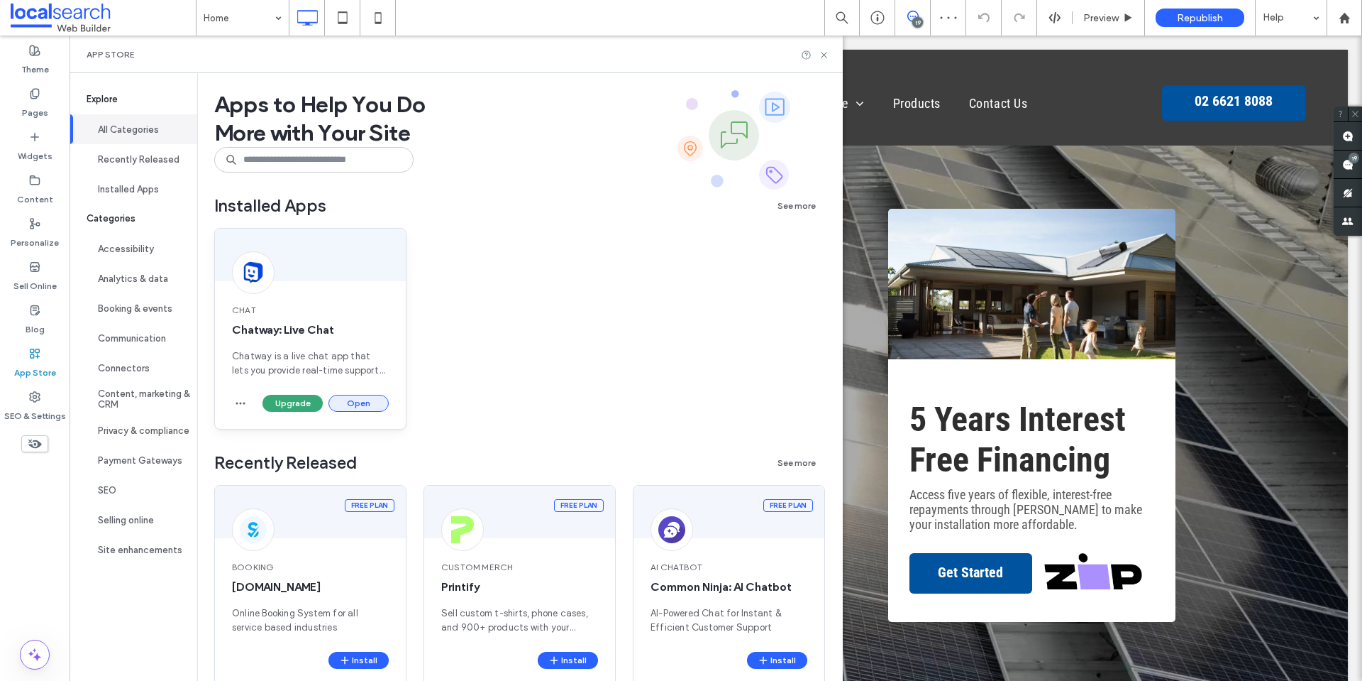
click at [357, 398] on button "Open" at bounding box center [359, 403] width 60 height 17
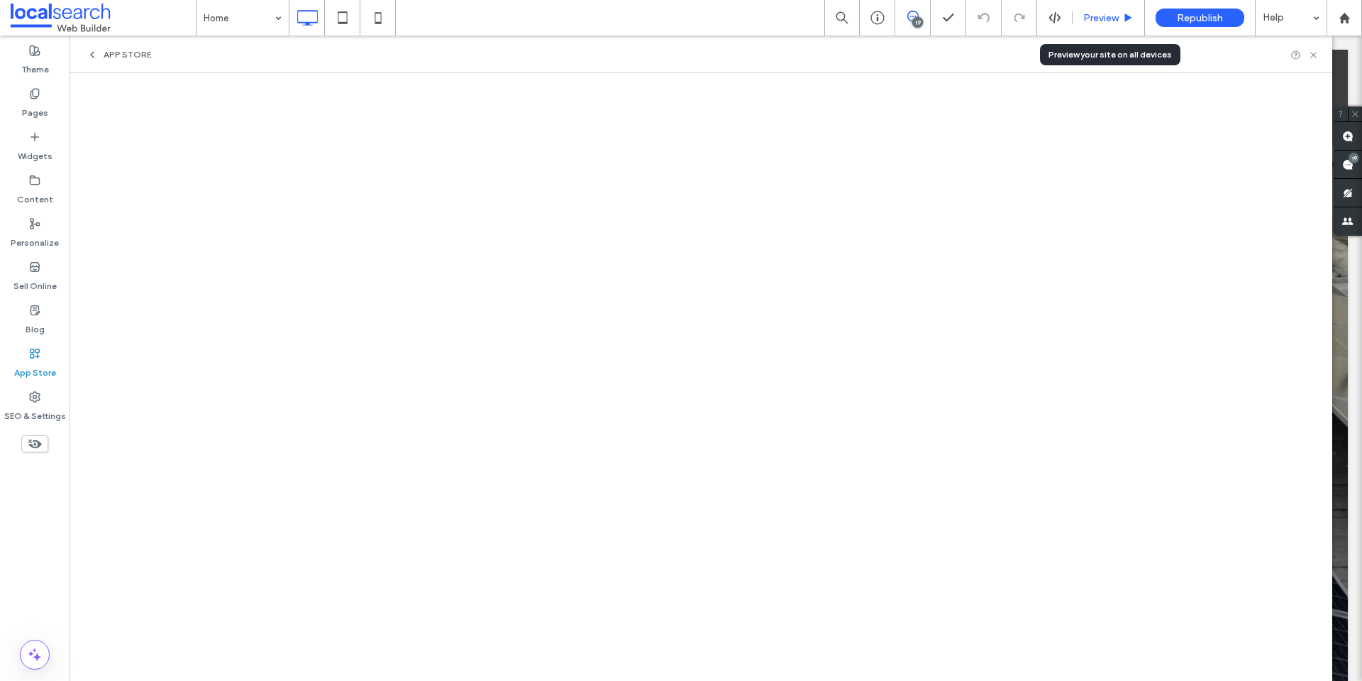
click at [1114, 18] on span "Preview" at bounding box center [1101, 18] width 35 height 12
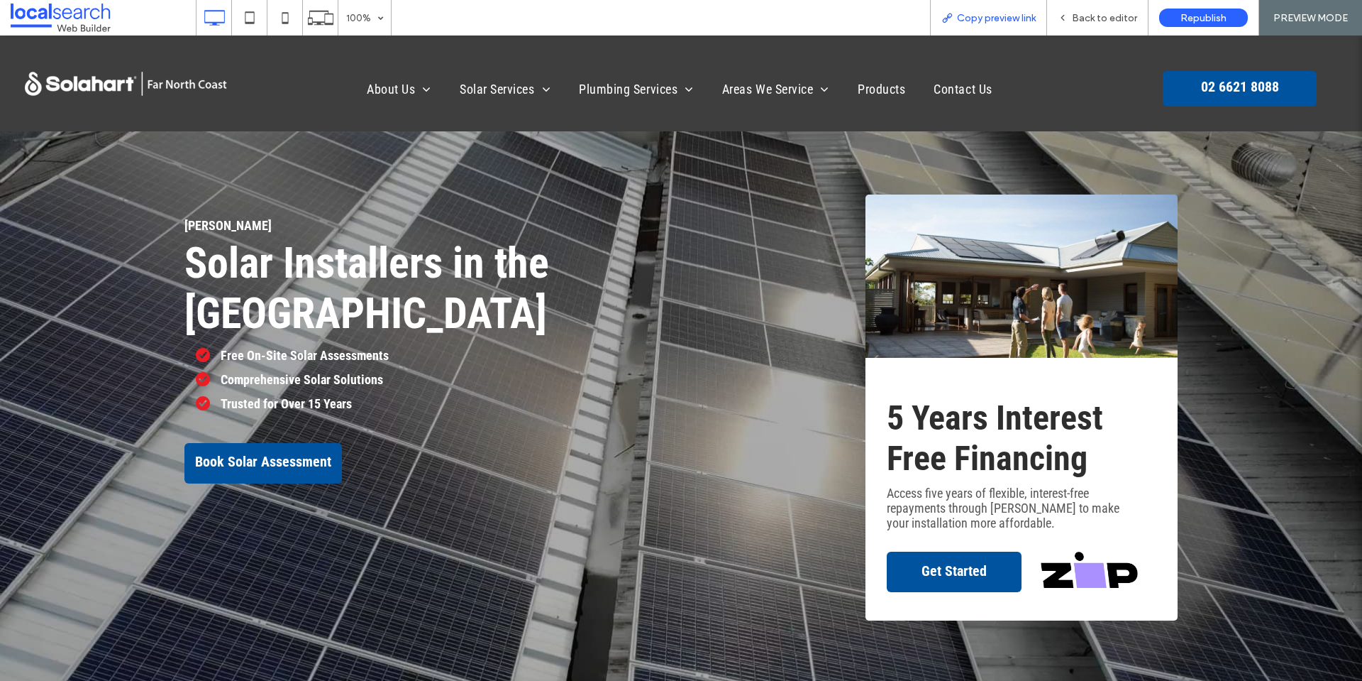
click at [991, 32] on div "Copy preview link" at bounding box center [988, 17] width 117 height 35
click at [997, 24] on div "Copy preview link" at bounding box center [988, 17] width 117 height 35
click at [998, 16] on span "Copy preview link" at bounding box center [996, 18] width 79 height 12
click at [1062, 446] on span "5 Years Interest Free Financing" at bounding box center [995, 437] width 216 height 81
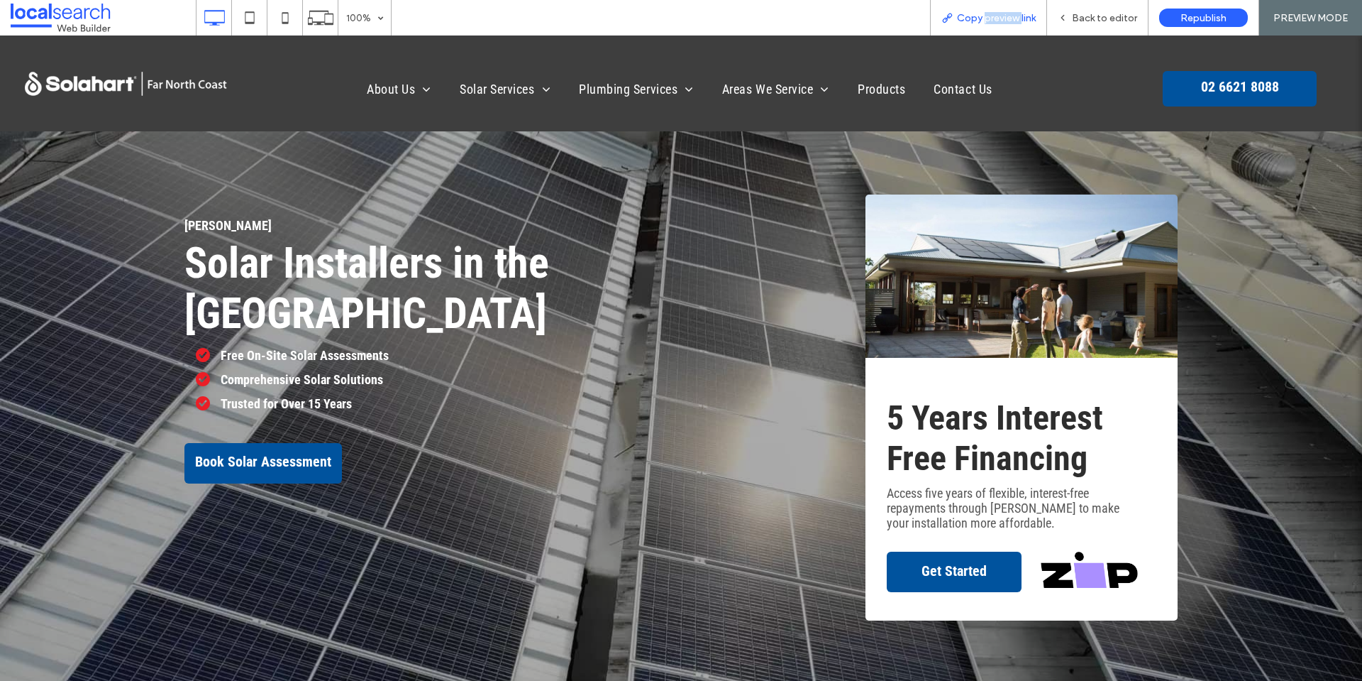
click at [1016, 13] on span "Copy preview link" at bounding box center [996, 18] width 79 height 12
click at [1074, 13] on div "Back to editor" at bounding box center [1097, 18] width 101 height 12
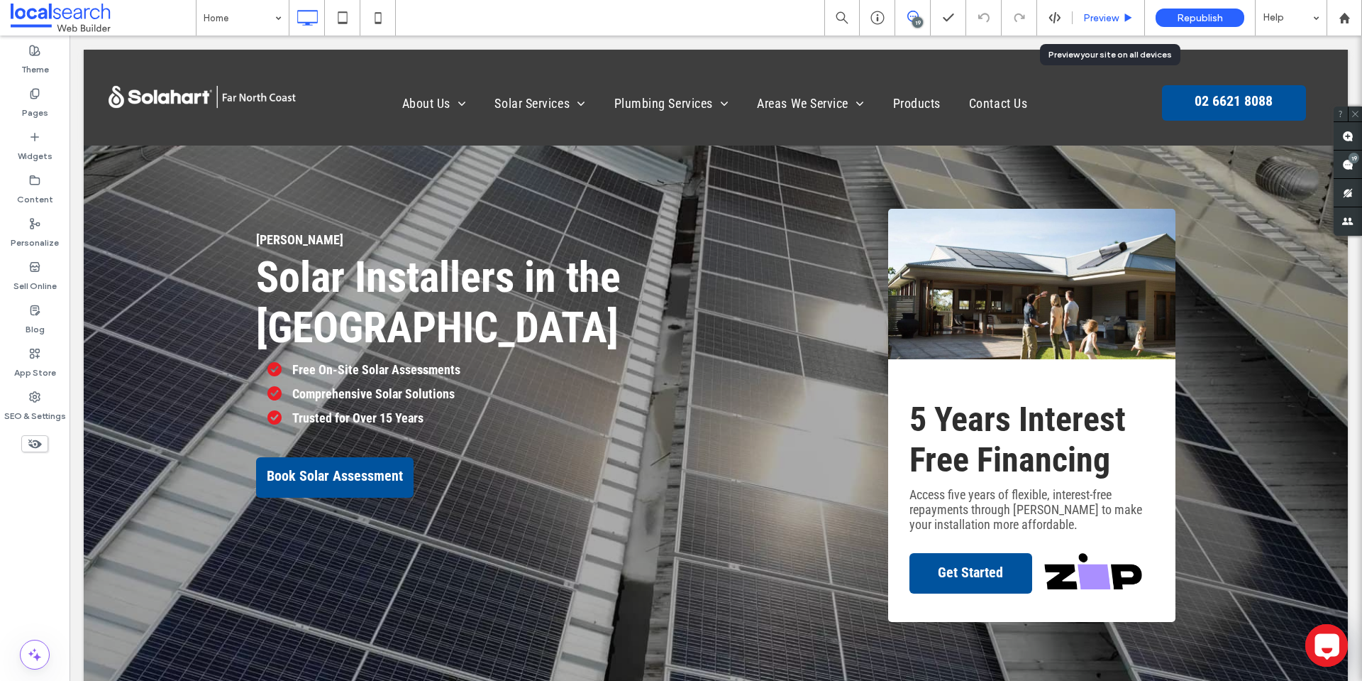
drag, startPoint x: 1106, startPoint y: 16, endPoint x: 989, endPoint y: 36, distance: 118.8
click at [1106, 16] on span "Preview" at bounding box center [1101, 18] width 35 height 12
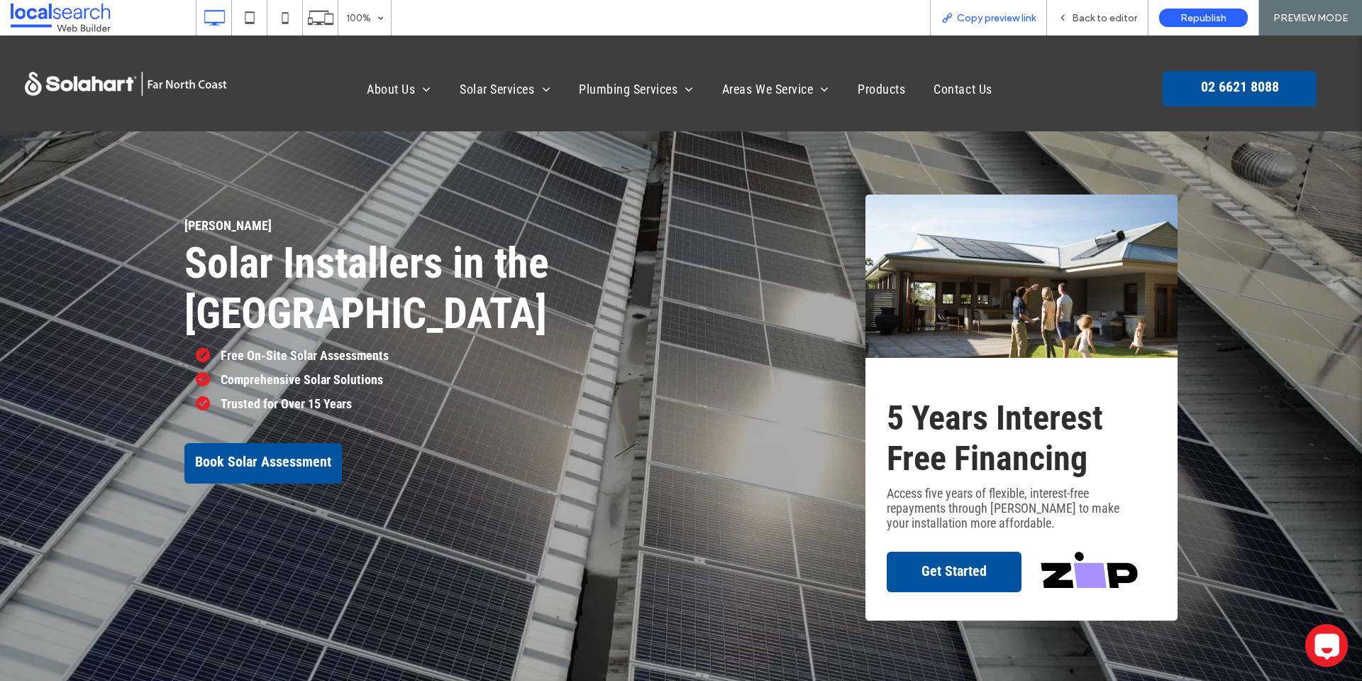
click at [986, 22] on span "Copy preview link" at bounding box center [996, 18] width 79 height 12
click at [1103, 19] on span "Back to editor" at bounding box center [1104, 18] width 65 height 12
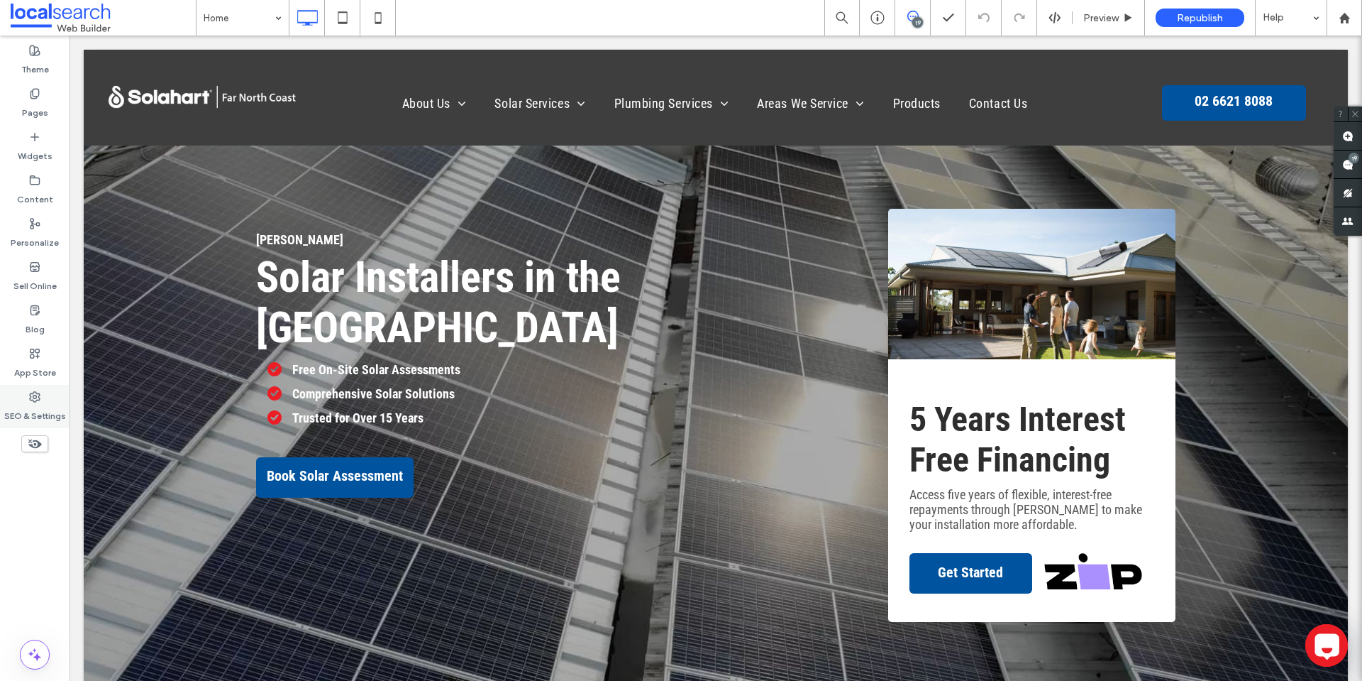
click at [41, 395] on div "SEO & Settings" at bounding box center [35, 406] width 70 height 43
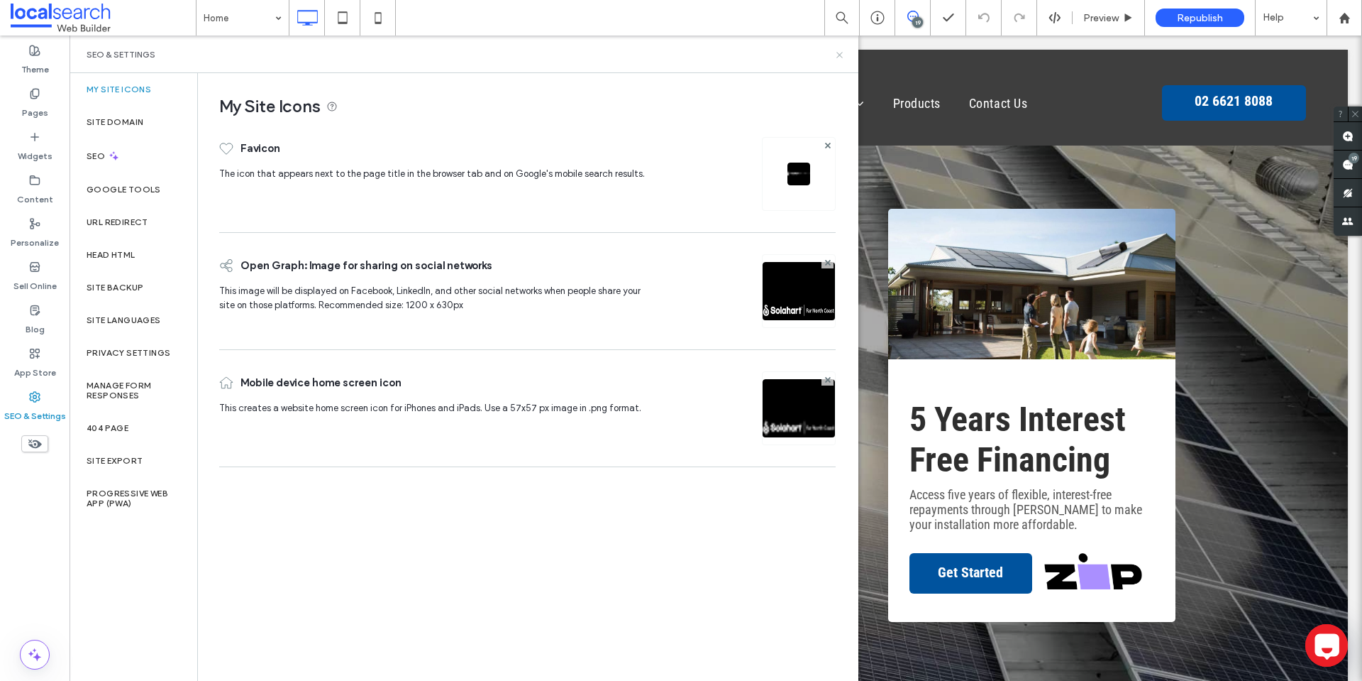
click at [838, 51] on icon at bounding box center [840, 55] width 11 height 11
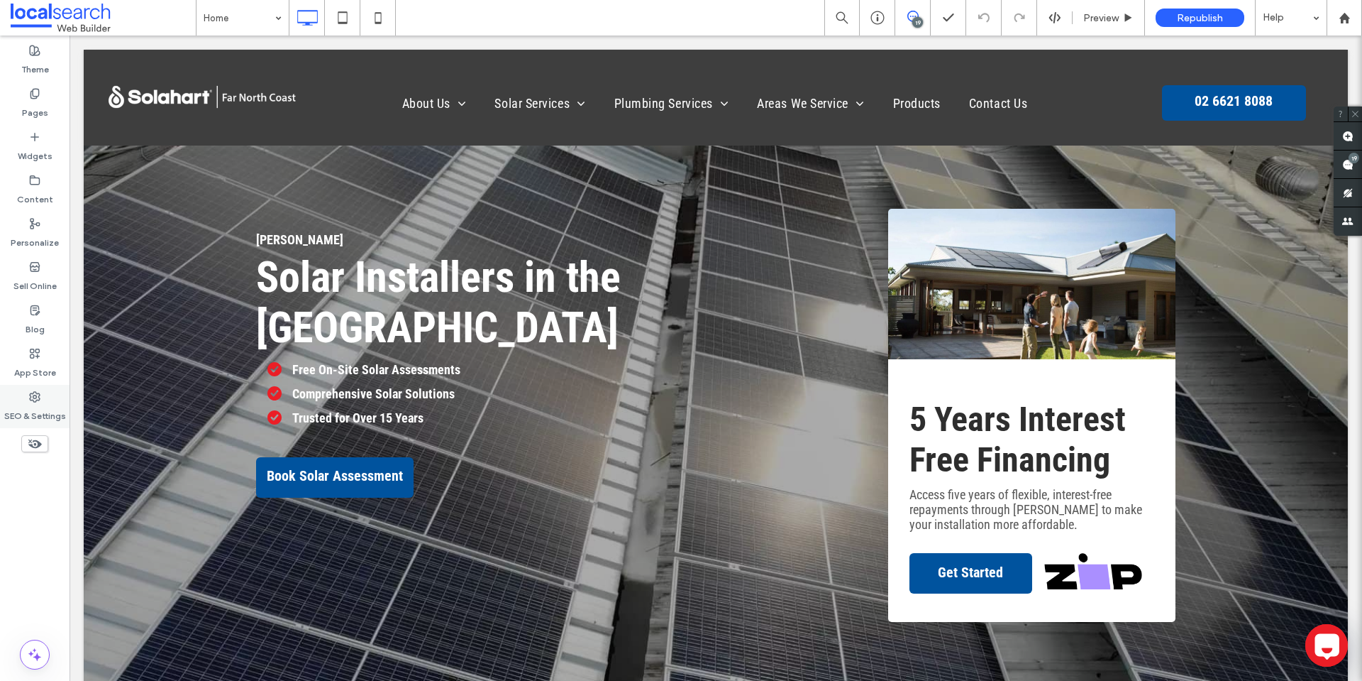
drag, startPoint x: 45, startPoint y: 404, endPoint x: 58, endPoint y: 389, distance: 20.6
click at [45, 404] on label "SEO & Settings" at bounding box center [35, 412] width 62 height 20
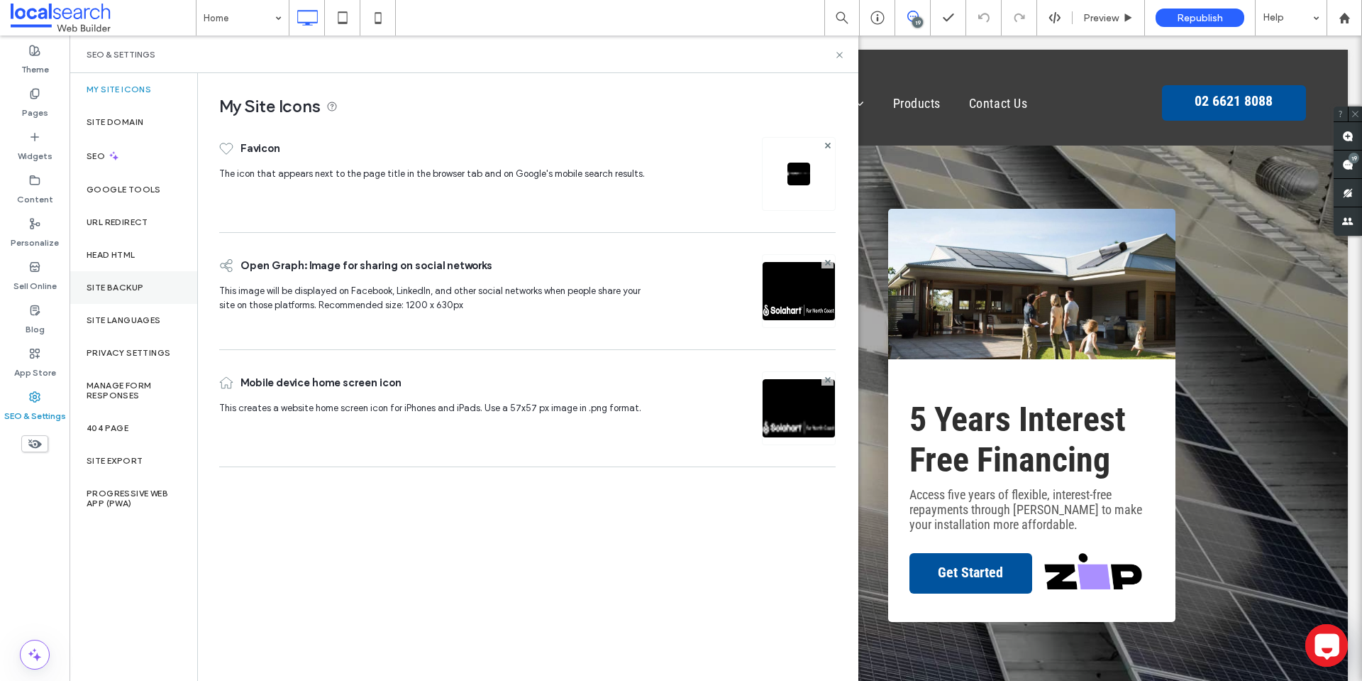
click at [129, 289] on label "Site Backup" at bounding box center [115, 287] width 57 height 10
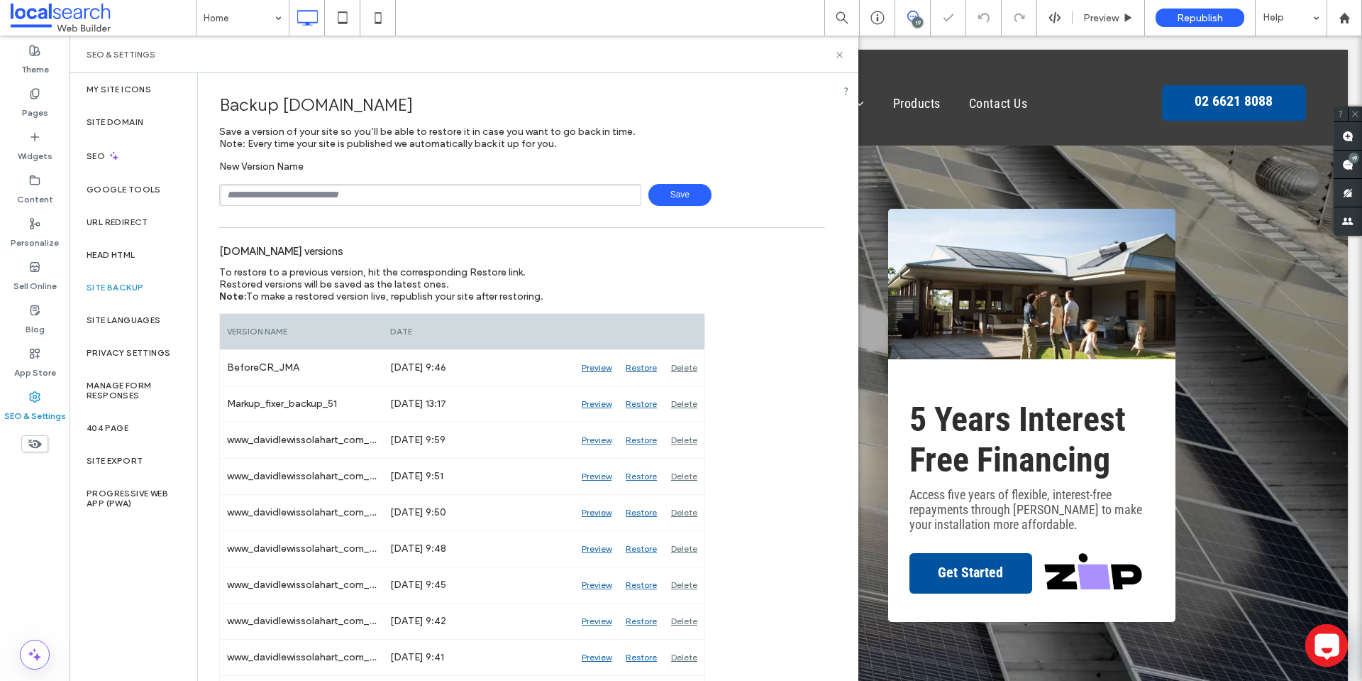
click at [397, 187] on input "text" at bounding box center [430, 195] width 422 height 22
type input "**********"
click at [839, 55] on use at bounding box center [840, 55] width 6 height 6
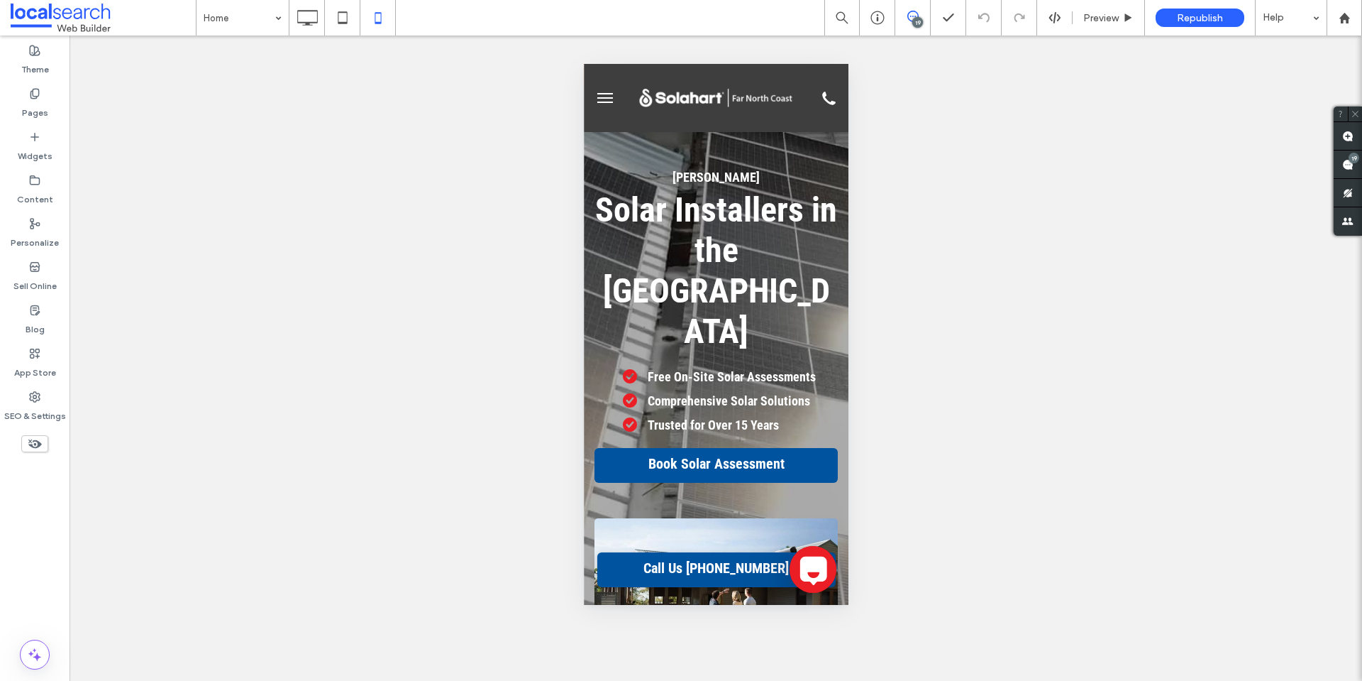
click at [805, 554] on icon at bounding box center [812, 569] width 34 height 34
click at [806, 553] on icon at bounding box center [812, 569] width 34 height 34
click at [299, 16] on icon at bounding box center [307, 18] width 28 height 28
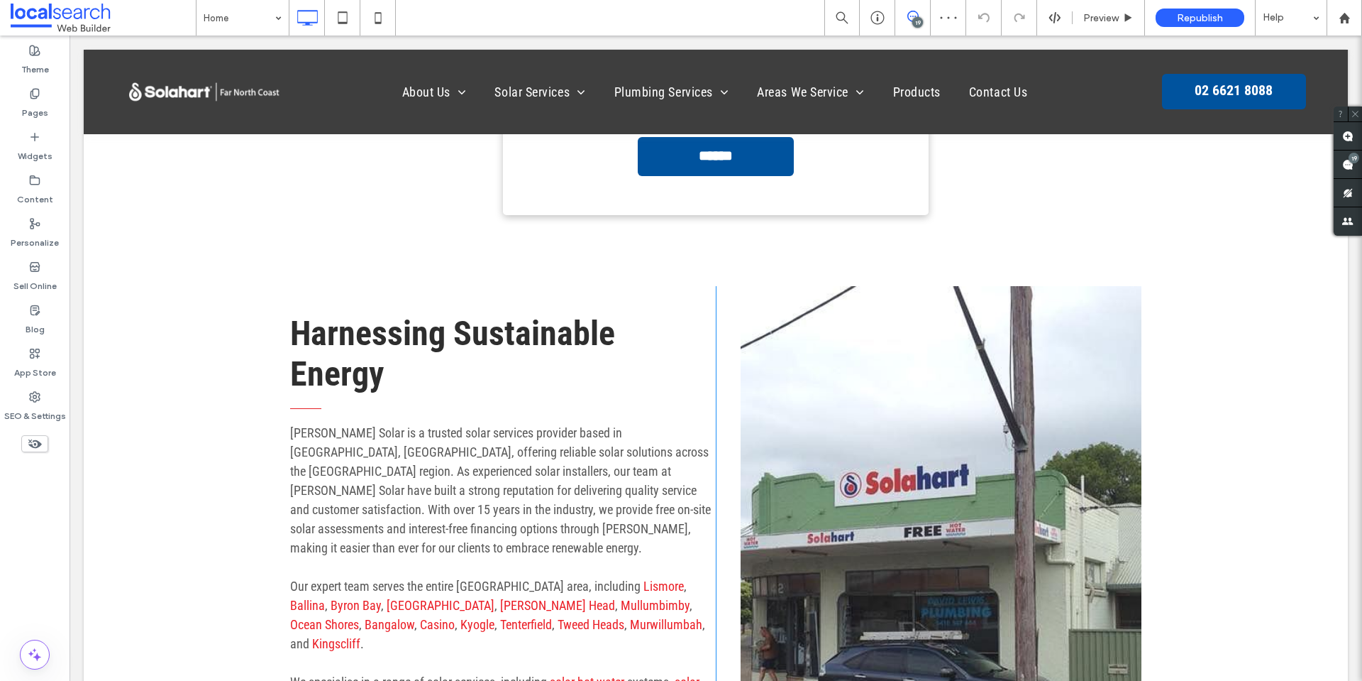
scroll to position [1135, 0]
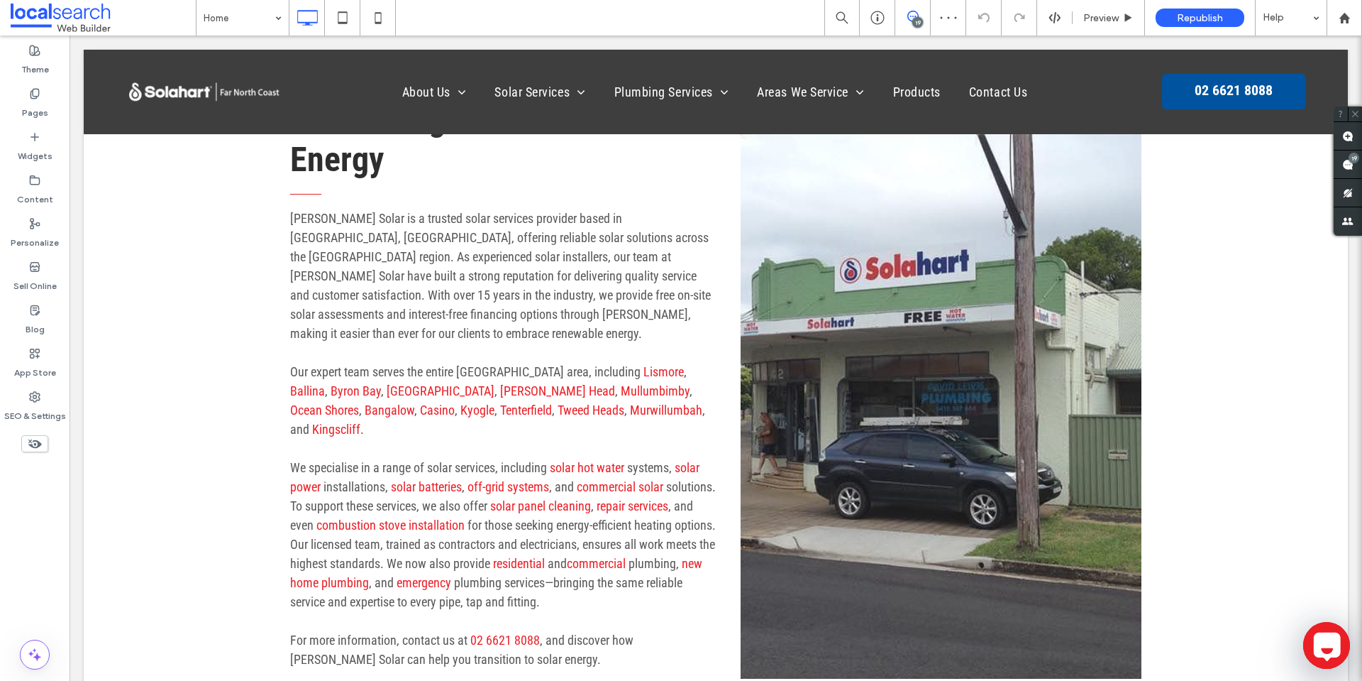
click at [1321, 642] on icon at bounding box center [1327, 645] width 34 height 34
click at [1310, 639] on icon at bounding box center [1327, 645] width 34 height 34
click at [370, 14] on icon at bounding box center [378, 18] width 28 height 28
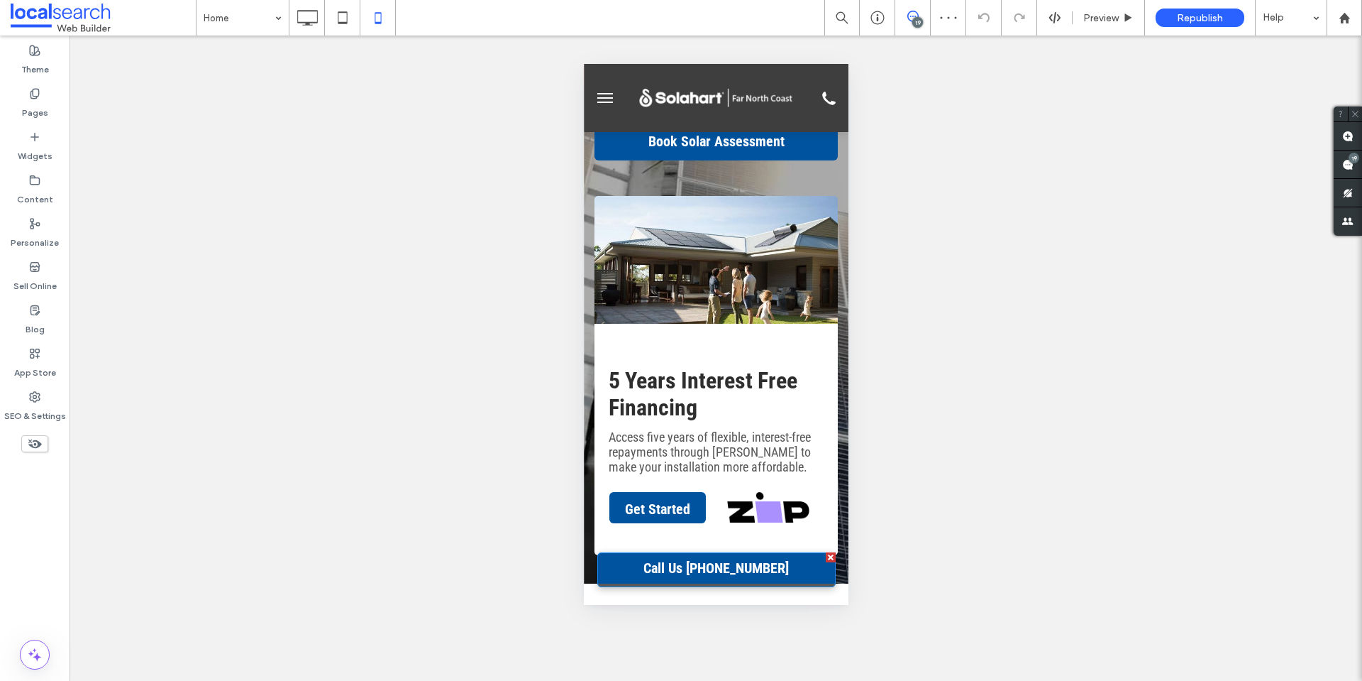
scroll to position [355, 0]
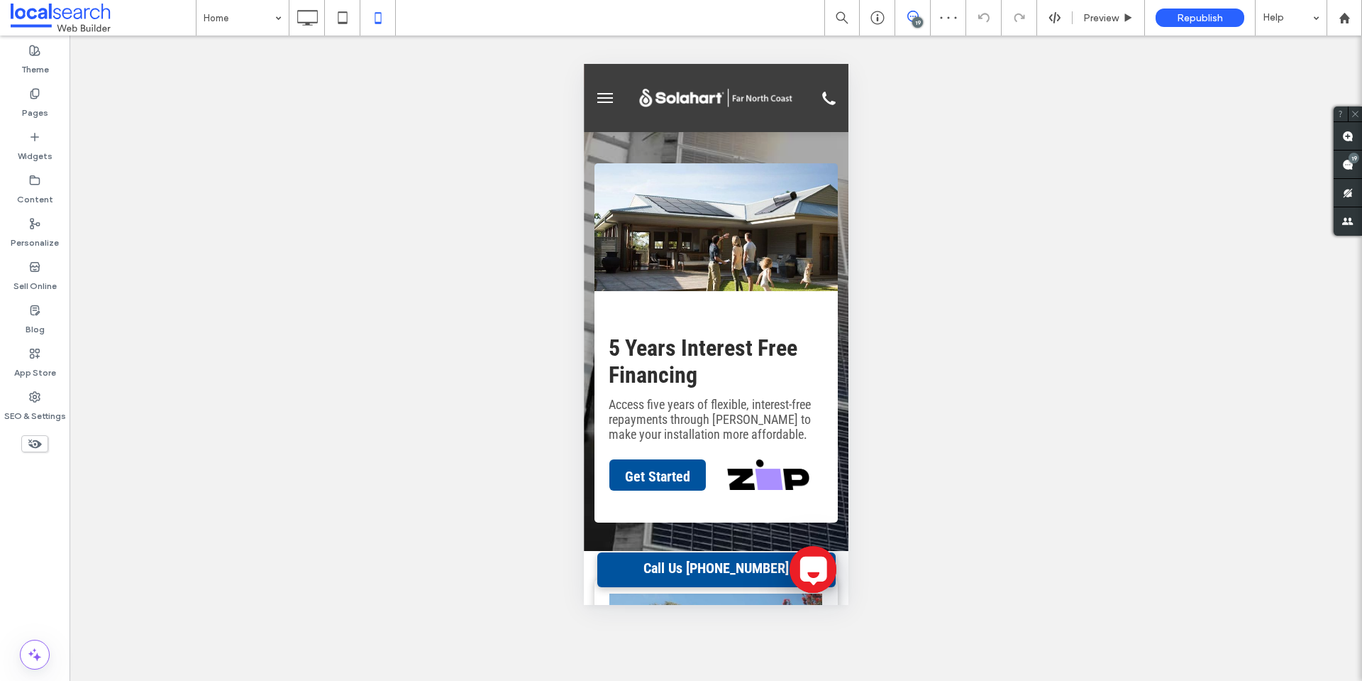
click at [804, 552] on icon at bounding box center [812, 569] width 34 height 34
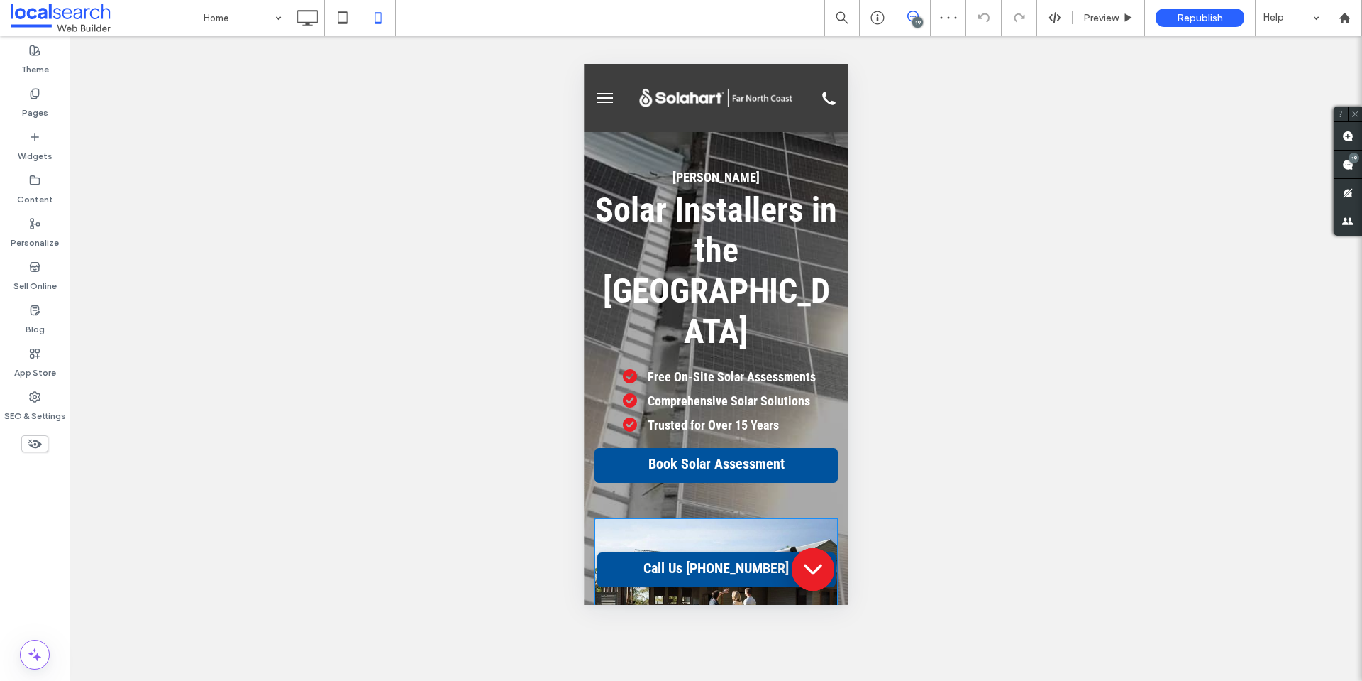
scroll to position [0, 0]
click at [44, 364] on label "App Store" at bounding box center [35, 369] width 42 height 20
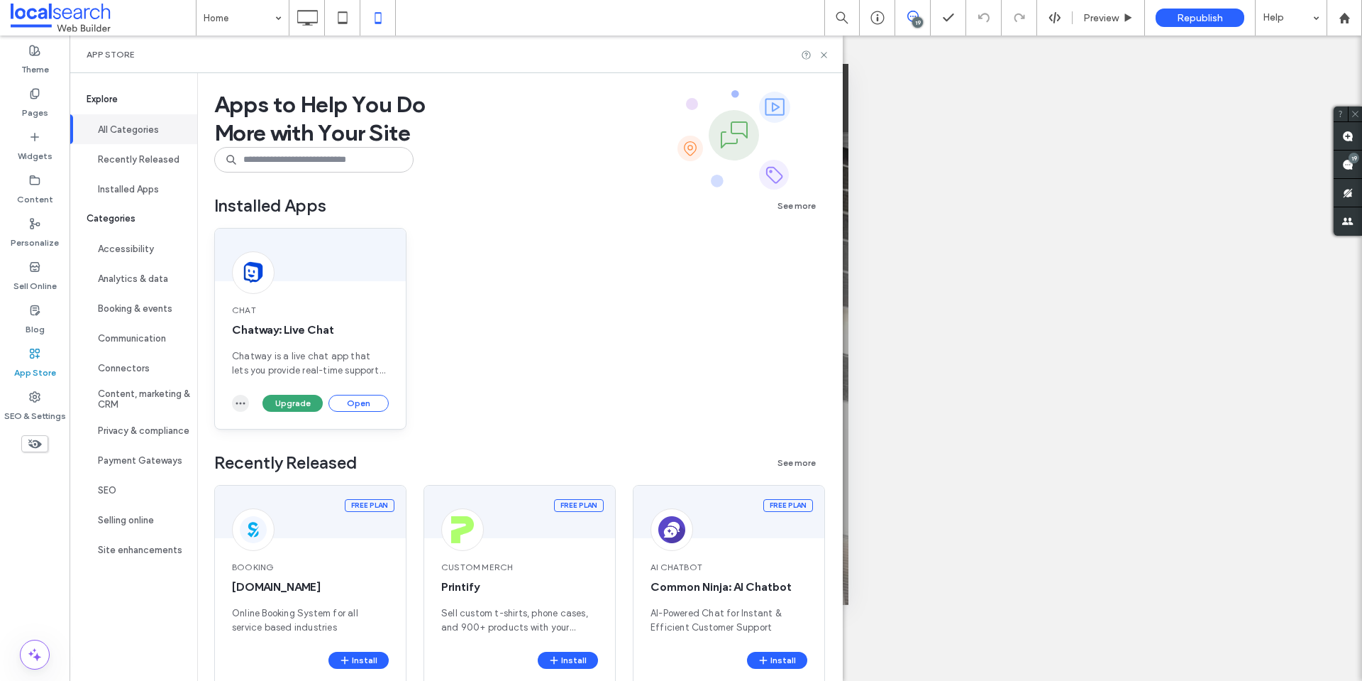
click at [237, 407] on icon "button" at bounding box center [240, 402] width 11 height 11
click at [478, 413] on div "Chat Chatway: Live Chat Chatway is a live chat app that lets you provide real-t…" at bounding box center [520, 340] width 612 height 224
click at [374, 399] on button "Open" at bounding box center [359, 403] width 60 height 17
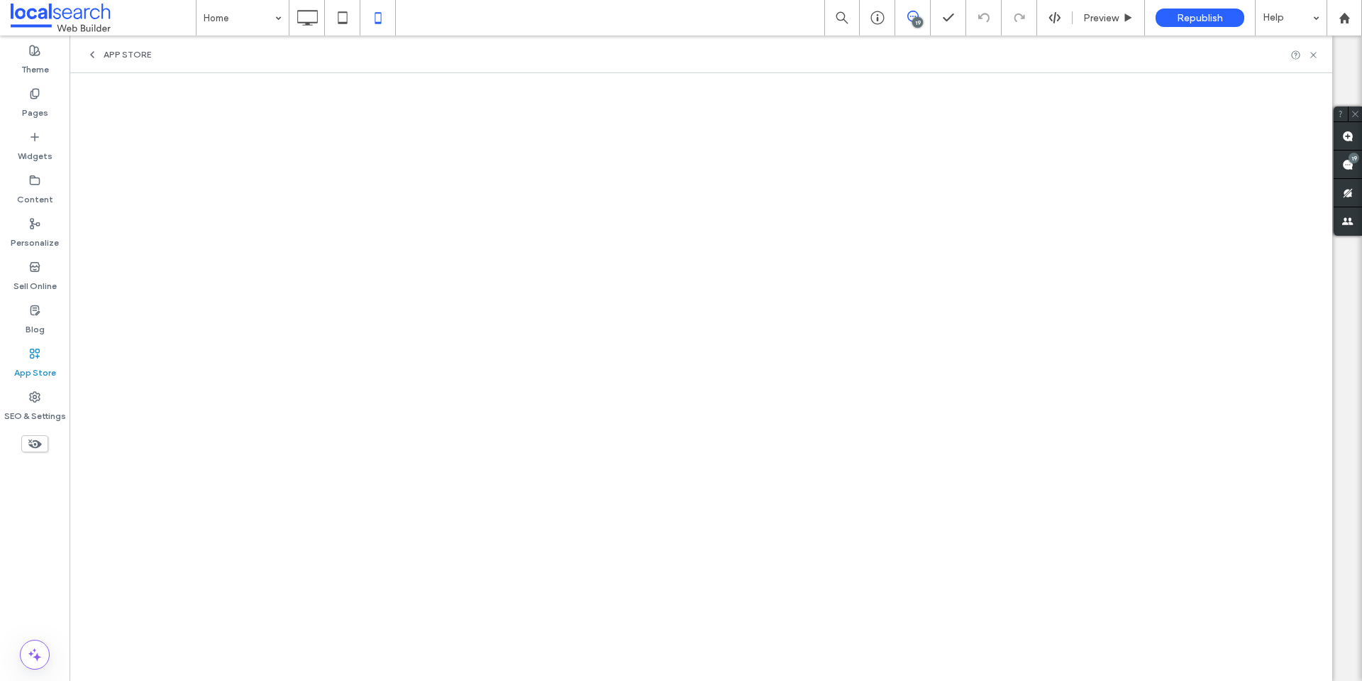
click at [116, 38] on div "App Store" at bounding box center [701, 54] width 1263 height 38
click at [116, 48] on div "App Store" at bounding box center [701, 54] width 1263 height 38
click at [138, 58] on span "App Store" at bounding box center [128, 54] width 48 height 11
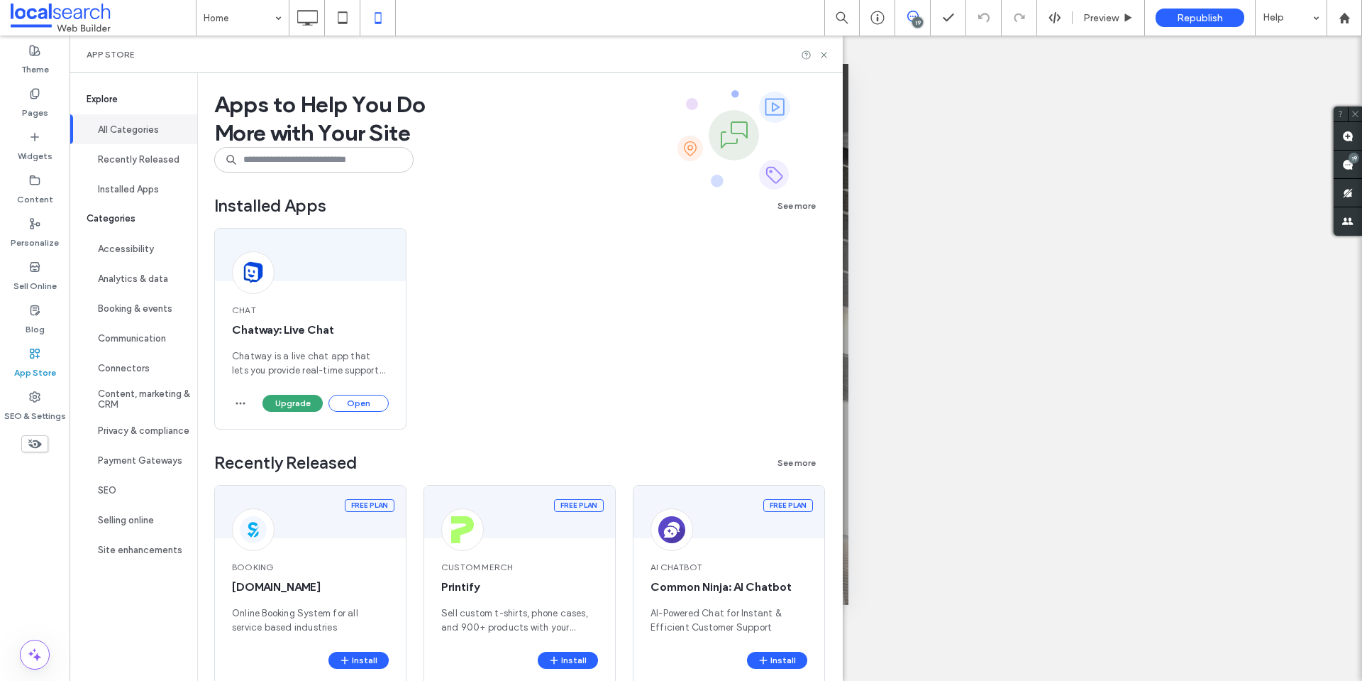
click at [827, 56] on div at bounding box center [815, 55] width 28 height 11
click at [830, 53] on icon at bounding box center [824, 55] width 11 height 11
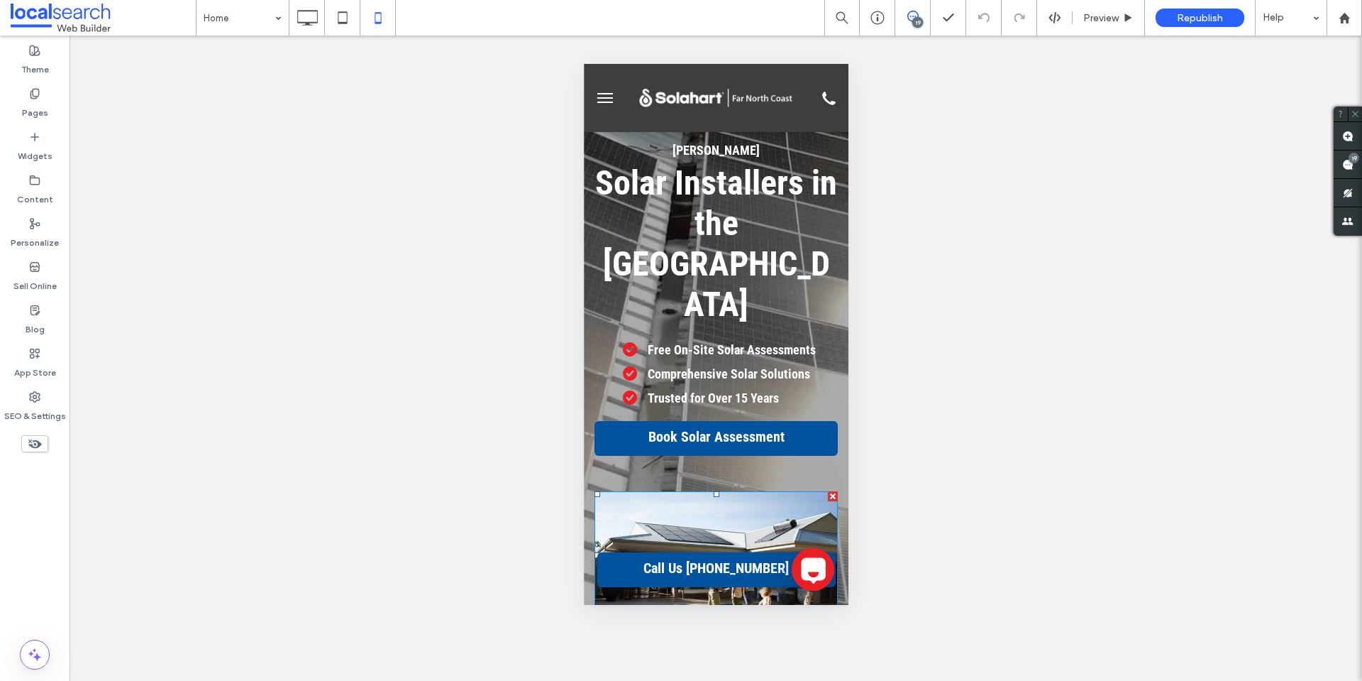
scroll to position [71, 0]
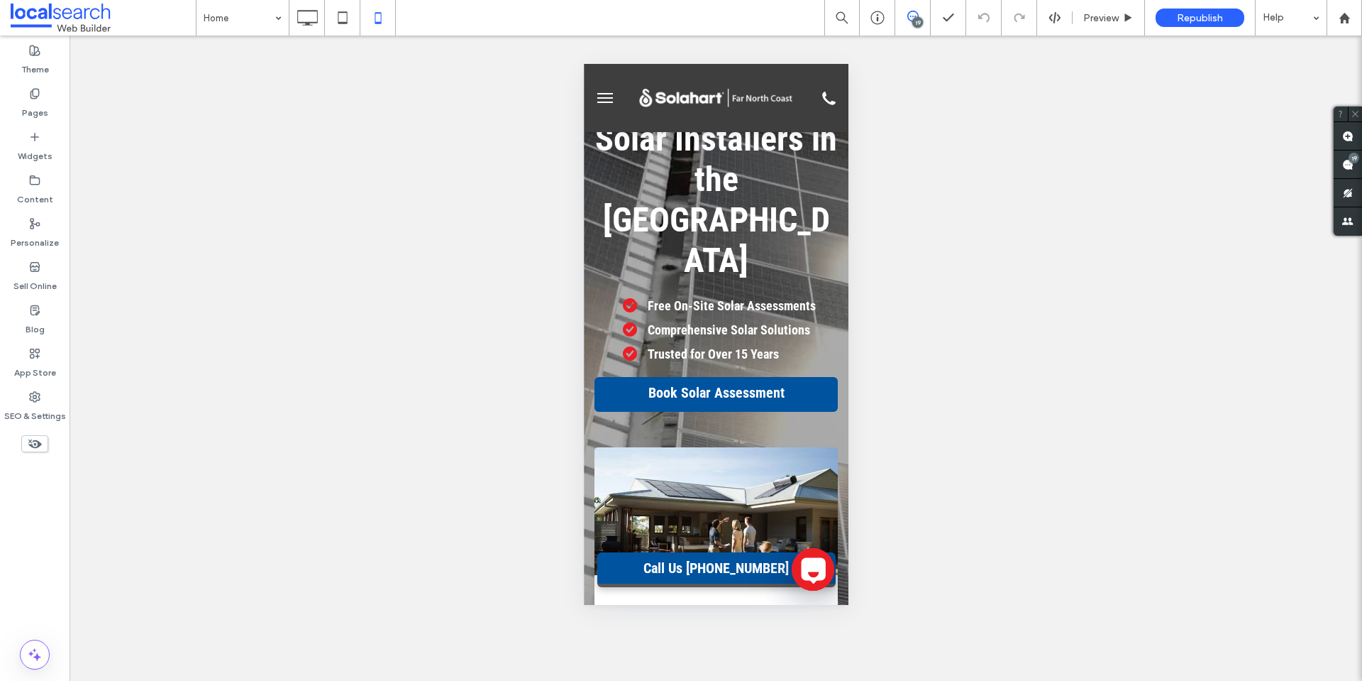
drag, startPoint x: 795, startPoint y: 560, endPoint x: 774, endPoint y: 565, distance: 21.2
click at [774, 565] on span "Call Us [PHONE_NUMBER]" at bounding box center [715, 567] width 155 height 31
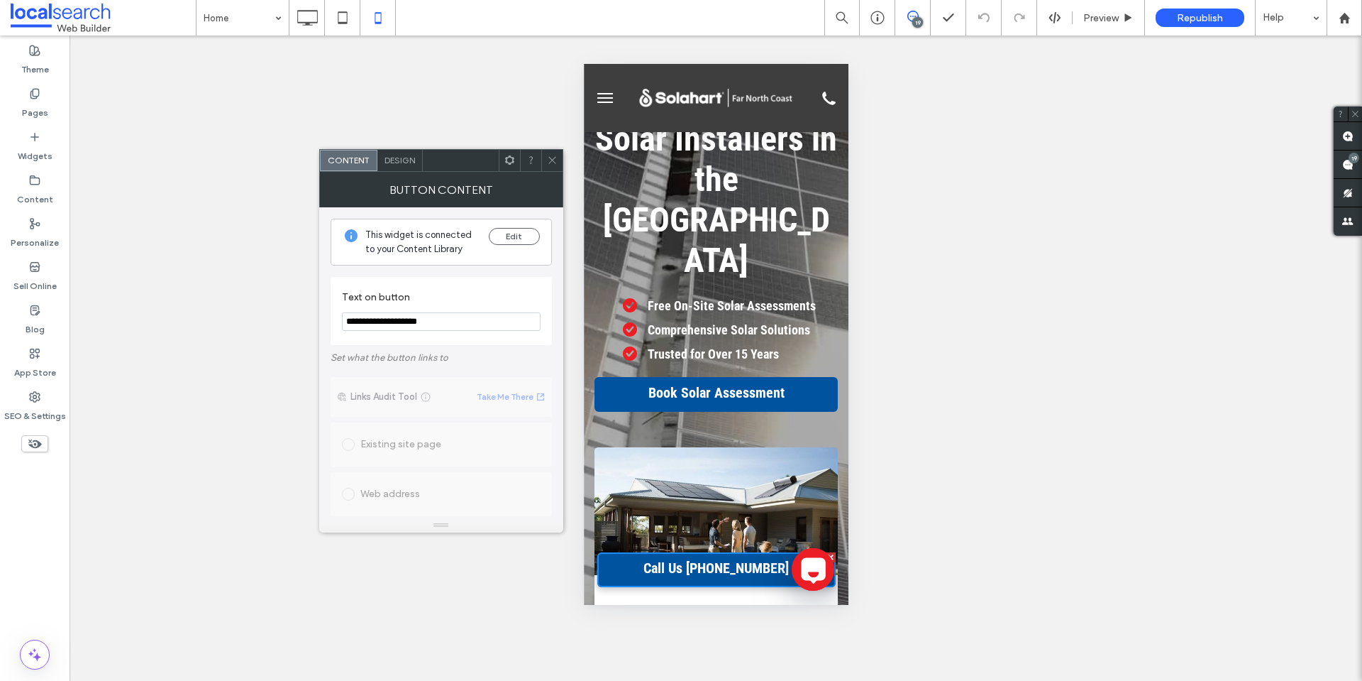
click at [551, 158] on icon at bounding box center [552, 160] width 11 height 11
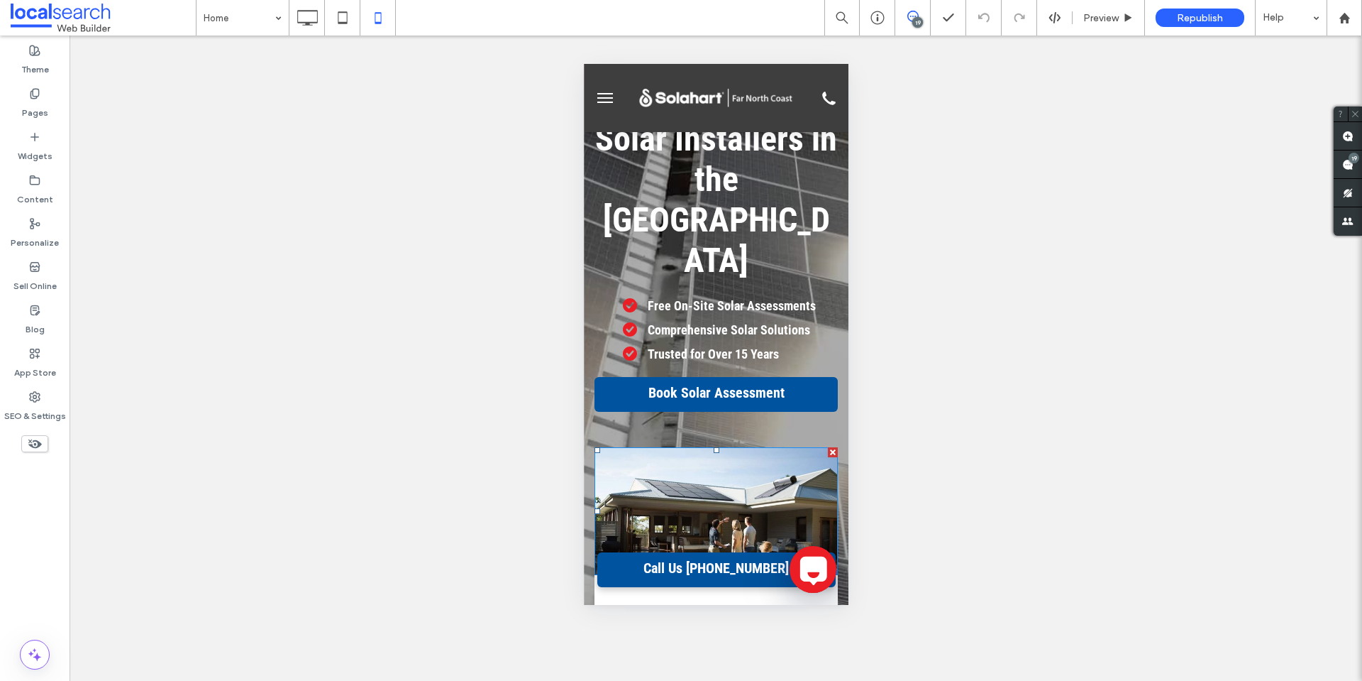
click at [789, 546] on button "Hide Chatway Messenger" at bounding box center [812, 569] width 47 height 47
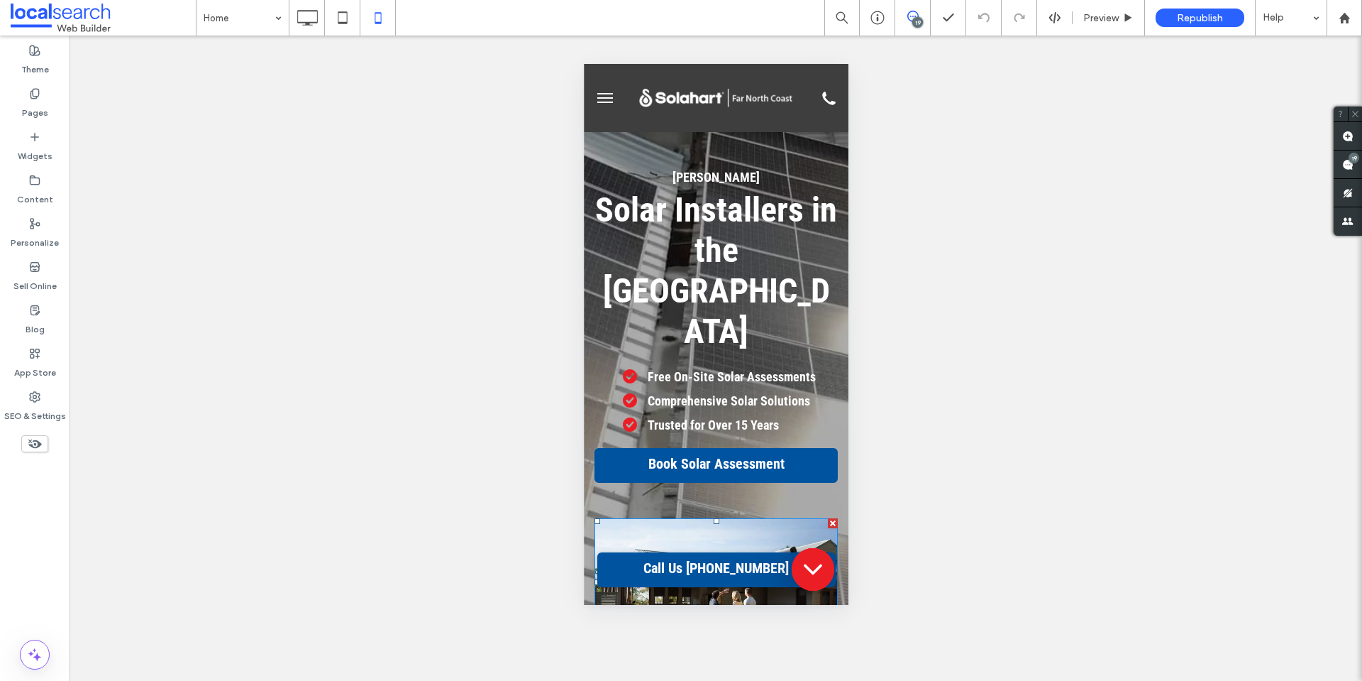
scroll to position [0, 0]
click at [798, 552] on icon at bounding box center [812, 569] width 34 height 34
click at [1091, 19] on span "Preview" at bounding box center [1101, 18] width 35 height 12
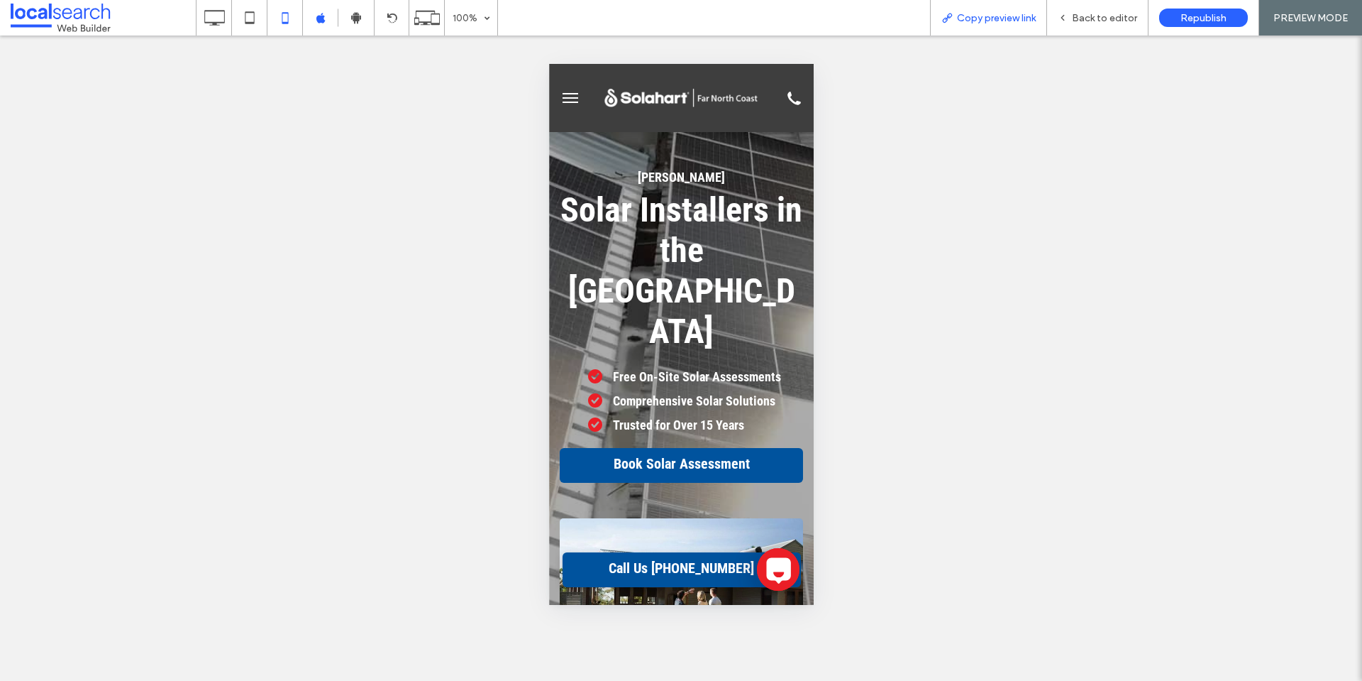
click at [991, 21] on span "Copy preview link" at bounding box center [996, 18] width 79 height 12
click at [1091, 13] on span "Back to editor" at bounding box center [1104, 18] width 65 height 12
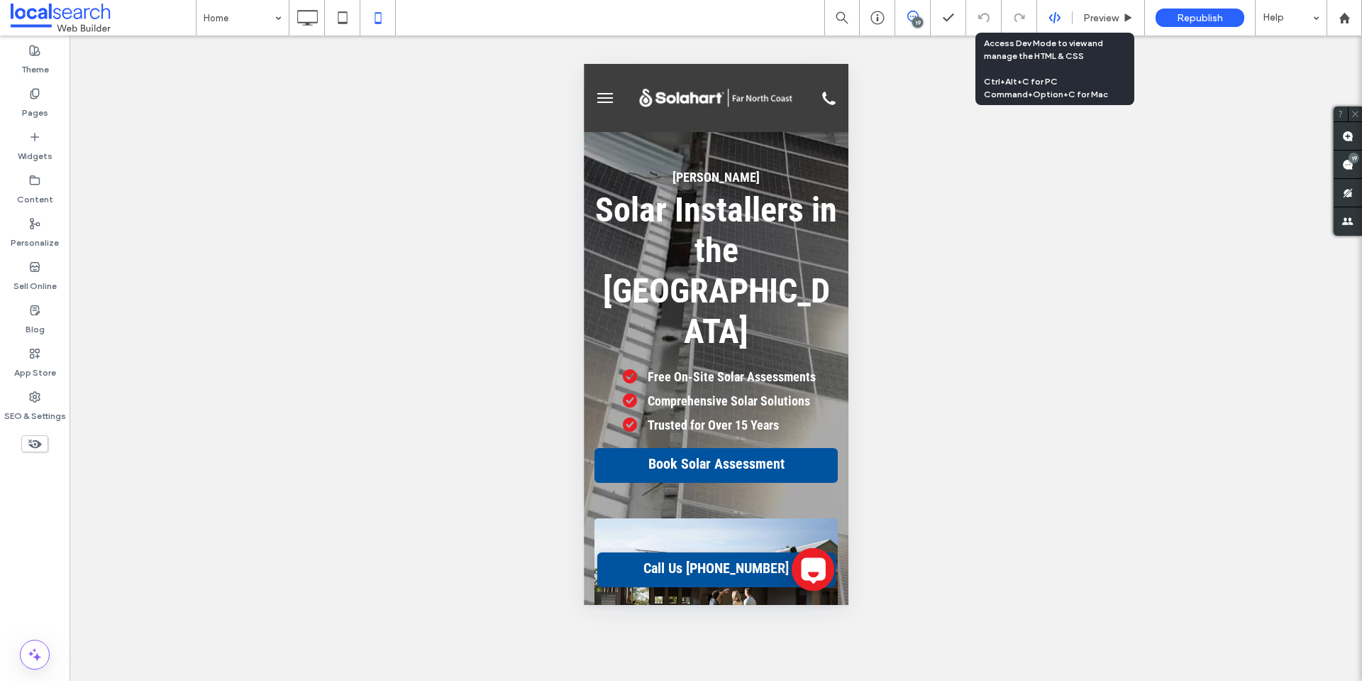
click at [1045, 13] on div at bounding box center [1054, 17] width 35 height 13
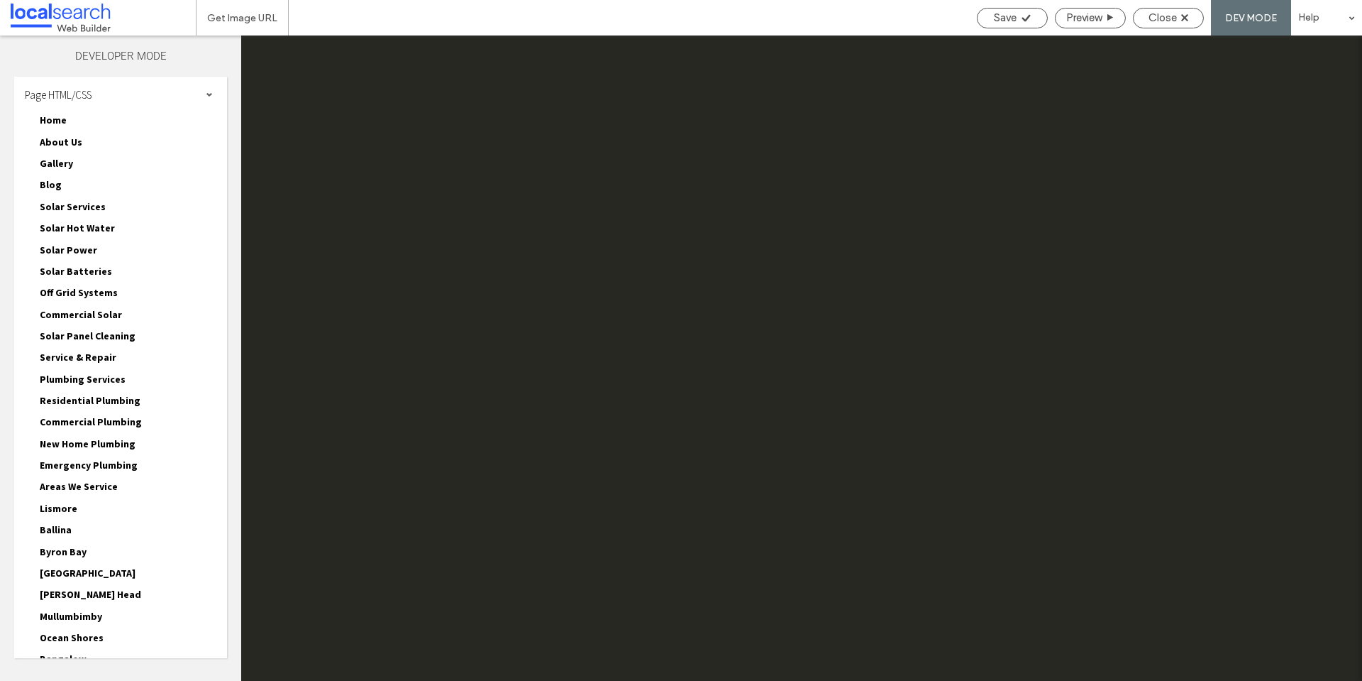
click at [155, 94] on div "Page HTML/CSS" at bounding box center [120, 94] width 213 height 35
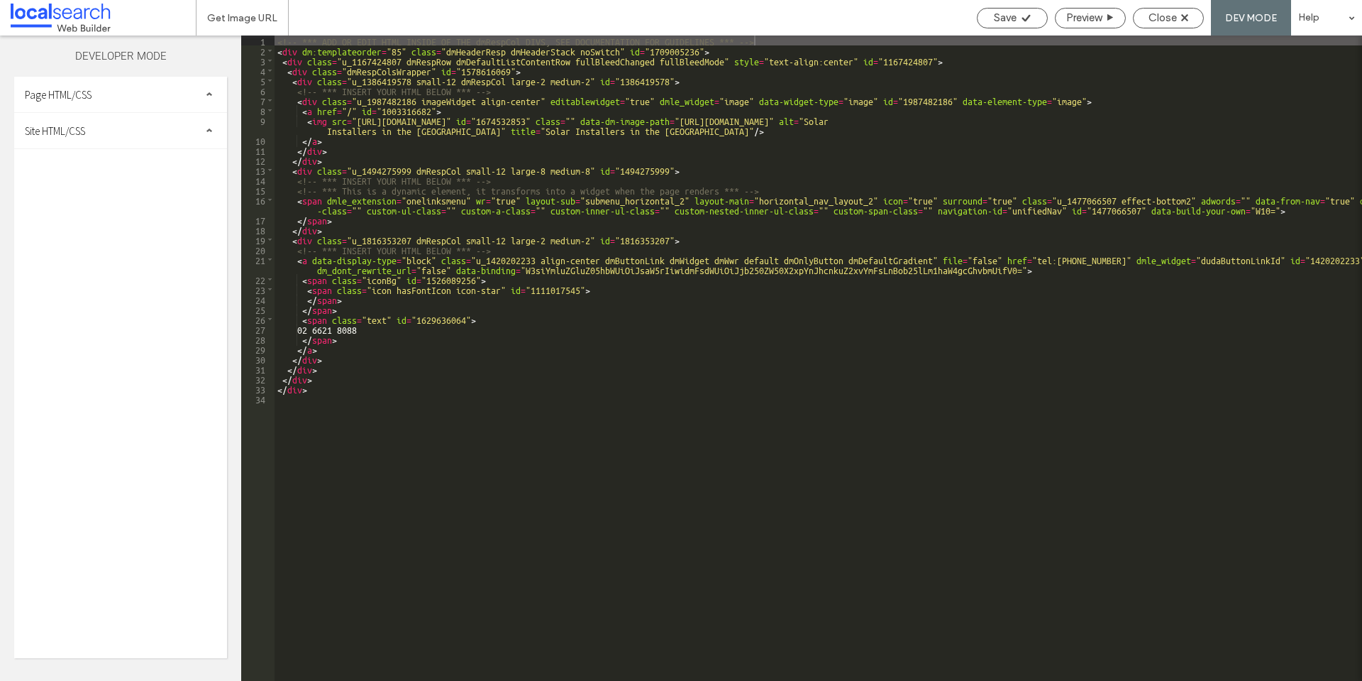
click at [130, 157] on div "Page HTML/CSS Home Home.html Home-head-section.html Home.css Home-desktop-table…" at bounding box center [120, 367] width 213 height 581
click at [131, 138] on div "Site HTML/CSS" at bounding box center [120, 130] width 213 height 35
click at [126, 189] on span "site.css" at bounding box center [146, 192] width 161 height 14
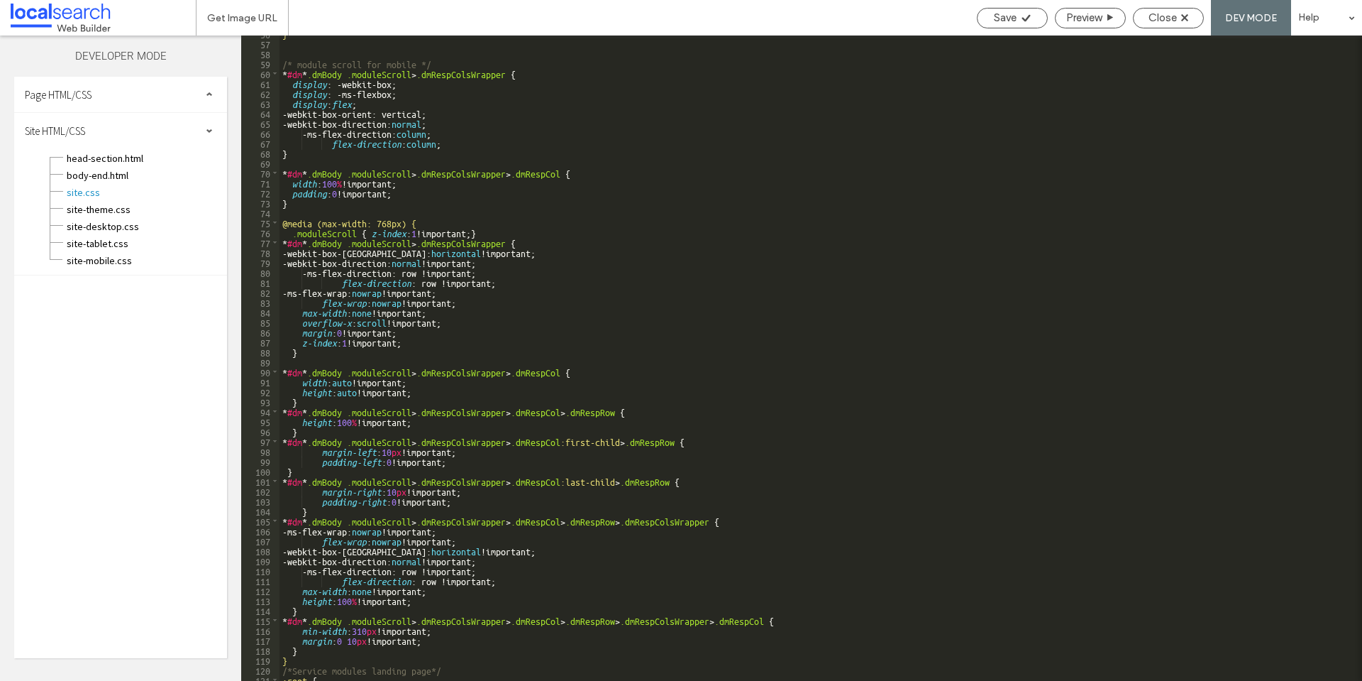
scroll to position [426, 0]
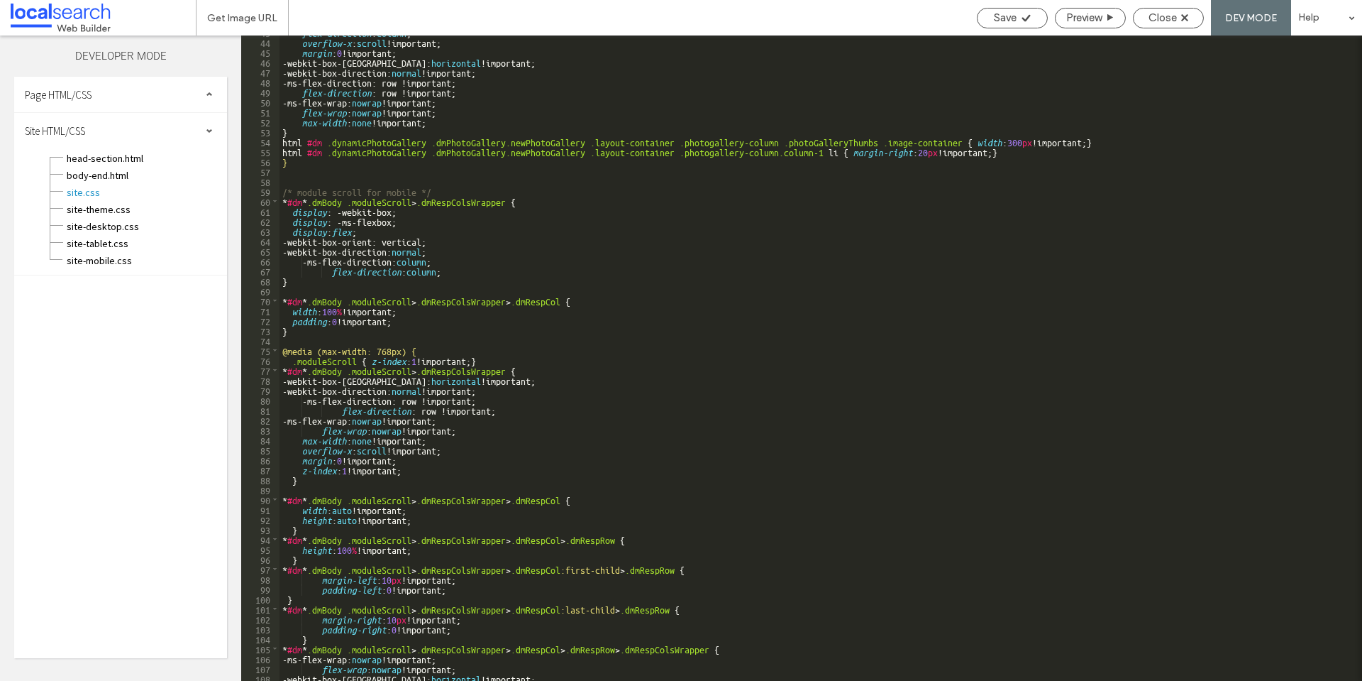
click at [444, 320] on div "flex-direction : column ; overflow-x : scroll !important; margin : 0 !important…" at bounding box center [816, 359] width 1072 height 665
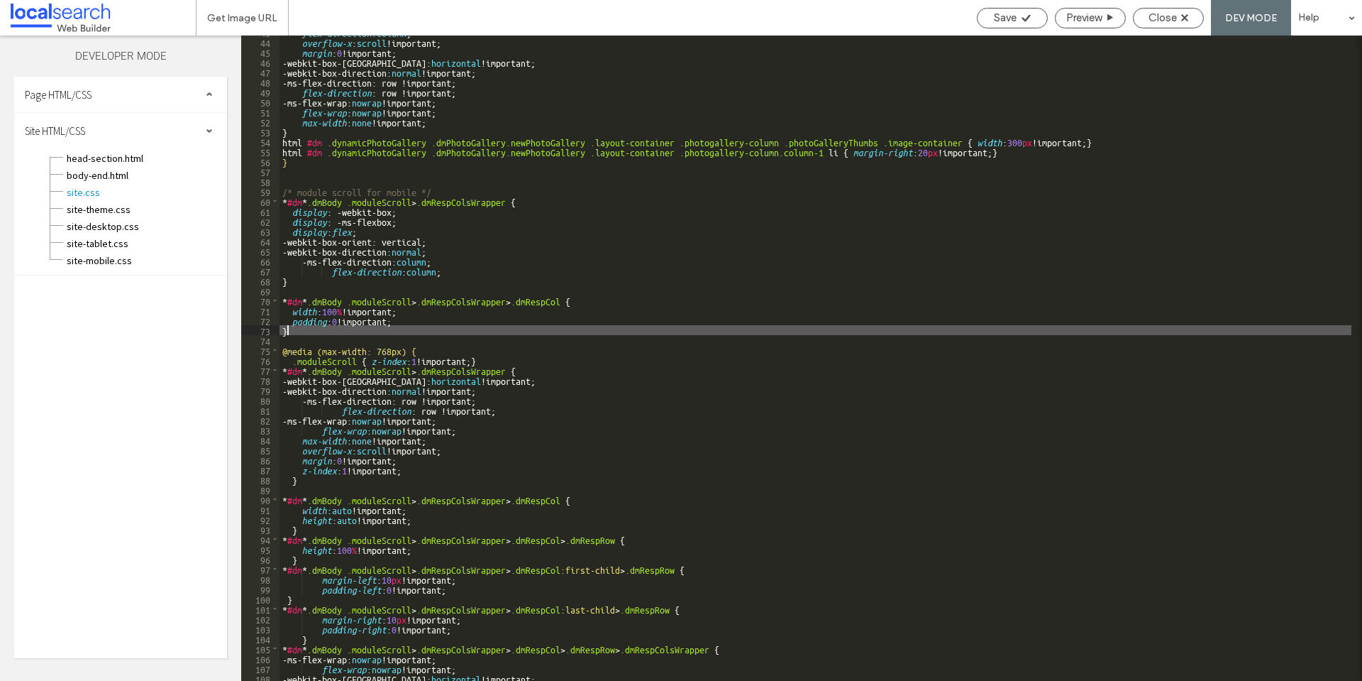
click at [441, 325] on div "flex-direction : column ; overflow-x : scroll !important; margin : 0 !important…" at bounding box center [816, 359] width 1072 height 665
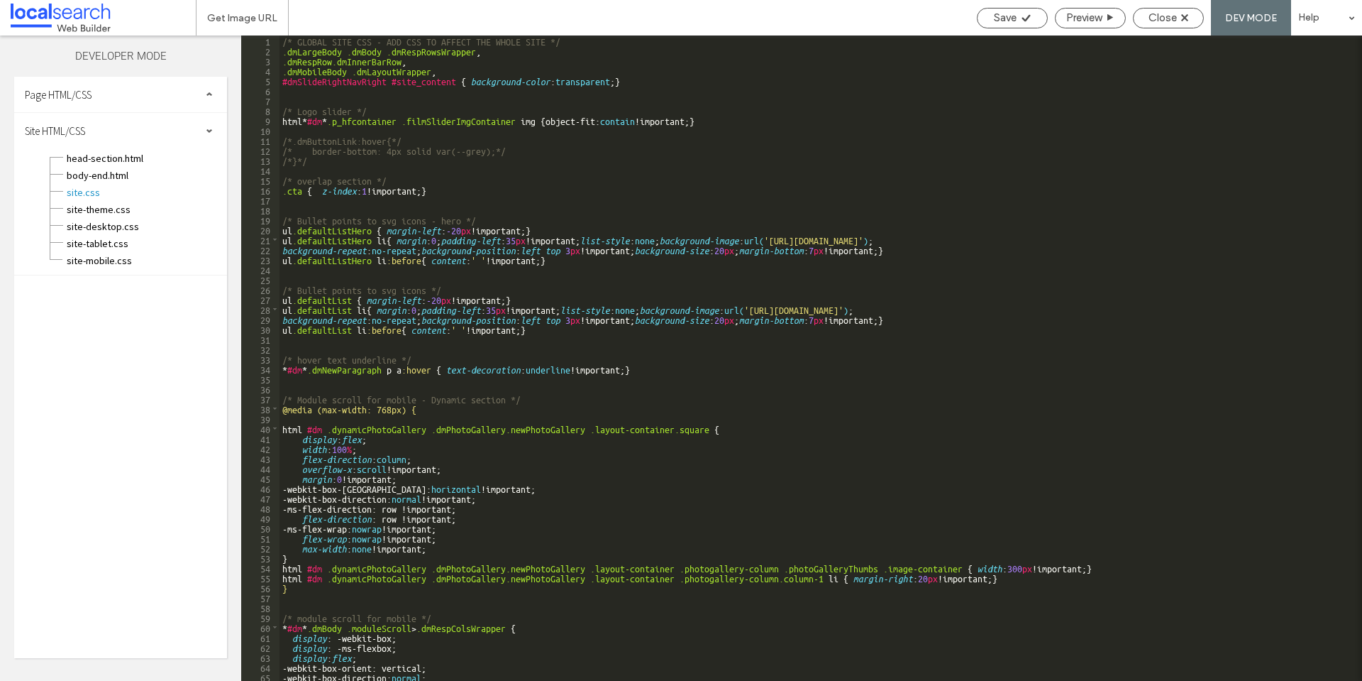
scroll to position [0, 0]
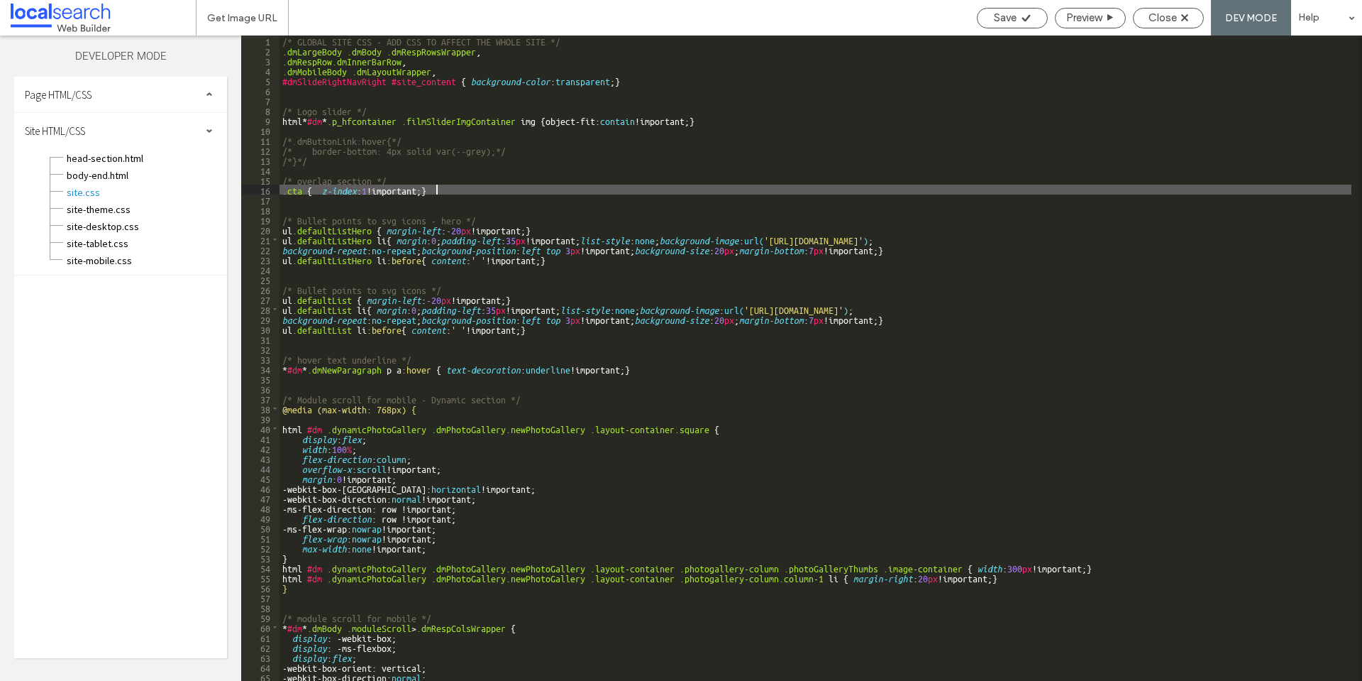
click at [446, 187] on div "/* GLOBAL SITE CSS - ADD CSS TO AFFECT THE WHOLE SITE */ .dmLargeBody .dmBody .…" at bounding box center [816, 367] width 1072 height 665
click at [482, 192] on div "/* GLOBAL SITE CSS - ADD CSS TO AFFECT THE WHOLE SITE */ .dmLargeBody .dmBody .…" at bounding box center [816, 367] width 1072 height 665
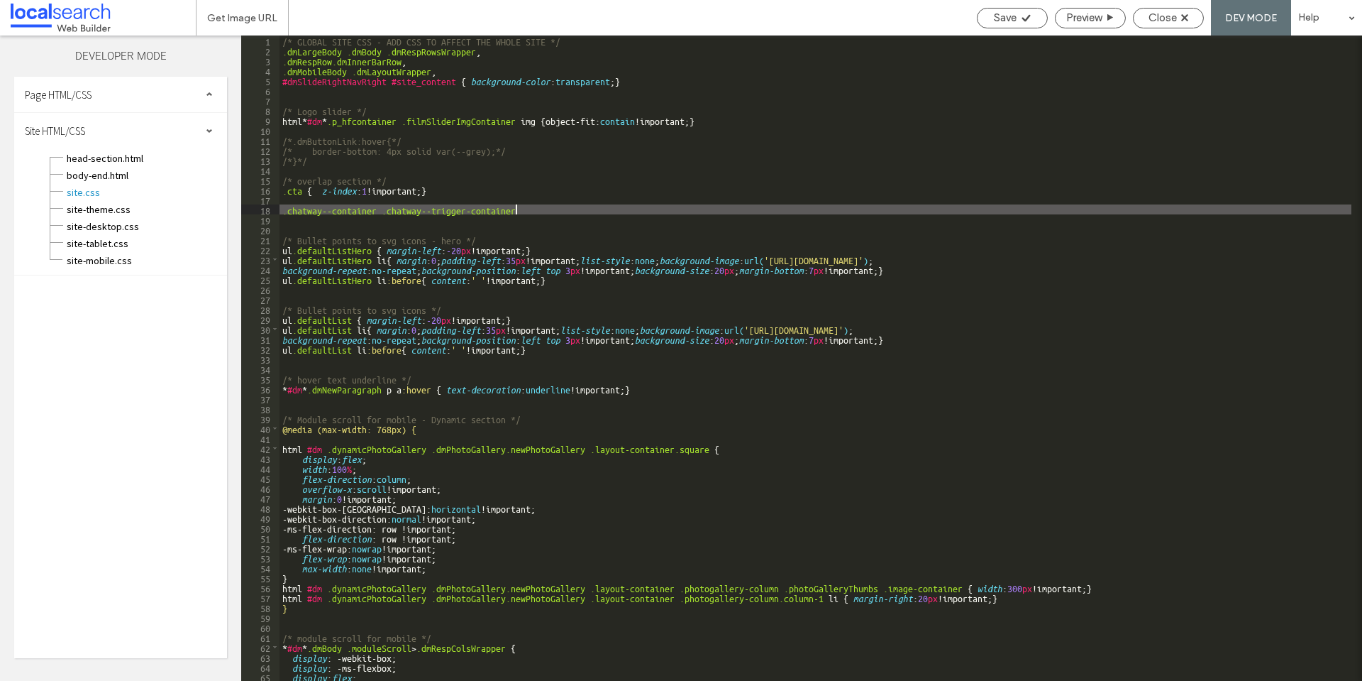
click at [126, 97] on div "Page HTML/CSS" at bounding box center [120, 94] width 213 height 35
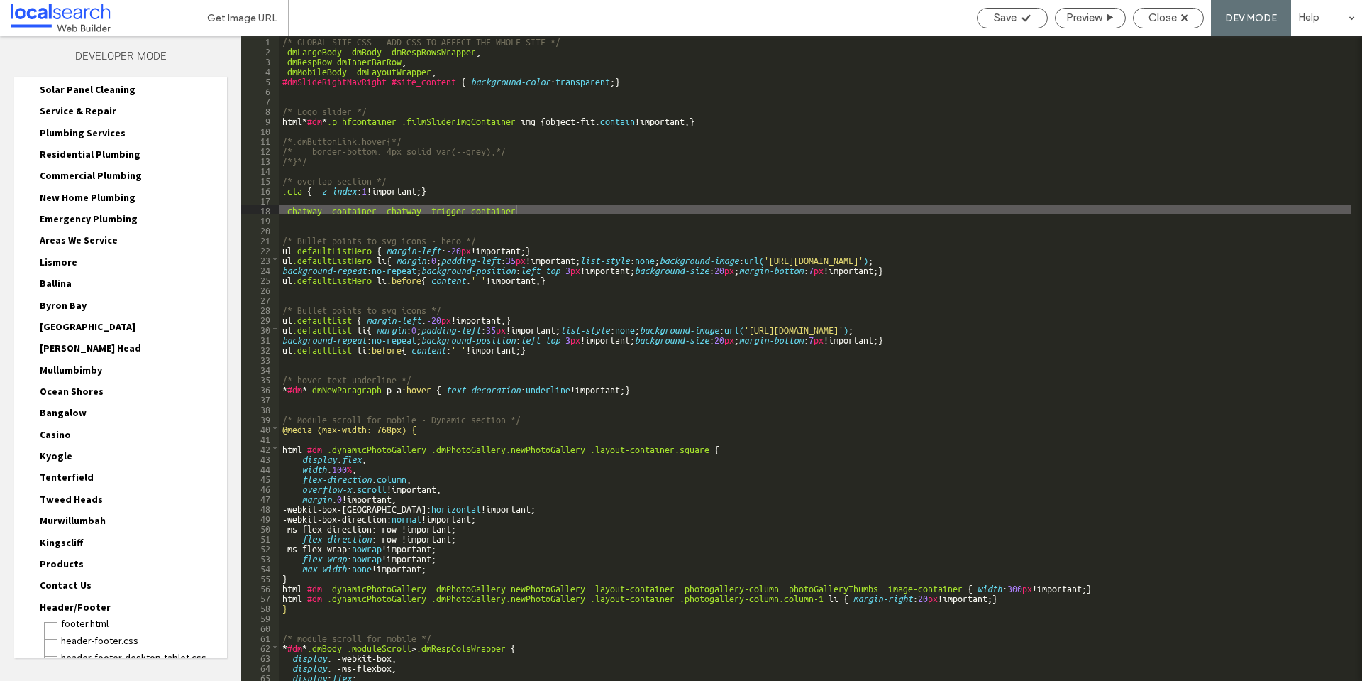
scroll to position [448, 0]
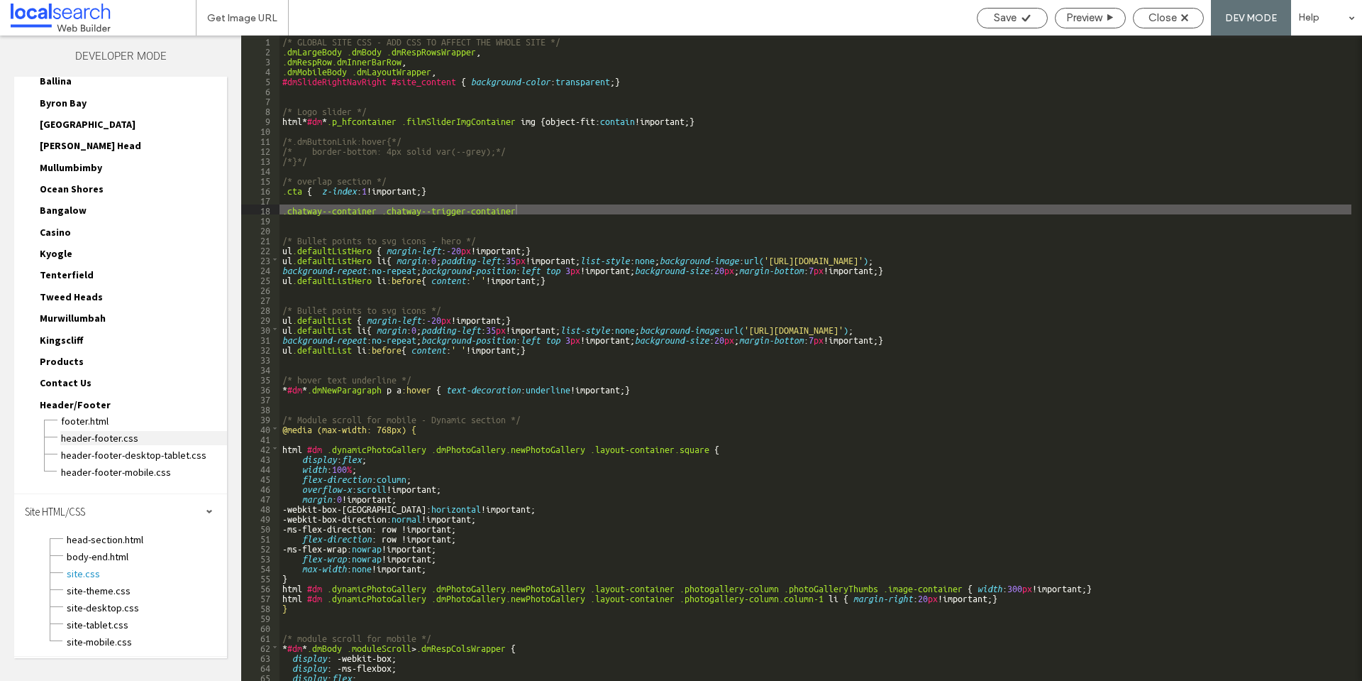
click at [122, 437] on span "header-footer.css" at bounding box center [143, 438] width 167 height 14
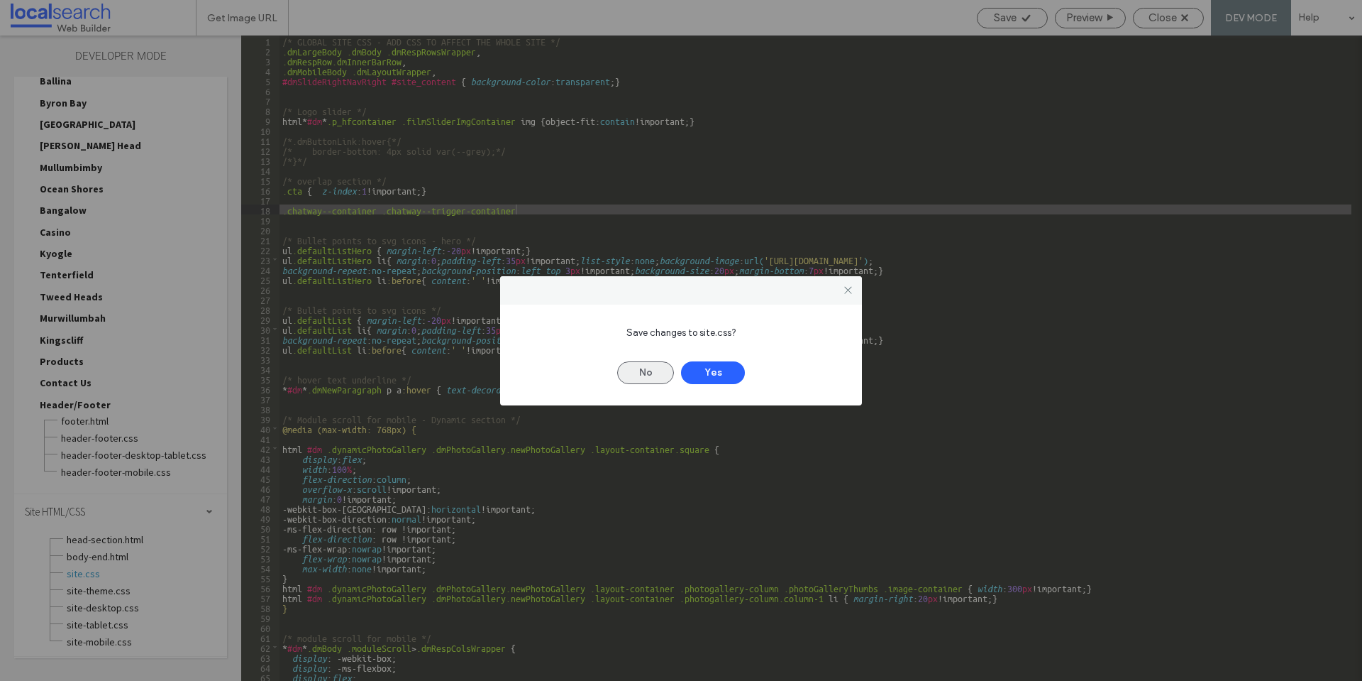
click at [654, 373] on button "No" at bounding box center [645, 372] width 57 height 23
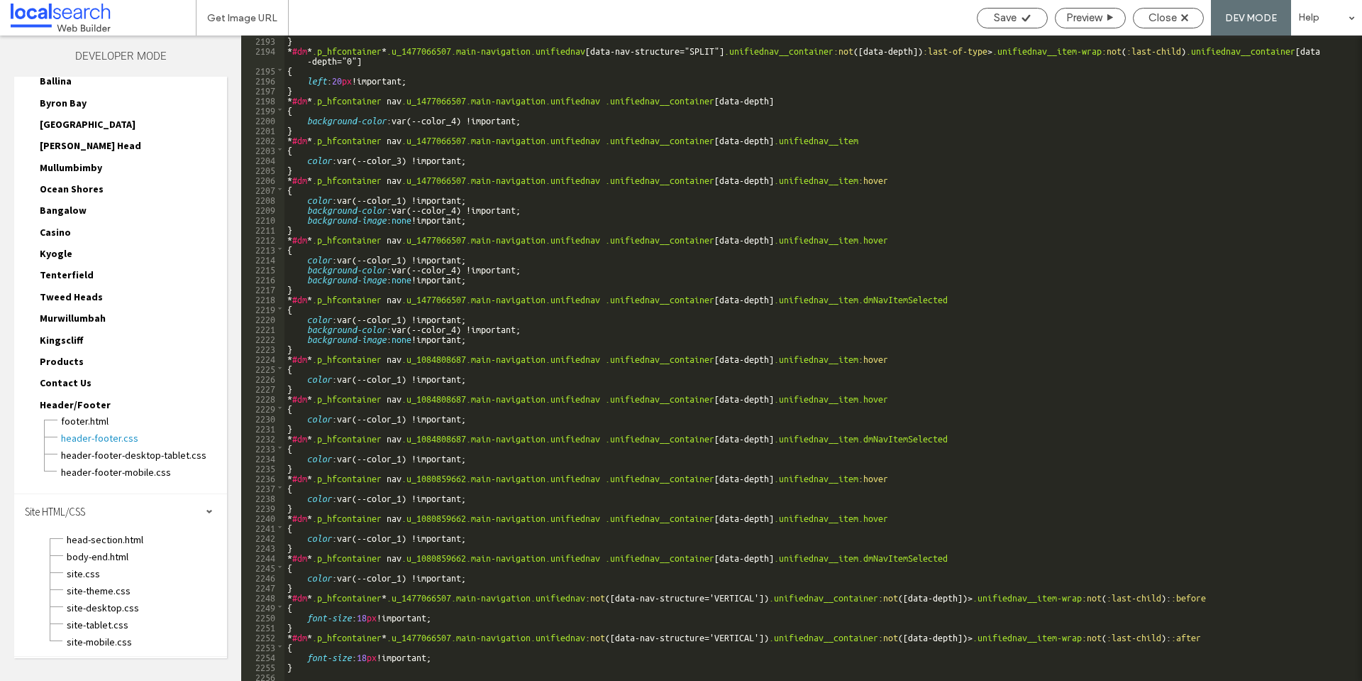
scroll to position [22195, 0]
click at [112, 420] on span "footer.html" at bounding box center [143, 421] width 167 height 14
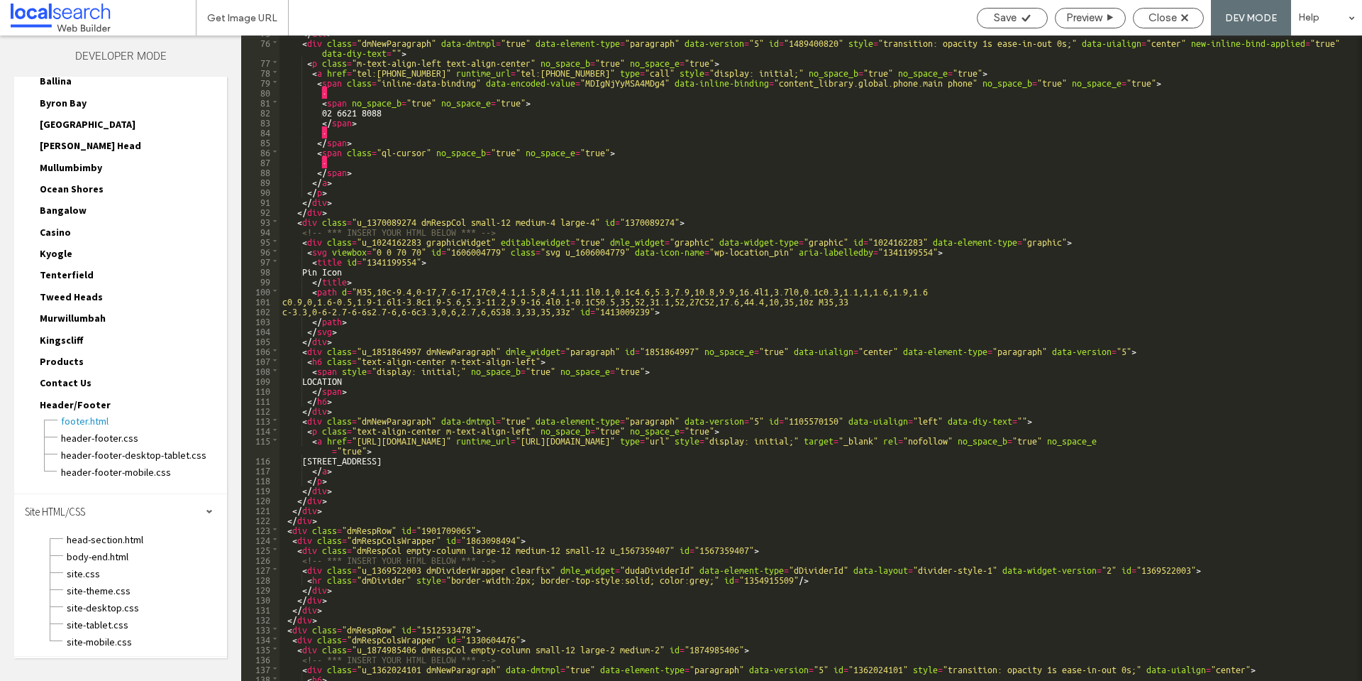
scroll to position [1277, 0]
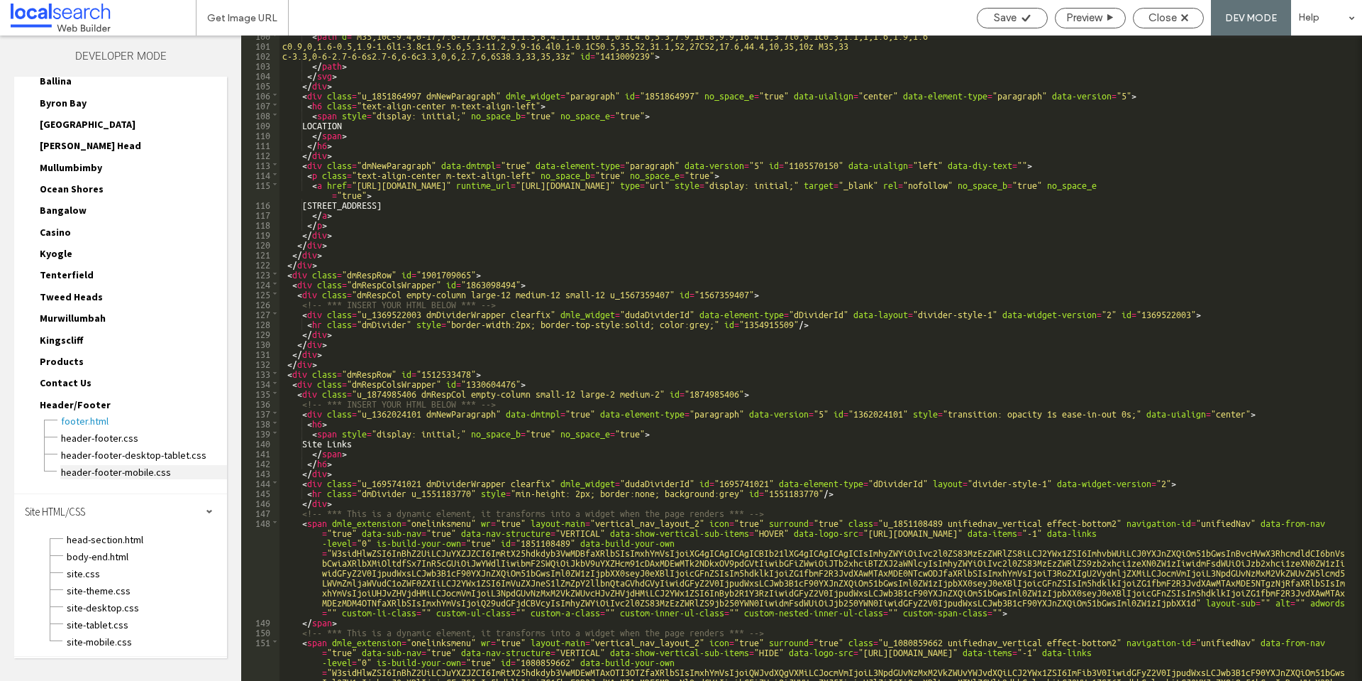
click at [148, 467] on span "header-footer-mobile.css" at bounding box center [143, 472] width 167 height 14
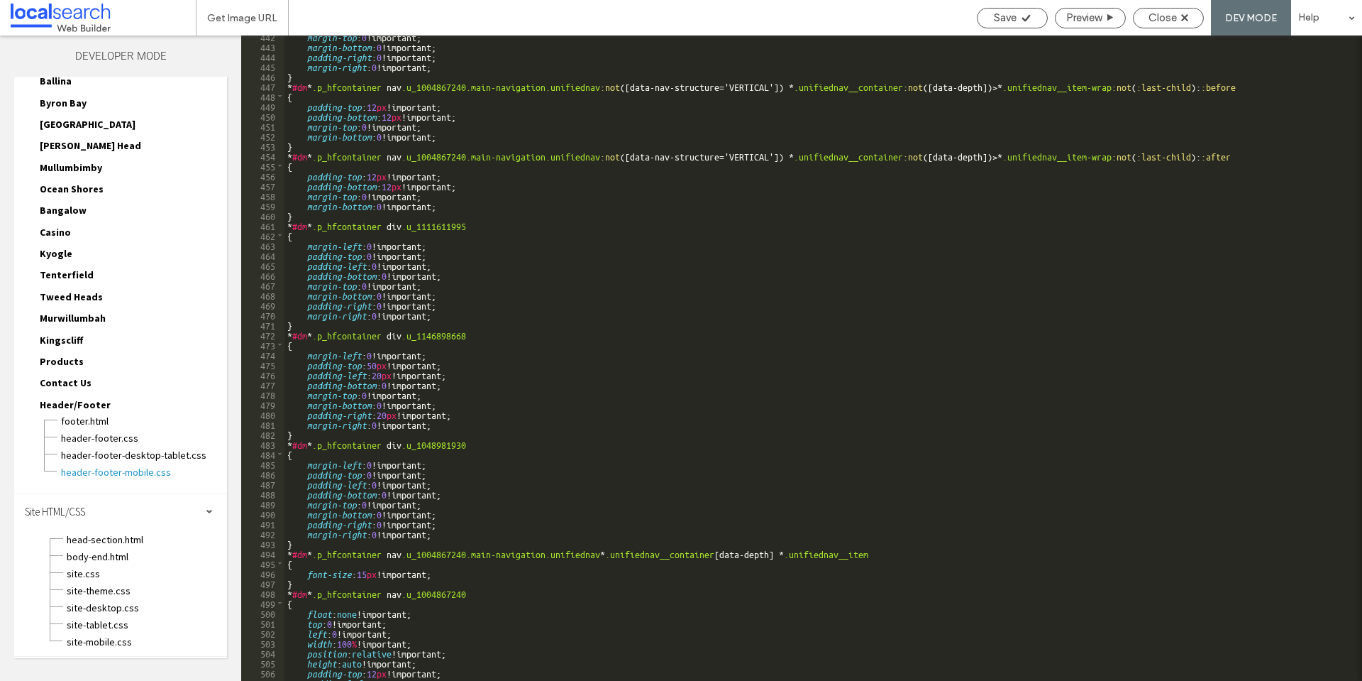
scroll to position [4598, 0]
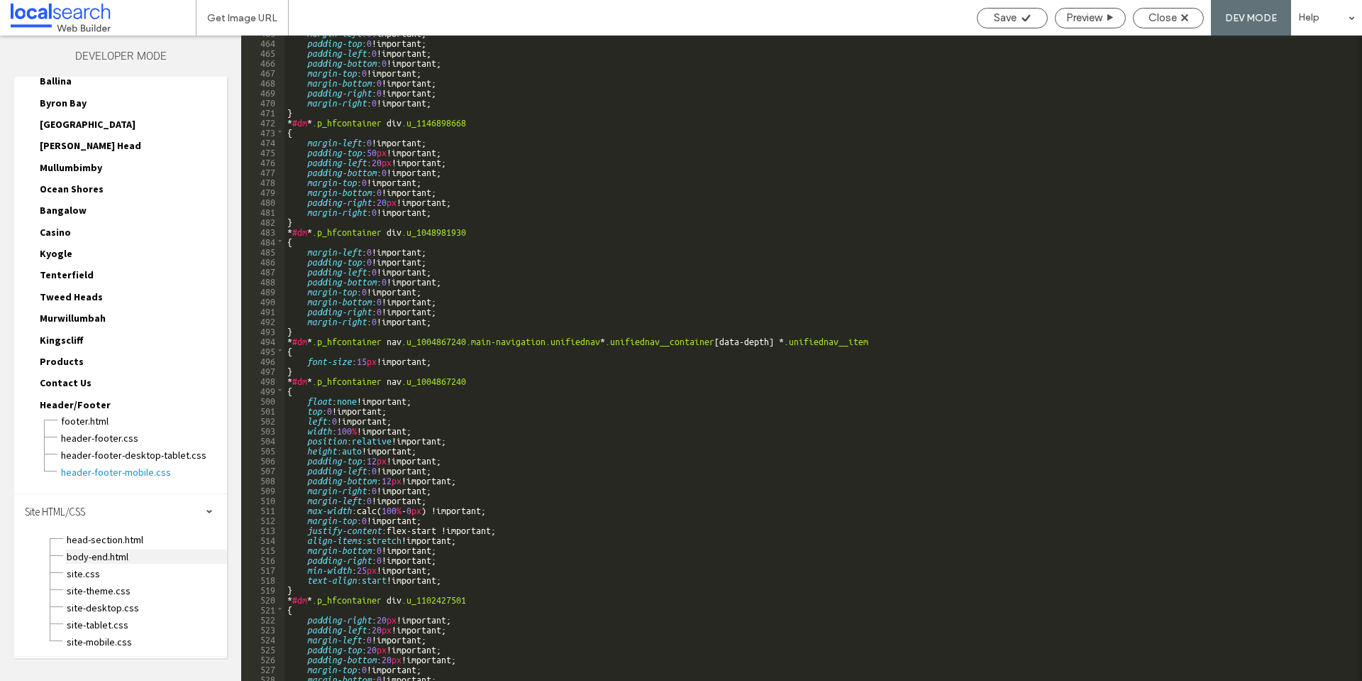
click at [92, 557] on span "body-end.html" at bounding box center [146, 556] width 161 height 14
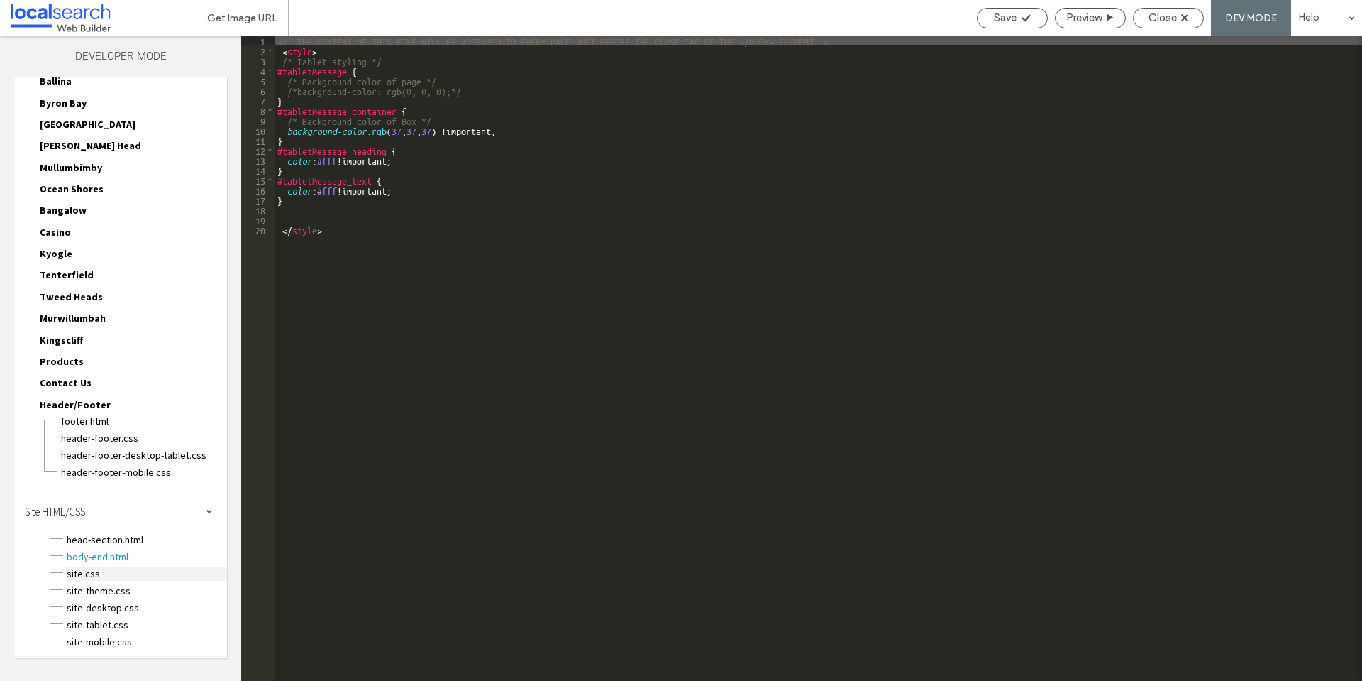
click at [114, 577] on span "site.css" at bounding box center [146, 573] width 161 height 14
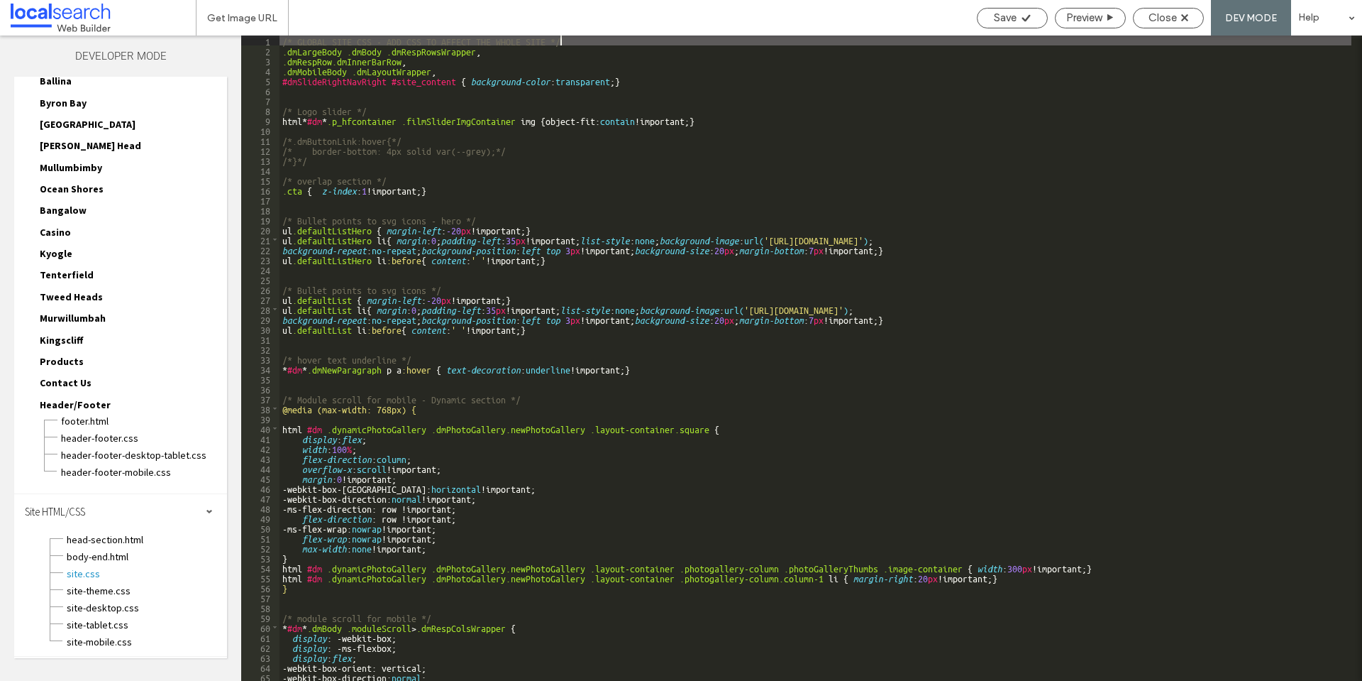
scroll to position [0, 0]
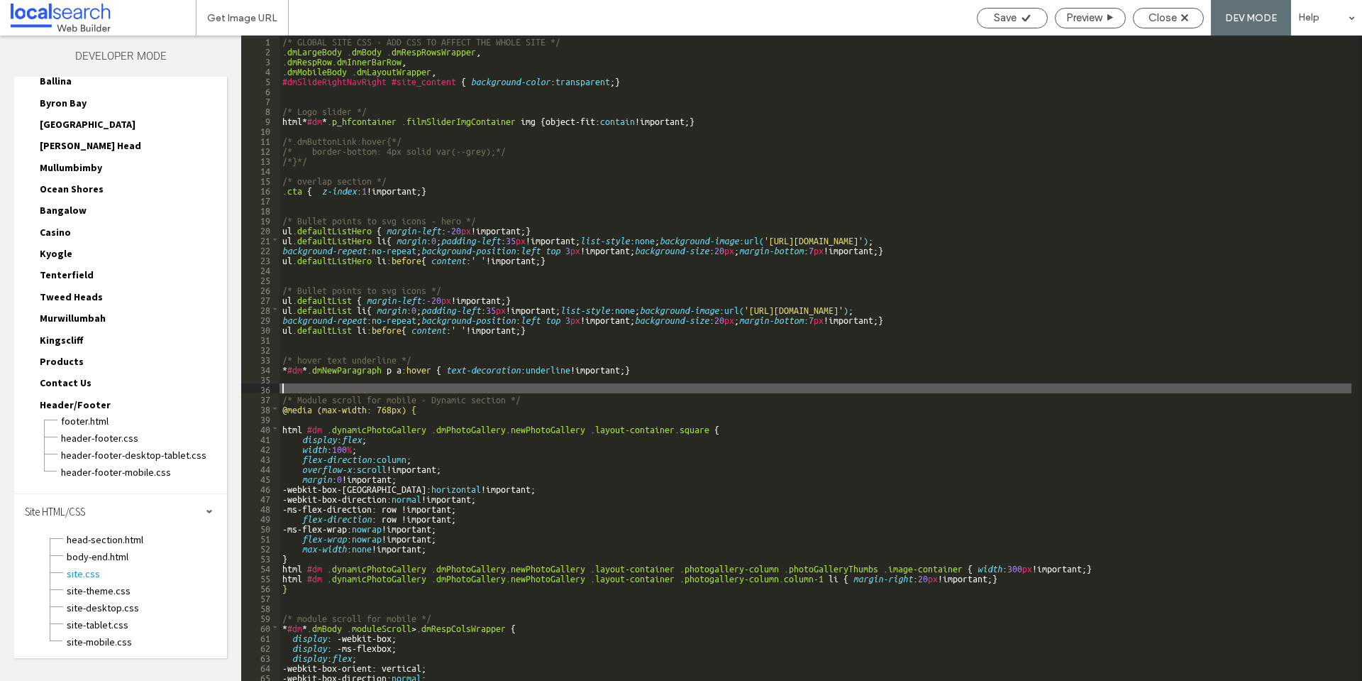
click at [437, 386] on div "/* GLOBAL SITE CSS - ADD CSS TO AFFECT THE WHOLE SITE */ .dmLargeBody .dmBody .…" at bounding box center [816, 367] width 1072 height 665
click at [529, 216] on div "/* GLOBAL SITE CSS - ADD CSS TO AFFECT THE WHOLE SITE */ .dmLargeBody .dmBody .…" at bounding box center [816, 367] width 1072 height 665
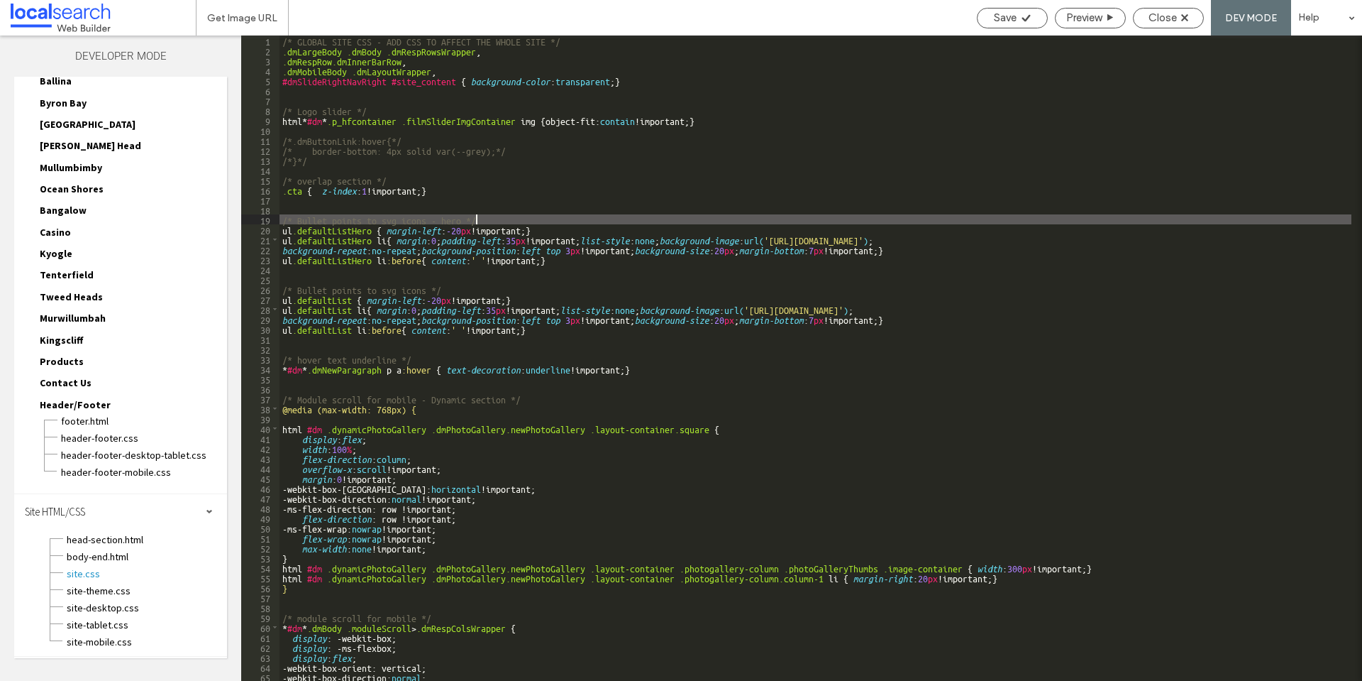
scroll to position [298, 0]
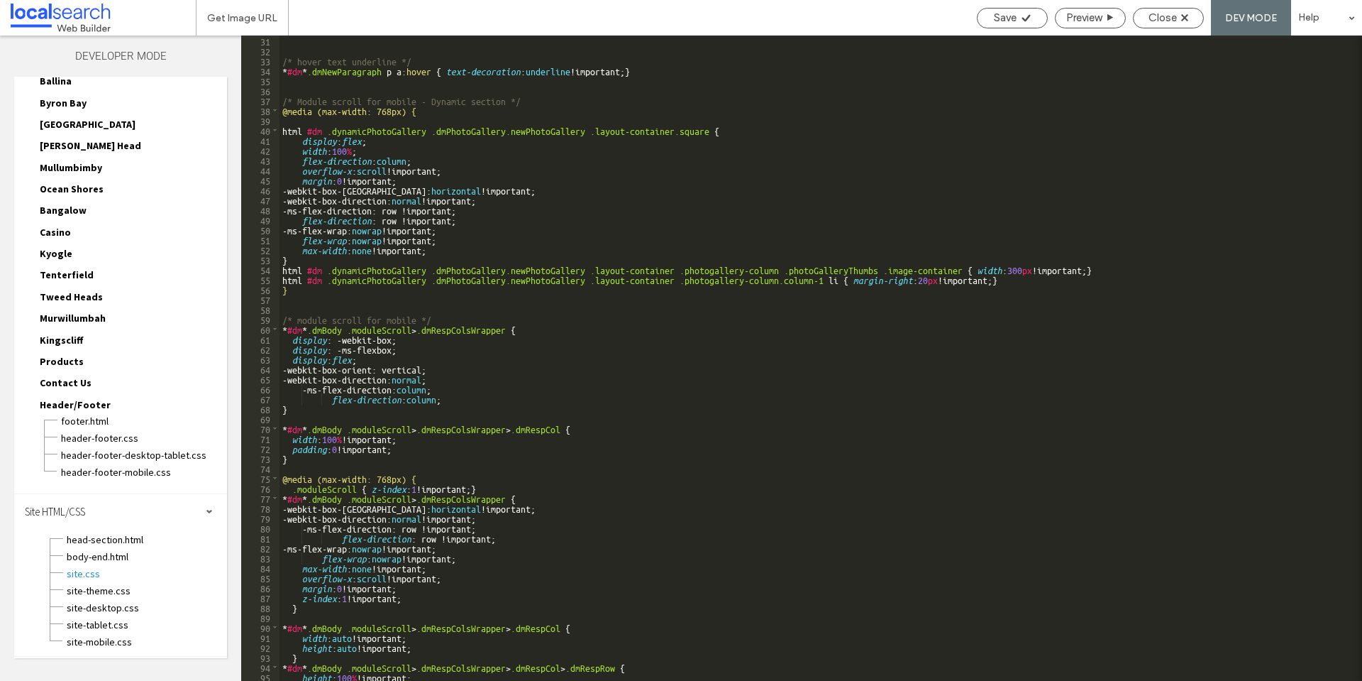
click at [467, 99] on div "/* hover text underline */ * #dm * .dmNewParagraph p a :hover { text-decoration…" at bounding box center [816, 367] width 1072 height 665
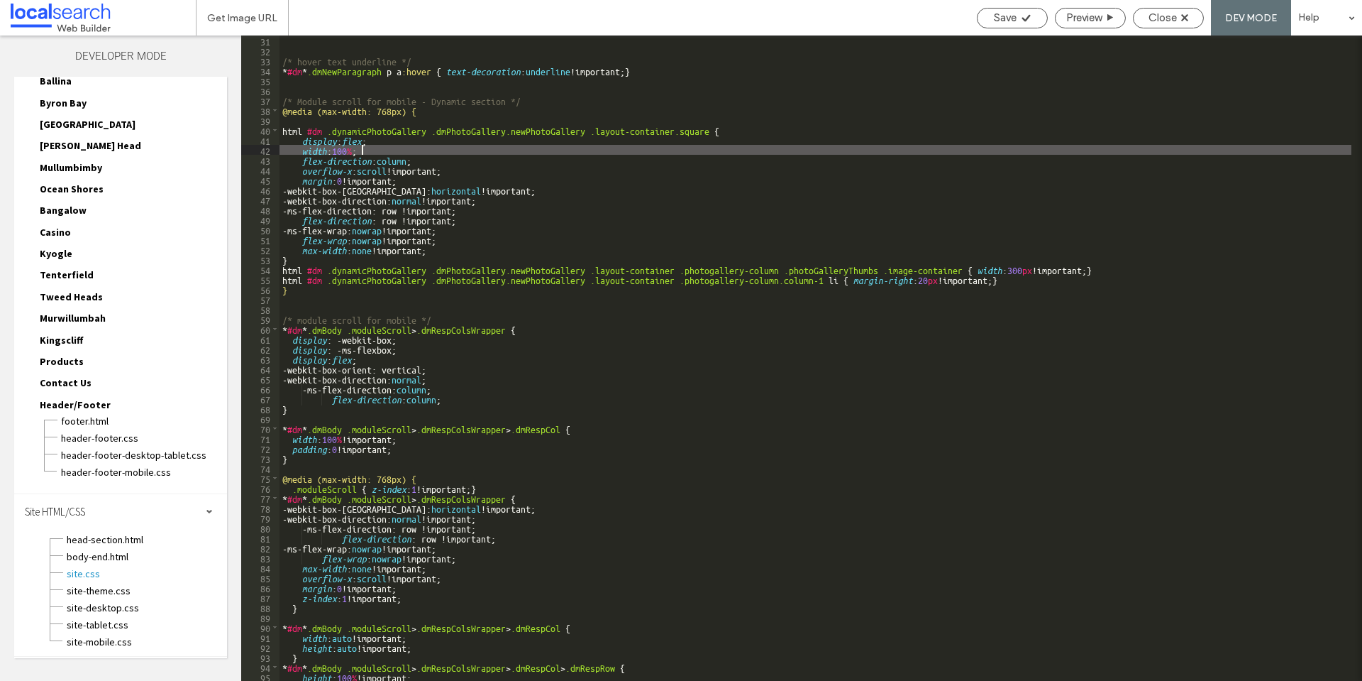
click at [489, 148] on div "/* hover text underline */ * #dm * .dmNewParagraph p a :hover { text-decoration…" at bounding box center [816, 367] width 1072 height 665
click at [752, 124] on div "/* hover text underline */ * #dm * .dmNewParagraph p a :hover { text-decoration…" at bounding box center [816, 367] width 1072 height 665
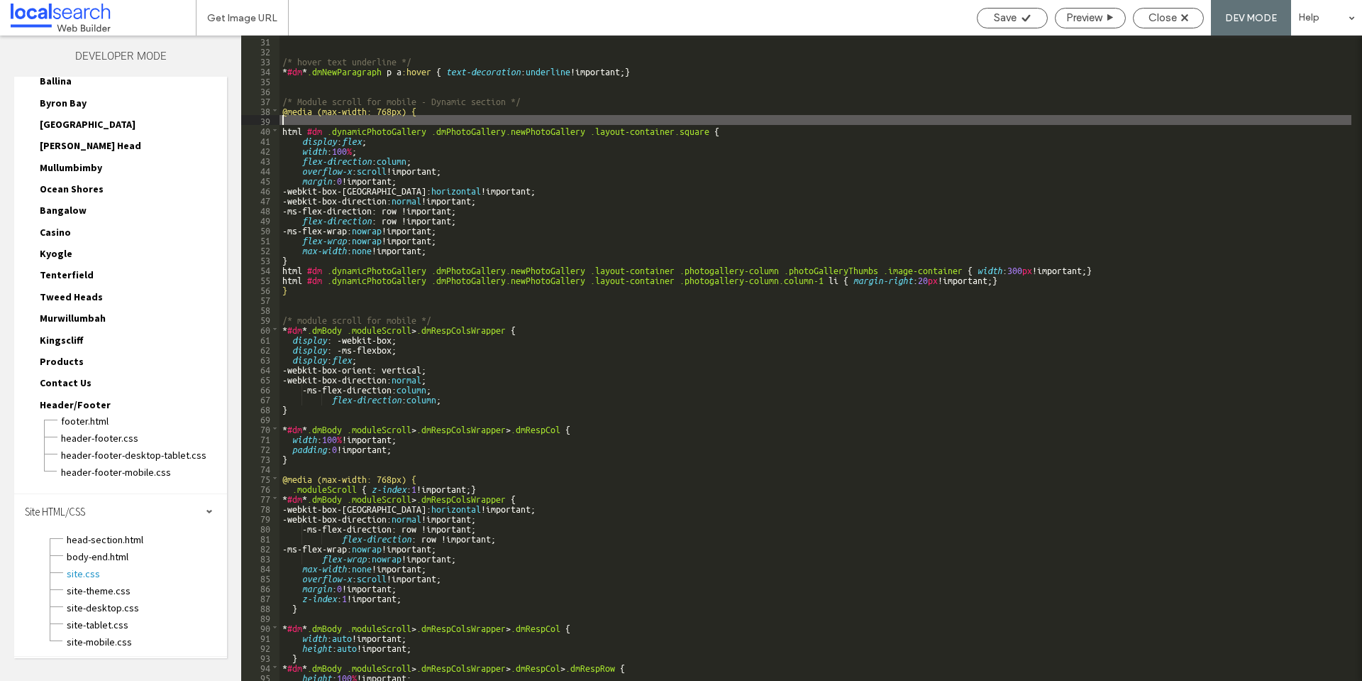
click at [735, 208] on div "/* hover text underline */ * #dm * .dmNewParagraph p a :hover { text-decoration…" at bounding box center [816, 367] width 1072 height 665
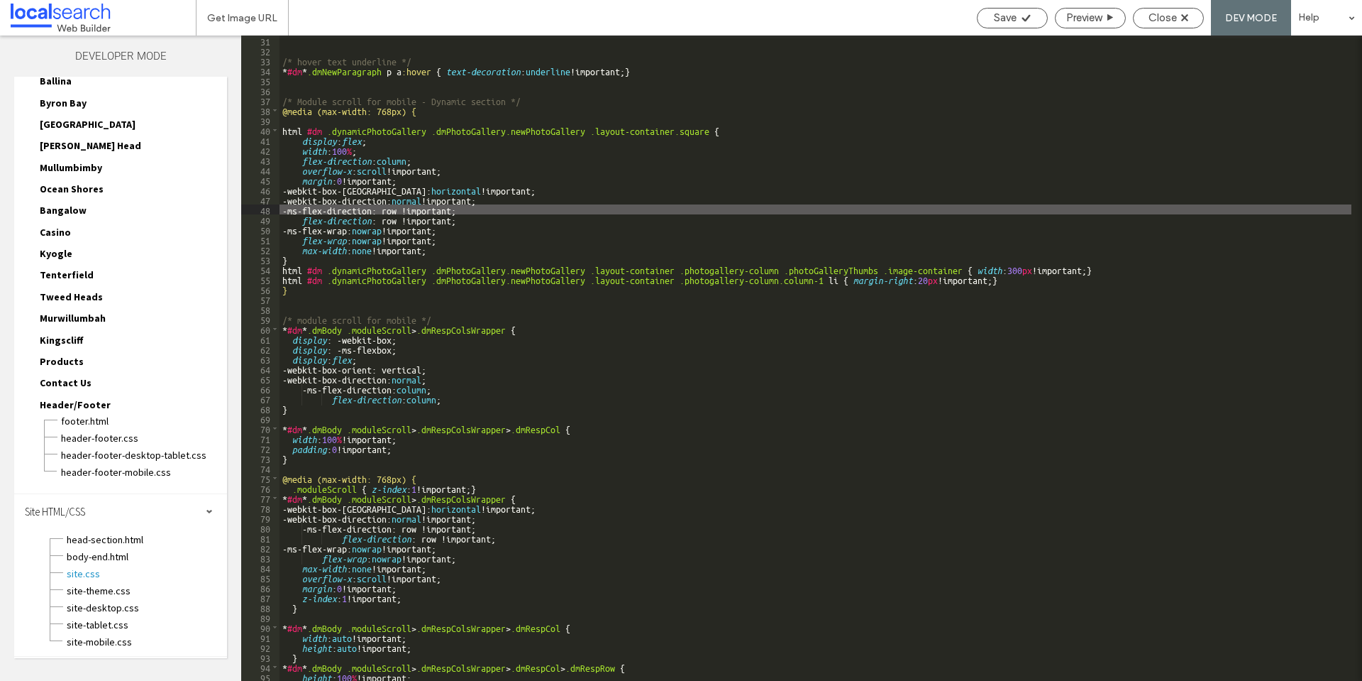
click at [636, 111] on div "/* hover text underline */ * #dm * .dmNewParagraph p a :hover { text-decoration…" at bounding box center [816, 367] width 1072 height 665
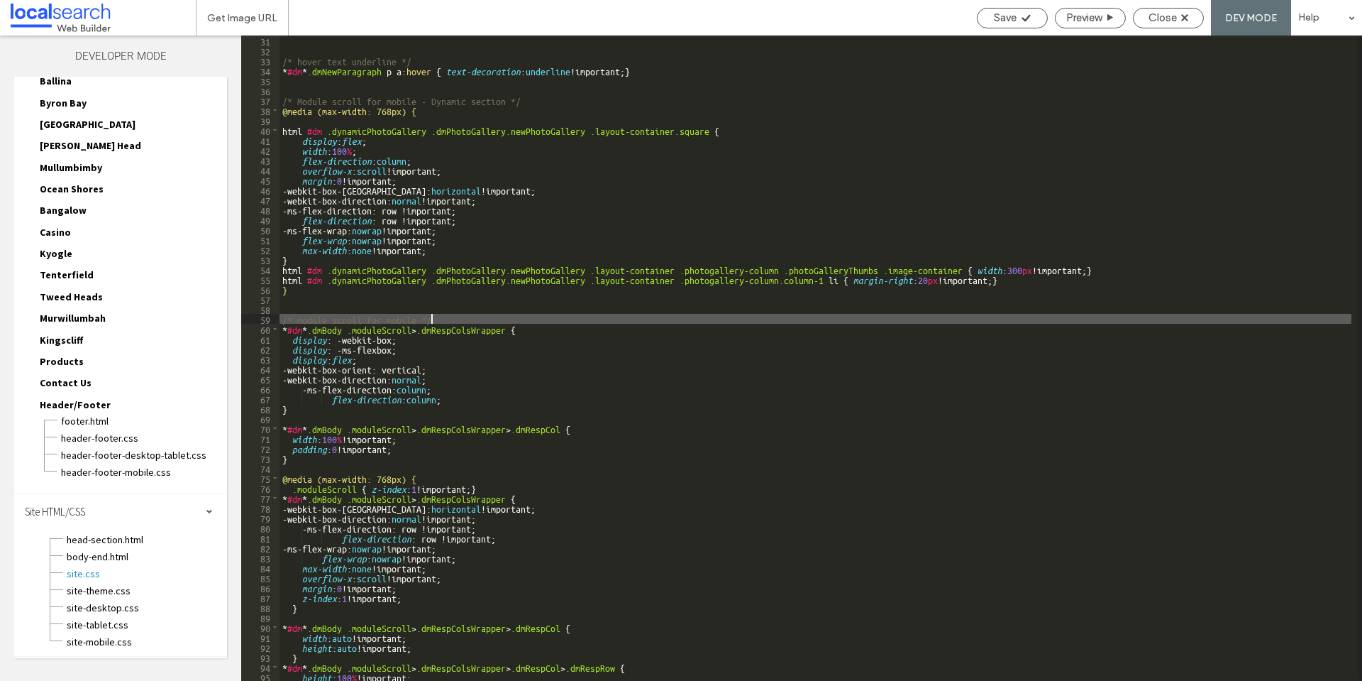
click at [588, 319] on div "/* hover text underline */ * #dm * .dmNewParagraph p a :hover { text-decoration…" at bounding box center [816, 367] width 1072 height 665
click at [595, 303] on div "/* hover text underline */ * #dm * .dmNewParagraph p a :hover { text-decoration…" at bounding box center [816, 367] width 1072 height 665
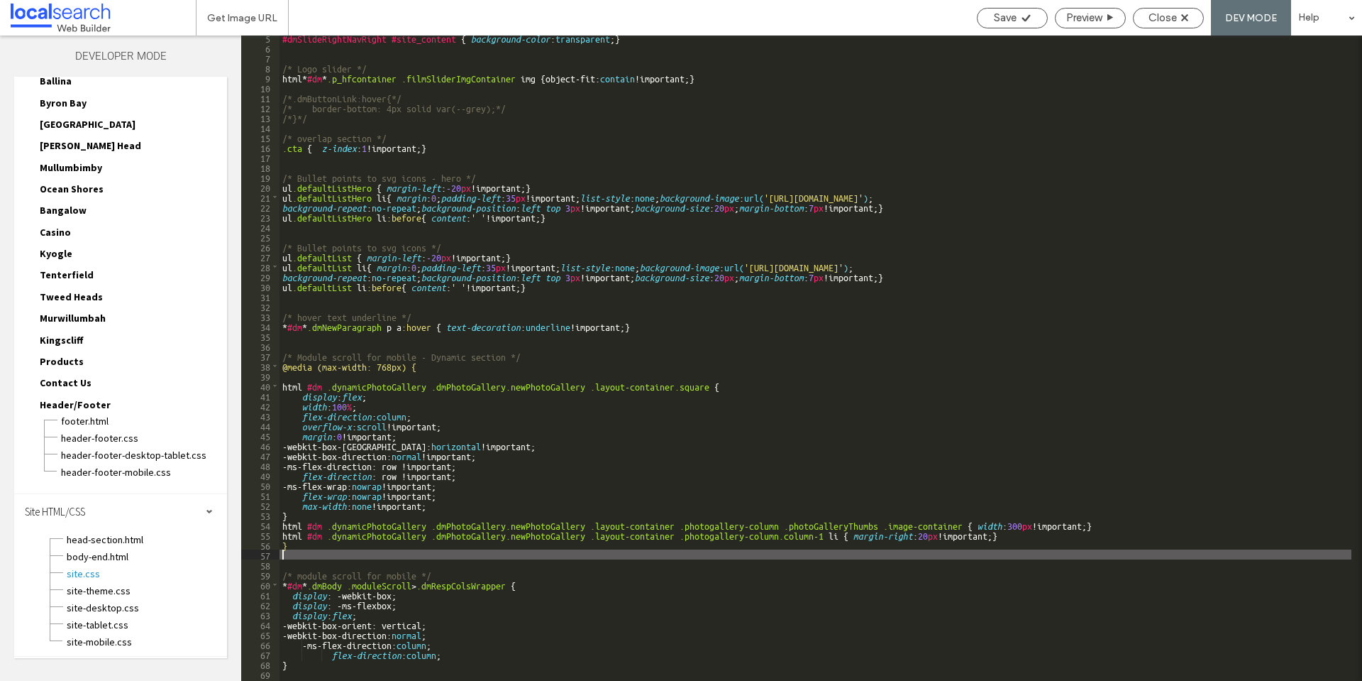
scroll to position [43, 0]
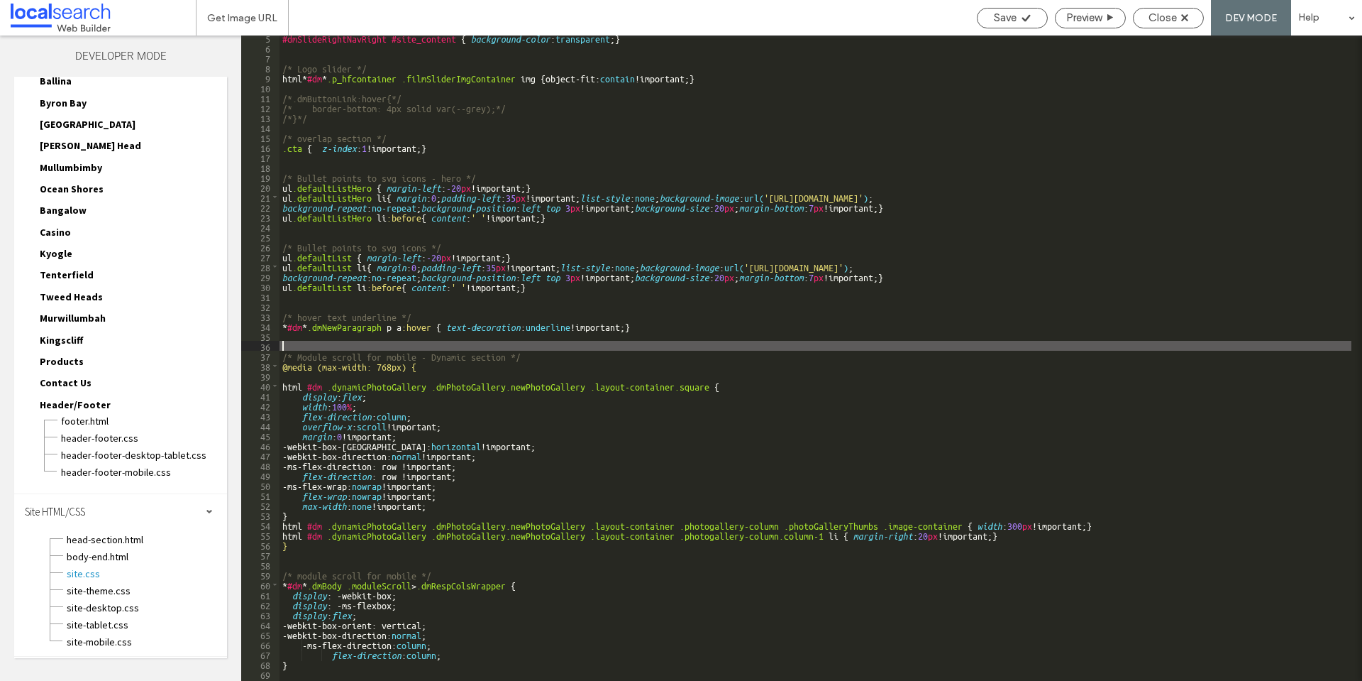
click at [533, 342] on div "#dmSlideRightNavRight #site_content { background-color : transparent ; } /* Log…" at bounding box center [816, 365] width 1072 height 665
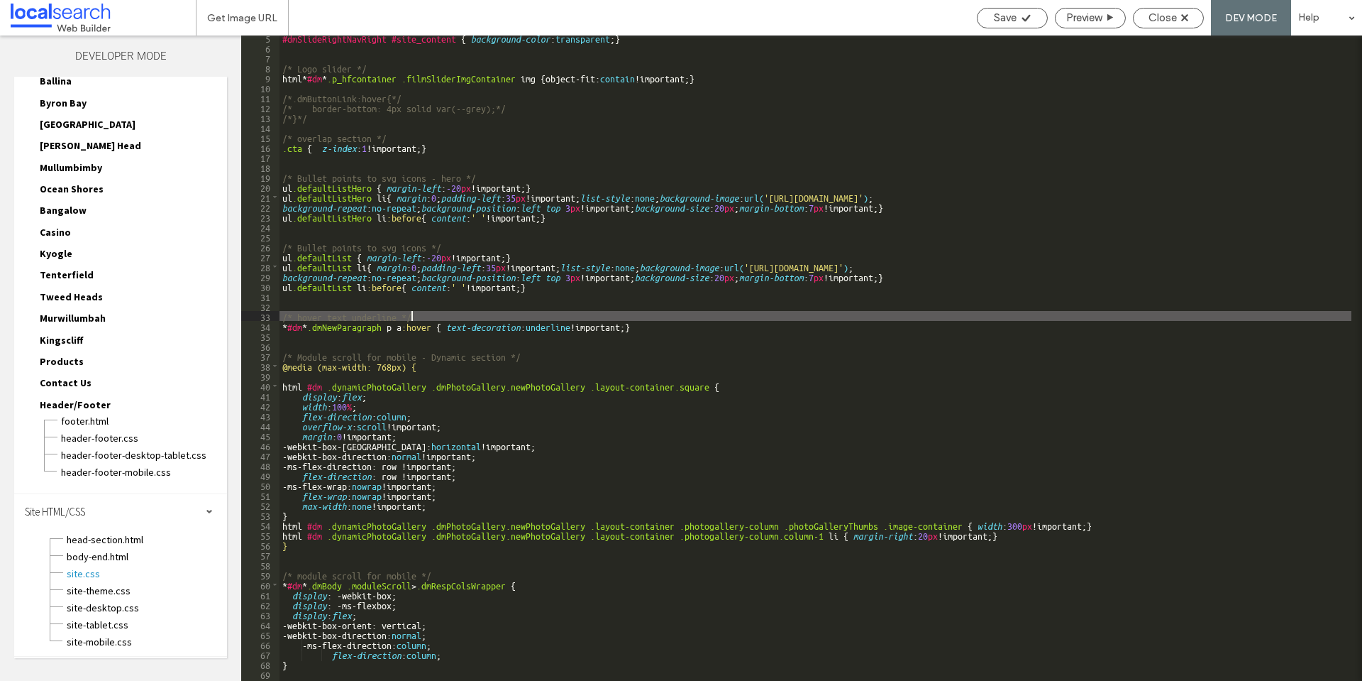
click at [711, 320] on div "#dmSlideRightNavRight #site_content { background-color : transparent ; } /* Log…" at bounding box center [816, 365] width 1072 height 665
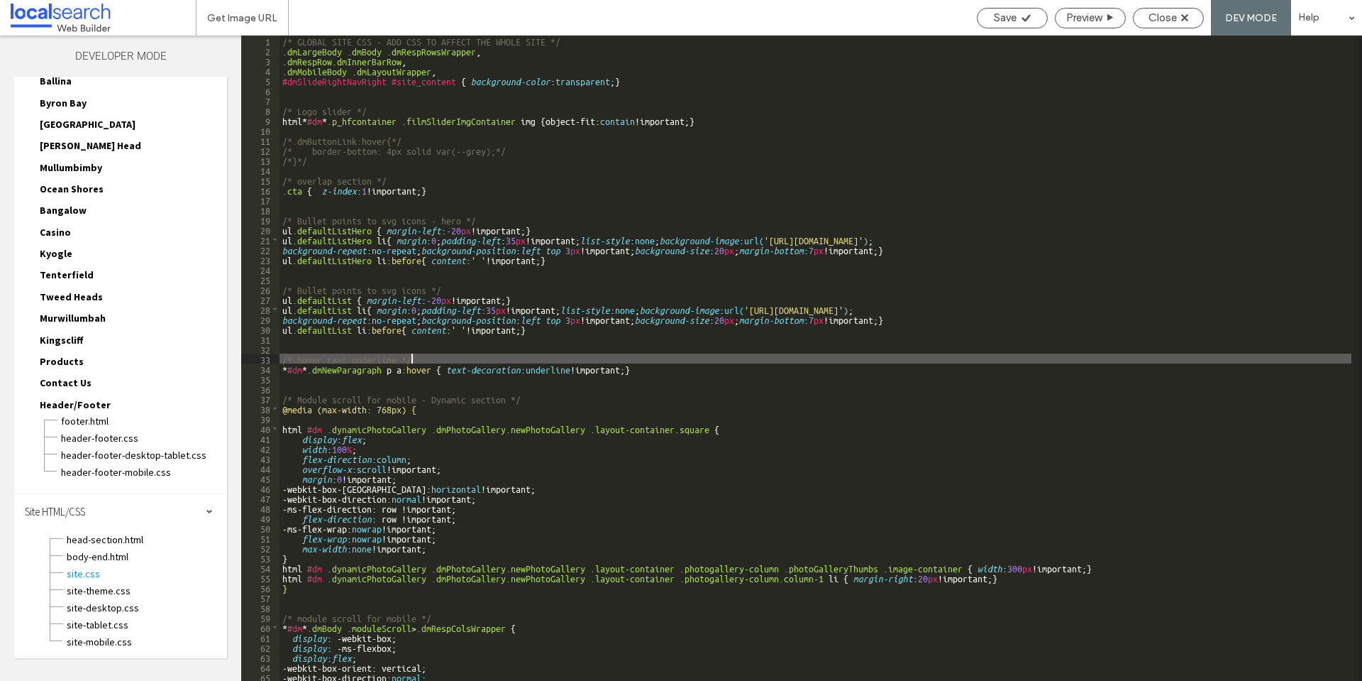
scroll to position [0, 0]
click at [677, 80] on div "/* GLOBAL SITE CSS - ADD CSS TO AFFECT THE WHOLE SITE */ .dmLargeBody .dmBody .…" at bounding box center [816, 367] width 1072 height 665
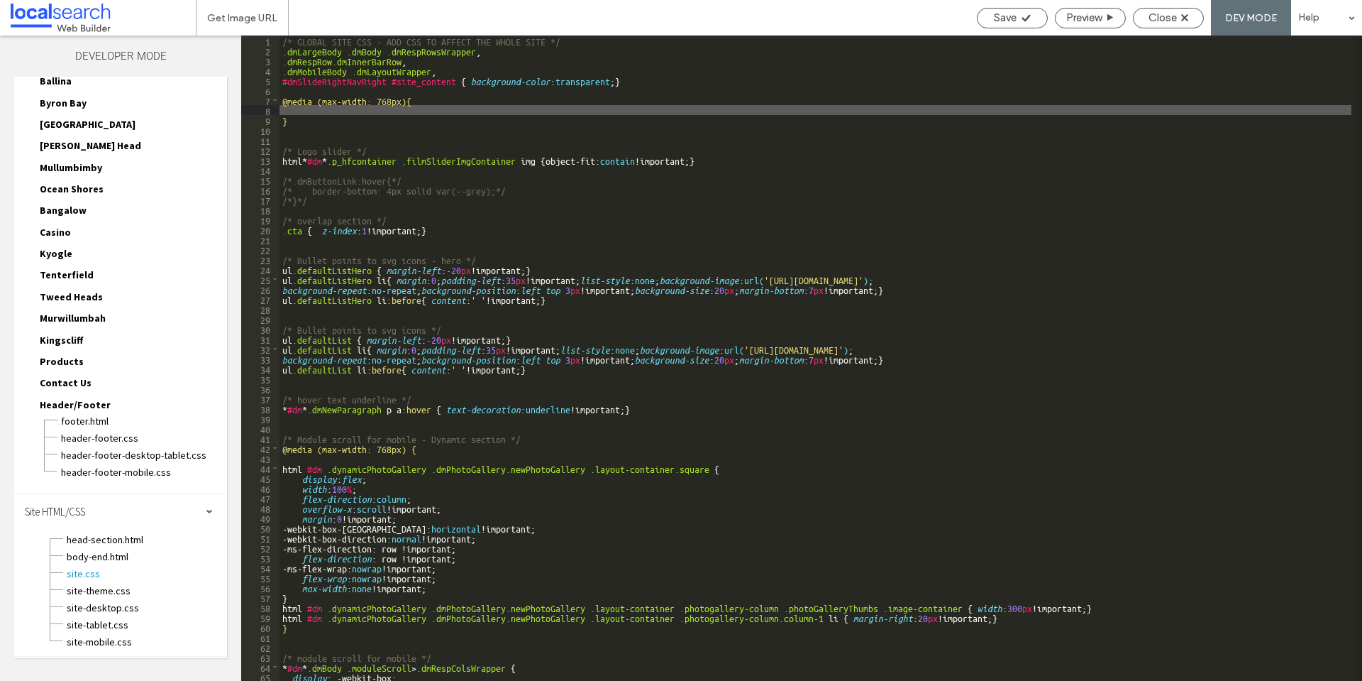
paste textarea
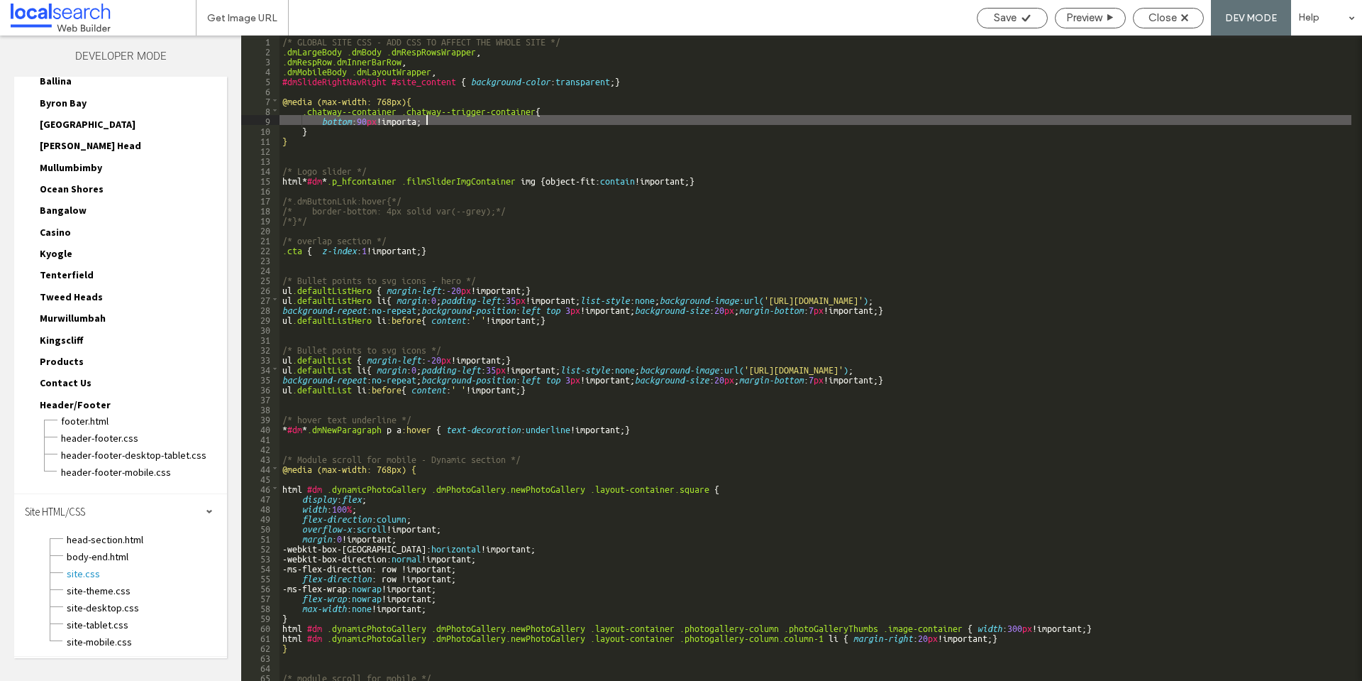
type textarea "**"
click at [1157, 21] on span "Close" at bounding box center [1163, 17] width 28 height 13
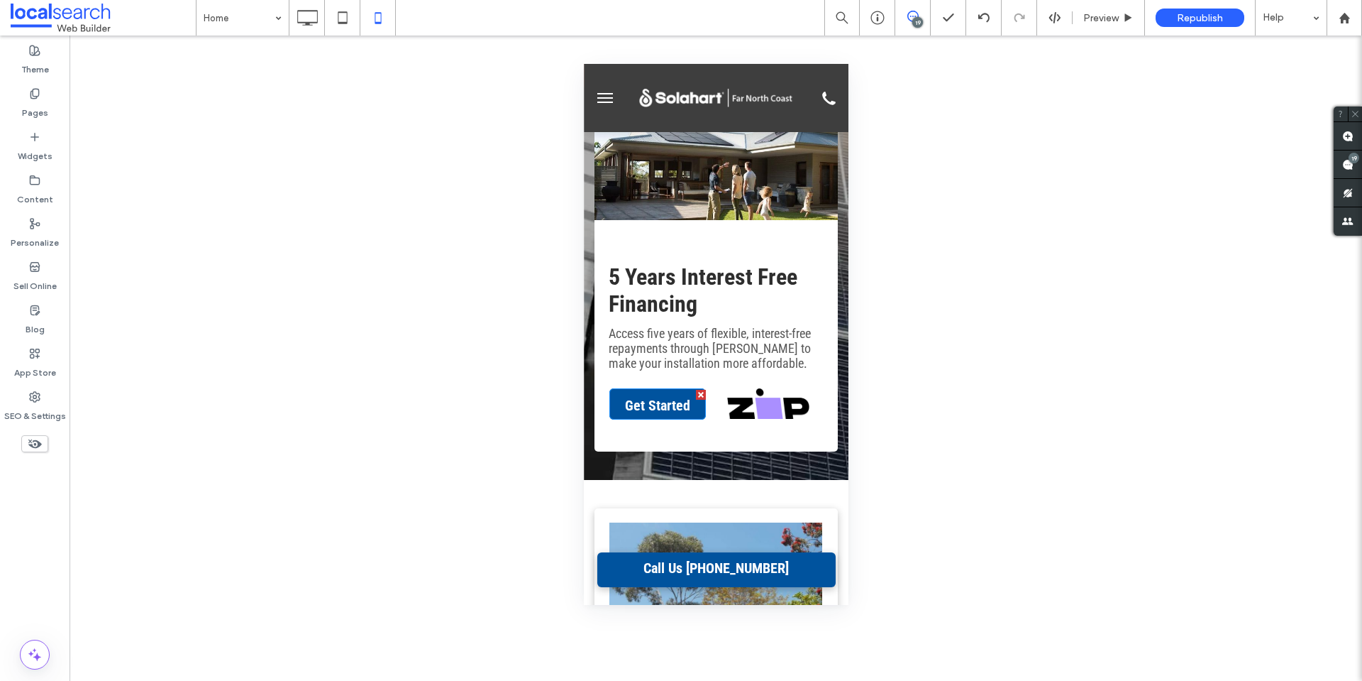
scroll to position [426, 0]
click at [1095, 1] on div "Preview" at bounding box center [1109, 17] width 72 height 35
click at [1100, 15] on span "Preview" at bounding box center [1101, 18] width 35 height 12
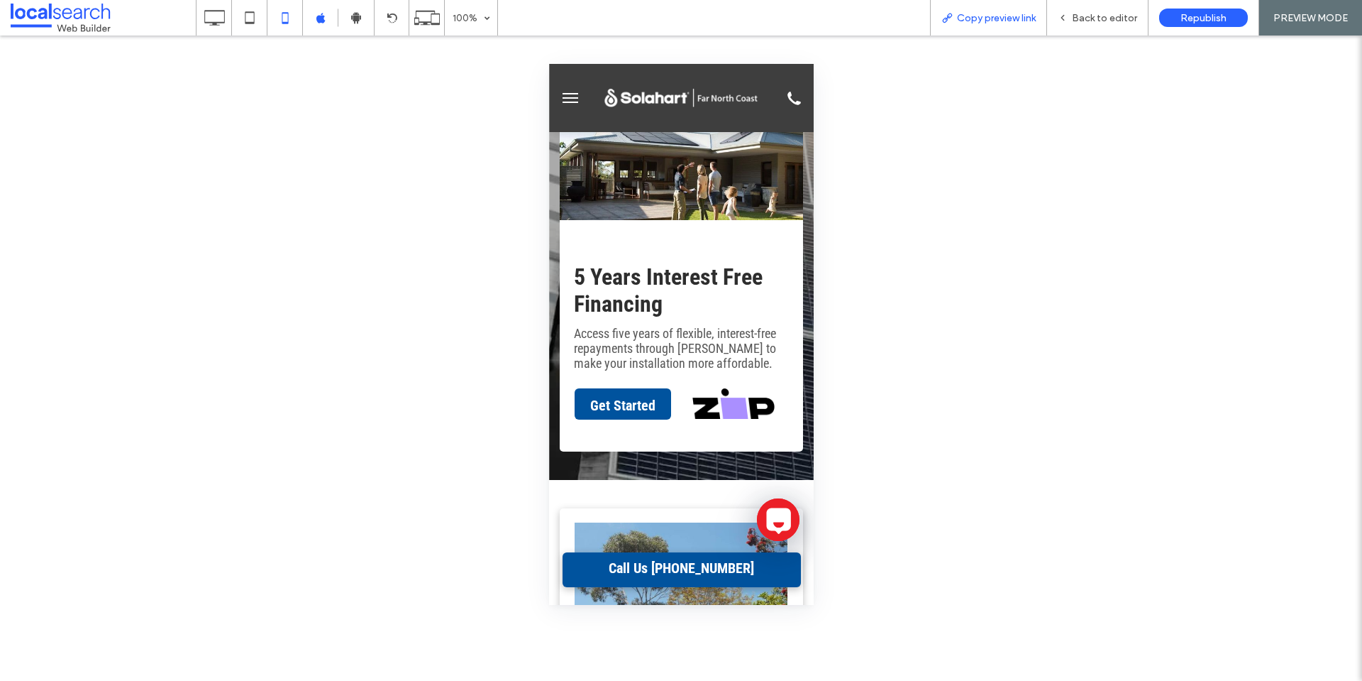
click at [1009, 31] on div "Copy preview link" at bounding box center [988, 17] width 117 height 35
click at [1006, 25] on div "Copy preview link" at bounding box center [988, 17] width 117 height 35
click at [1006, 21] on span "Copy preview link" at bounding box center [996, 18] width 79 height 12
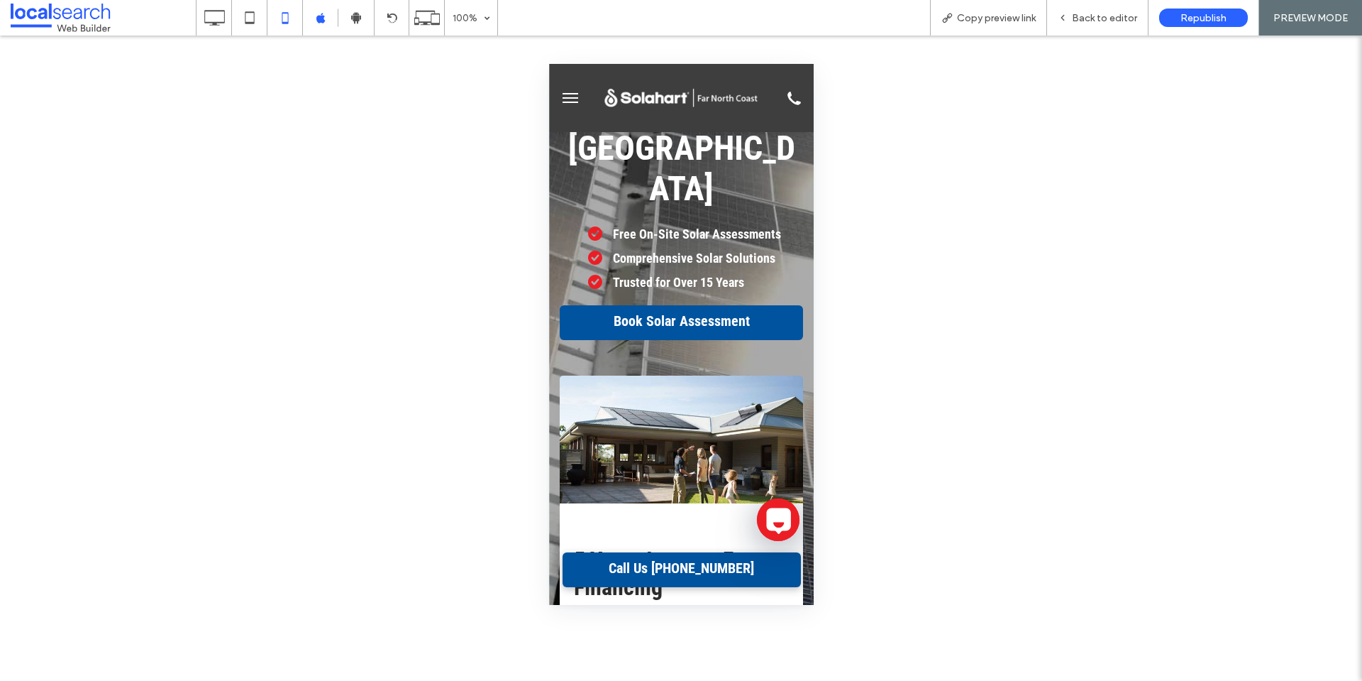
scroll to position [142, 0]
click at [1079, 14] on span "Back to editor" at bounding box center [1104, 18] width 65 height 12
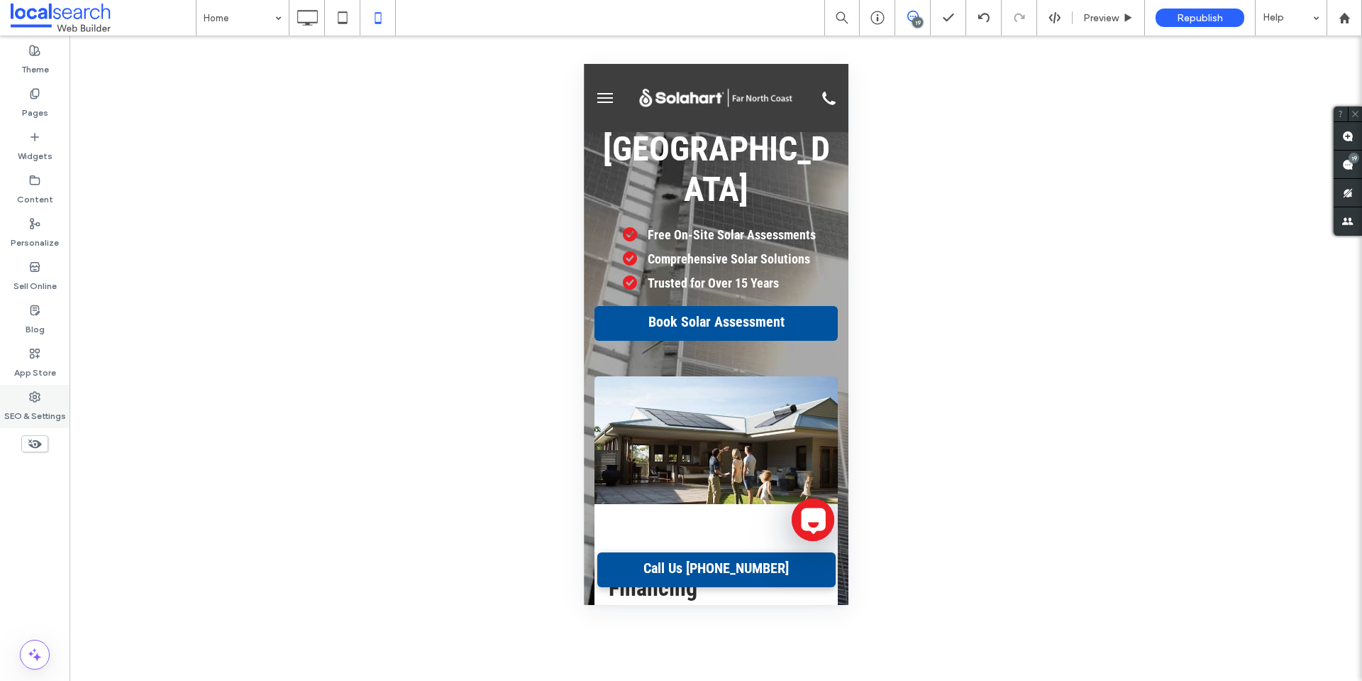
click at [40, 395] on div "SEO & Settings" at bounding box center [35, 406] width 70 height 43
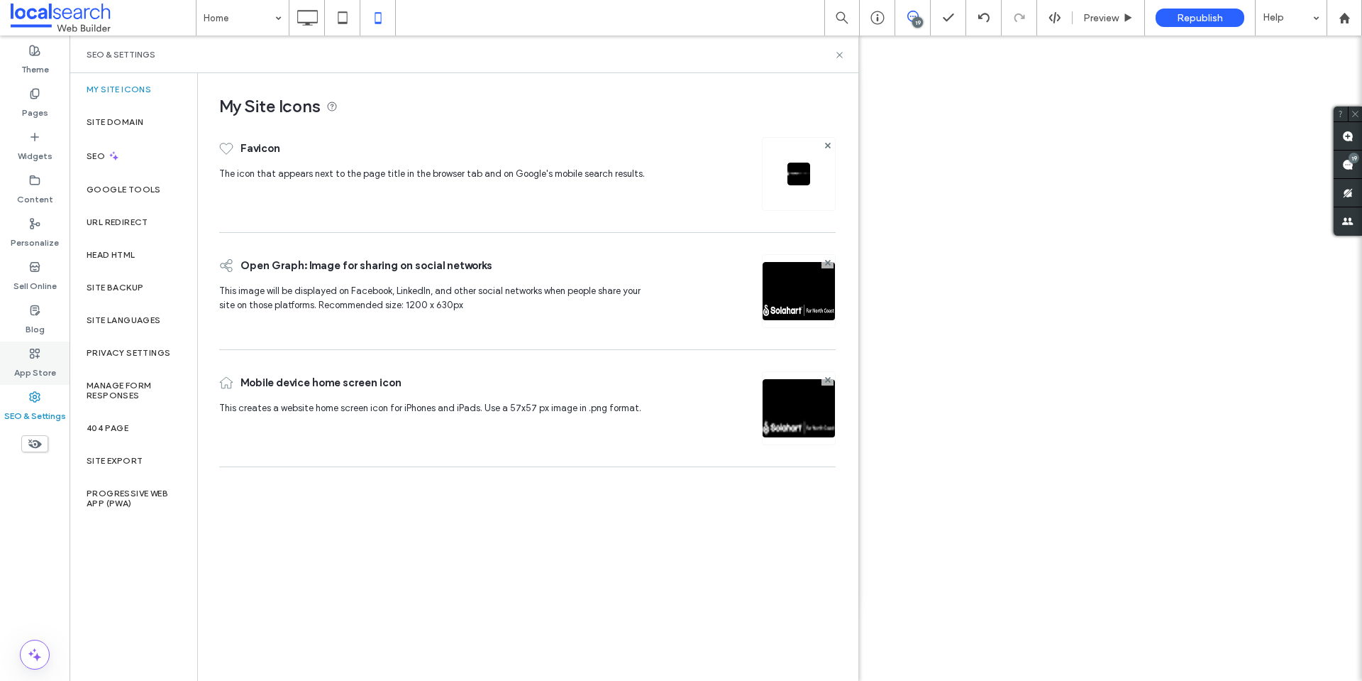
click at [48, 356] on div "App Store" at bounding box center [35, 362] width 70 height 43
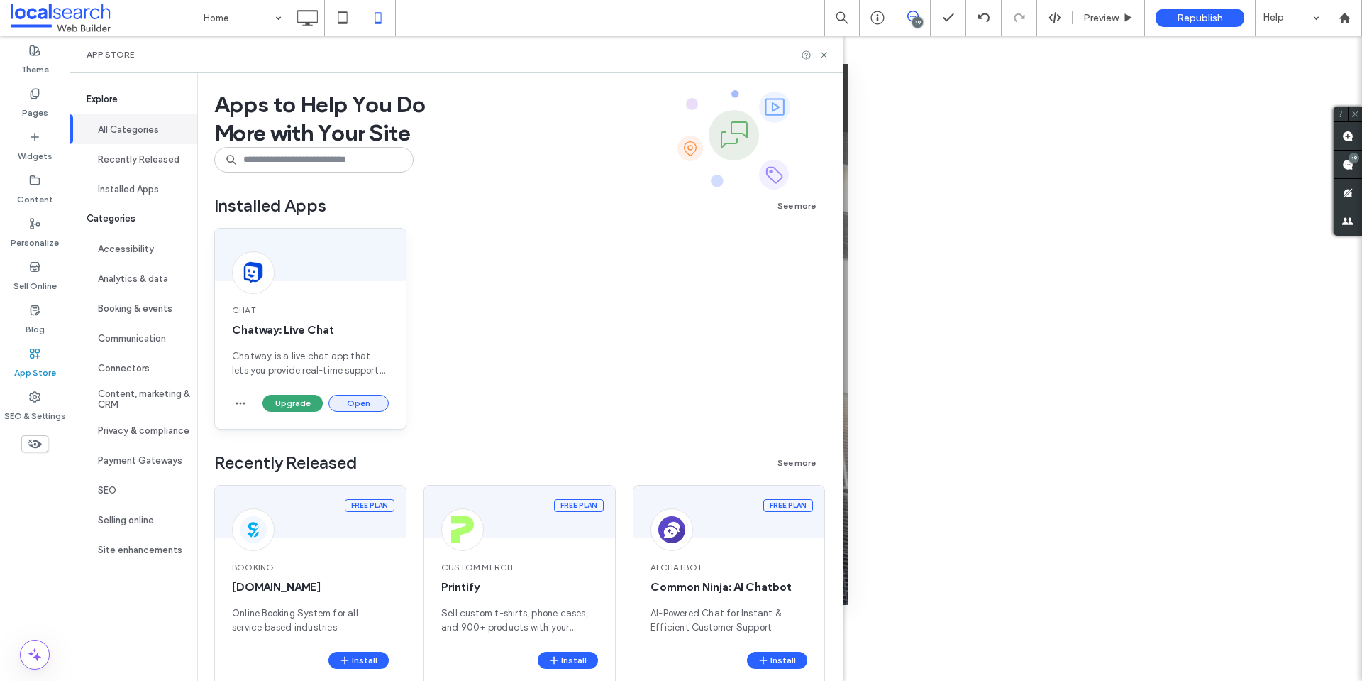
click at [344, 405] on button "Open" at bounding box center [359, 403] width 60 height 17
